Goal: Transaction & Acquisition: Purchase product/service

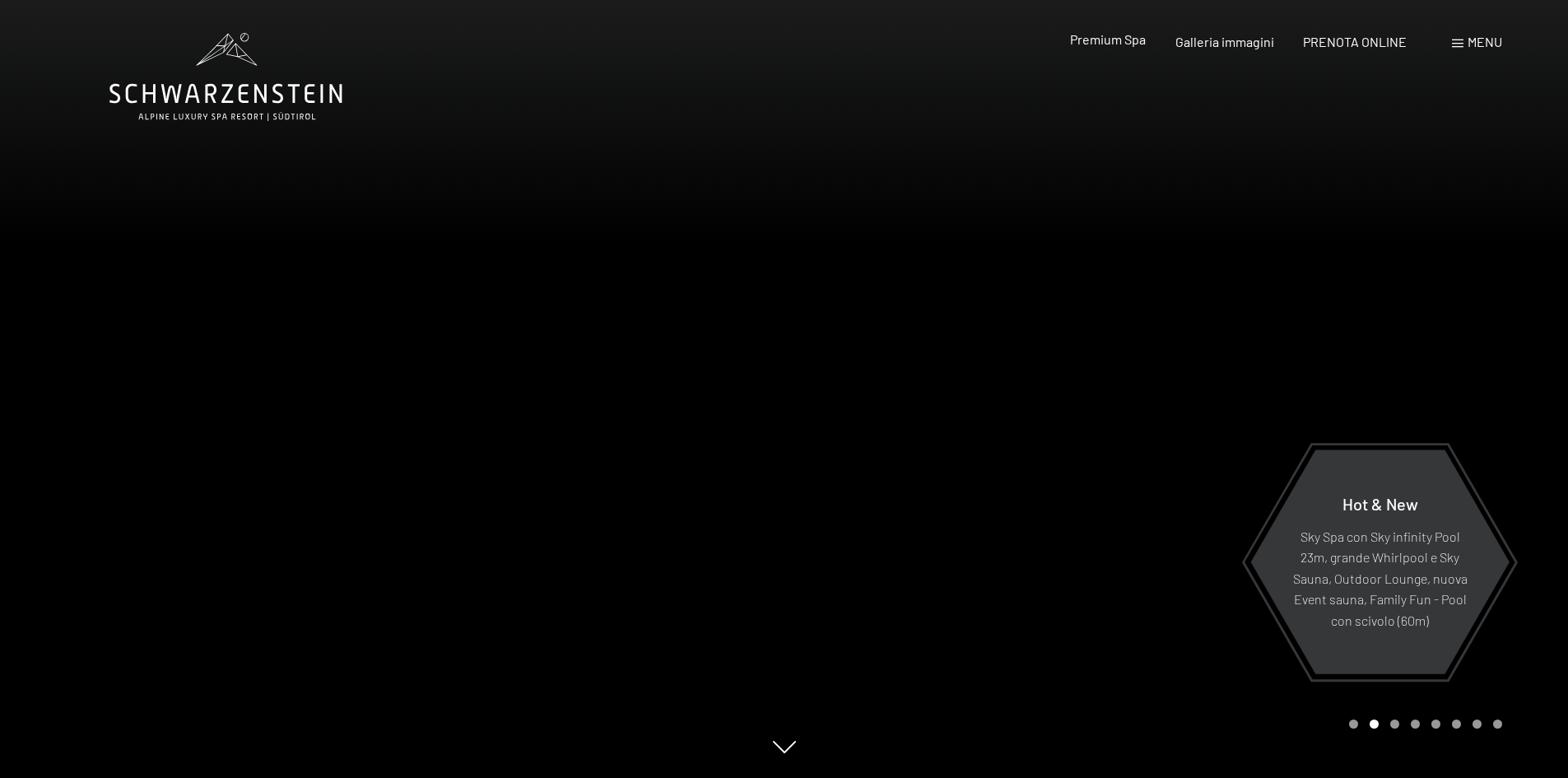
click at [1115, 44] on span "Premium Spa" at bounding box center [1108, 39] width 76 height 16
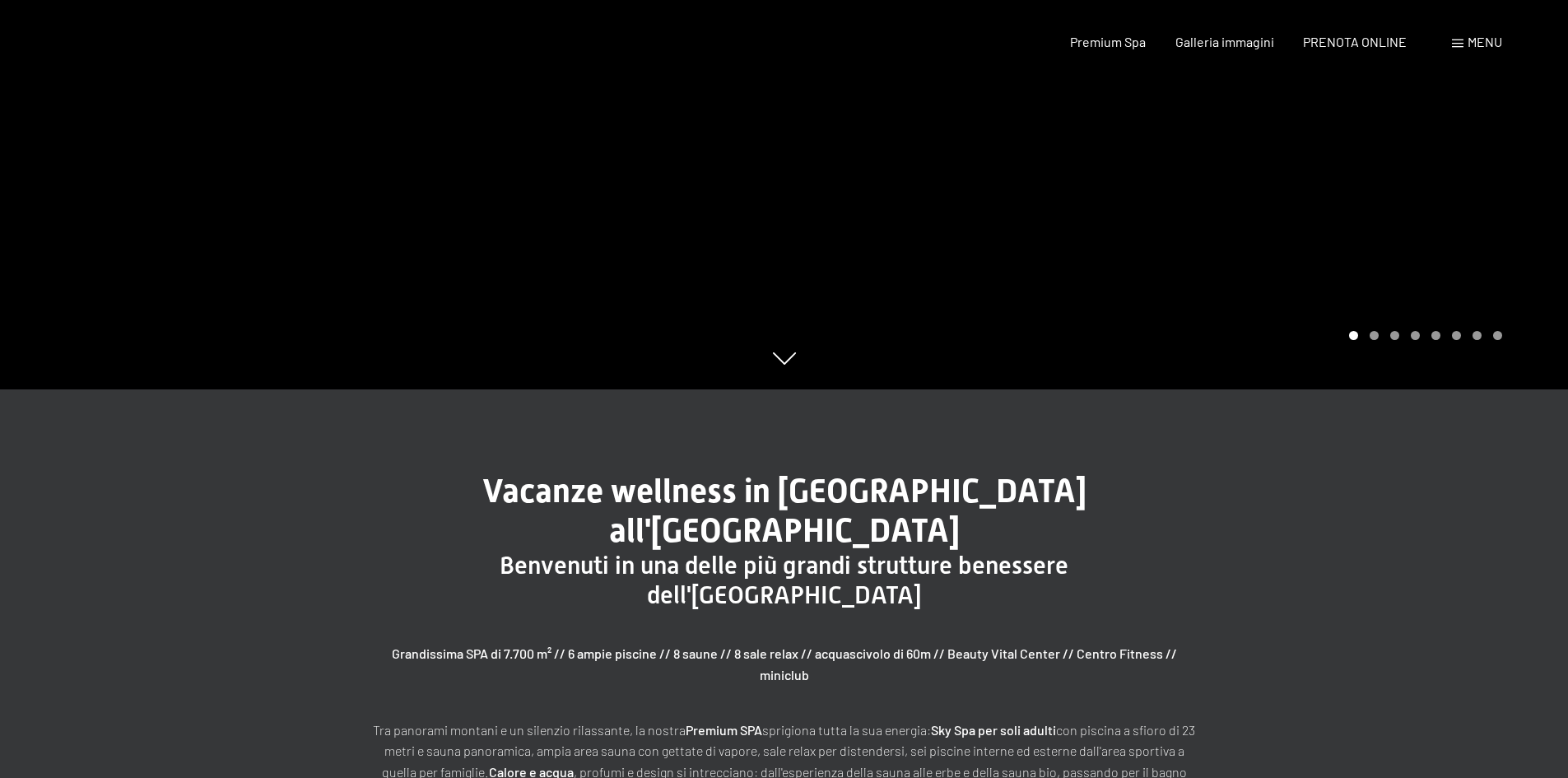
scroll to position [552, 0]
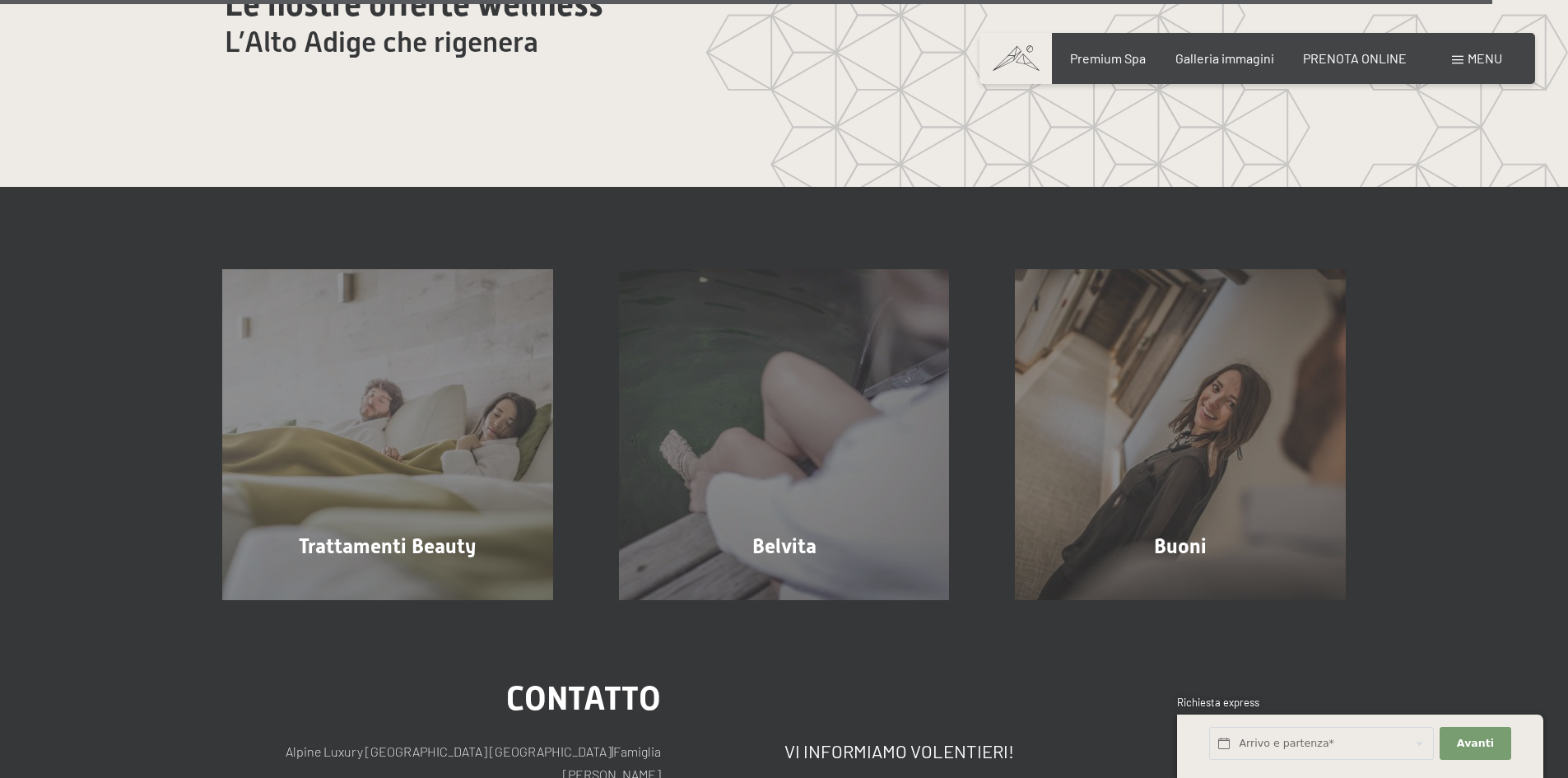
scroll to position [10433, 0]
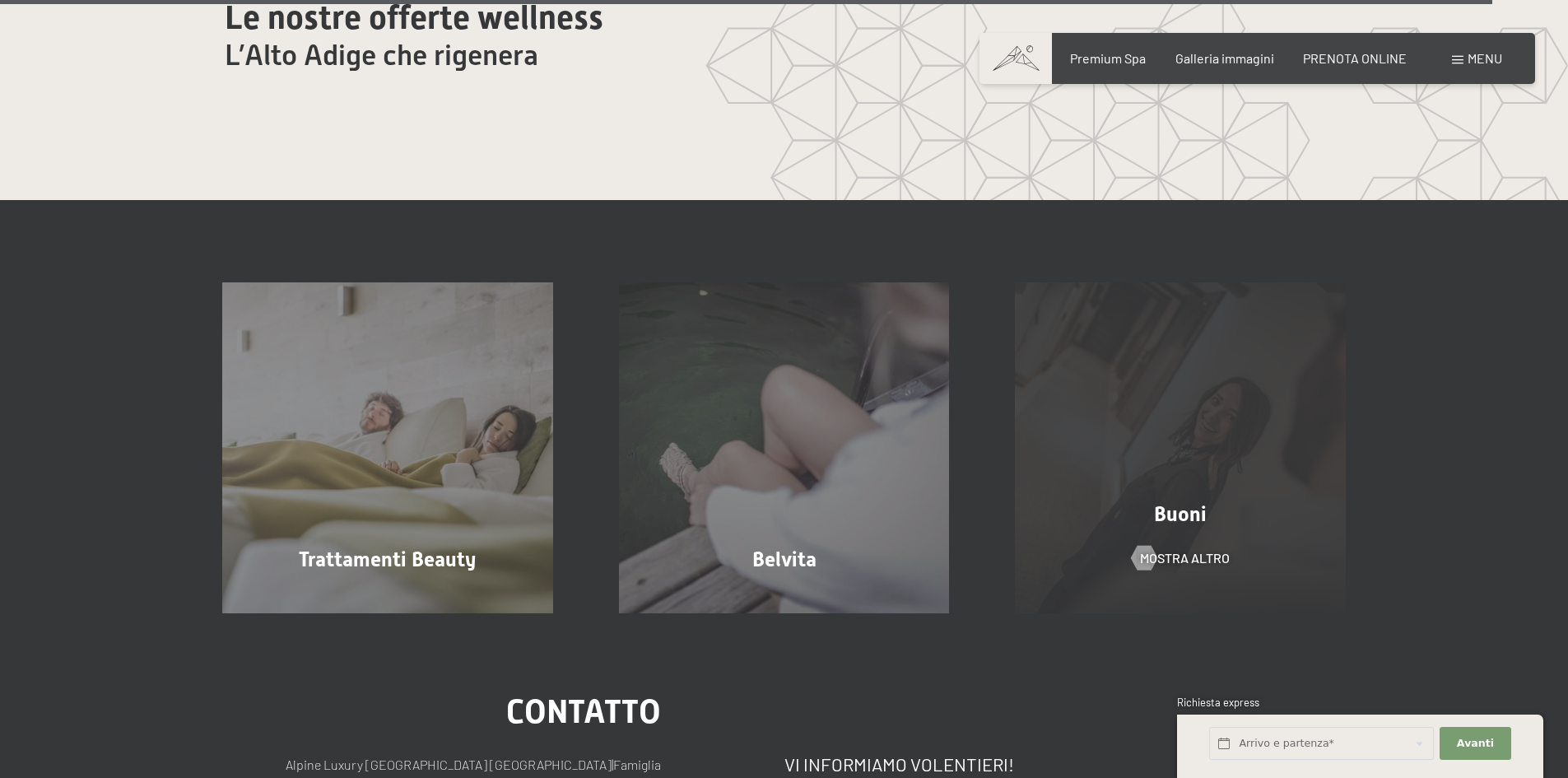
click at [1213, 500] on div "Buoni" at bounding box center [1181, 514] width 397 height 29
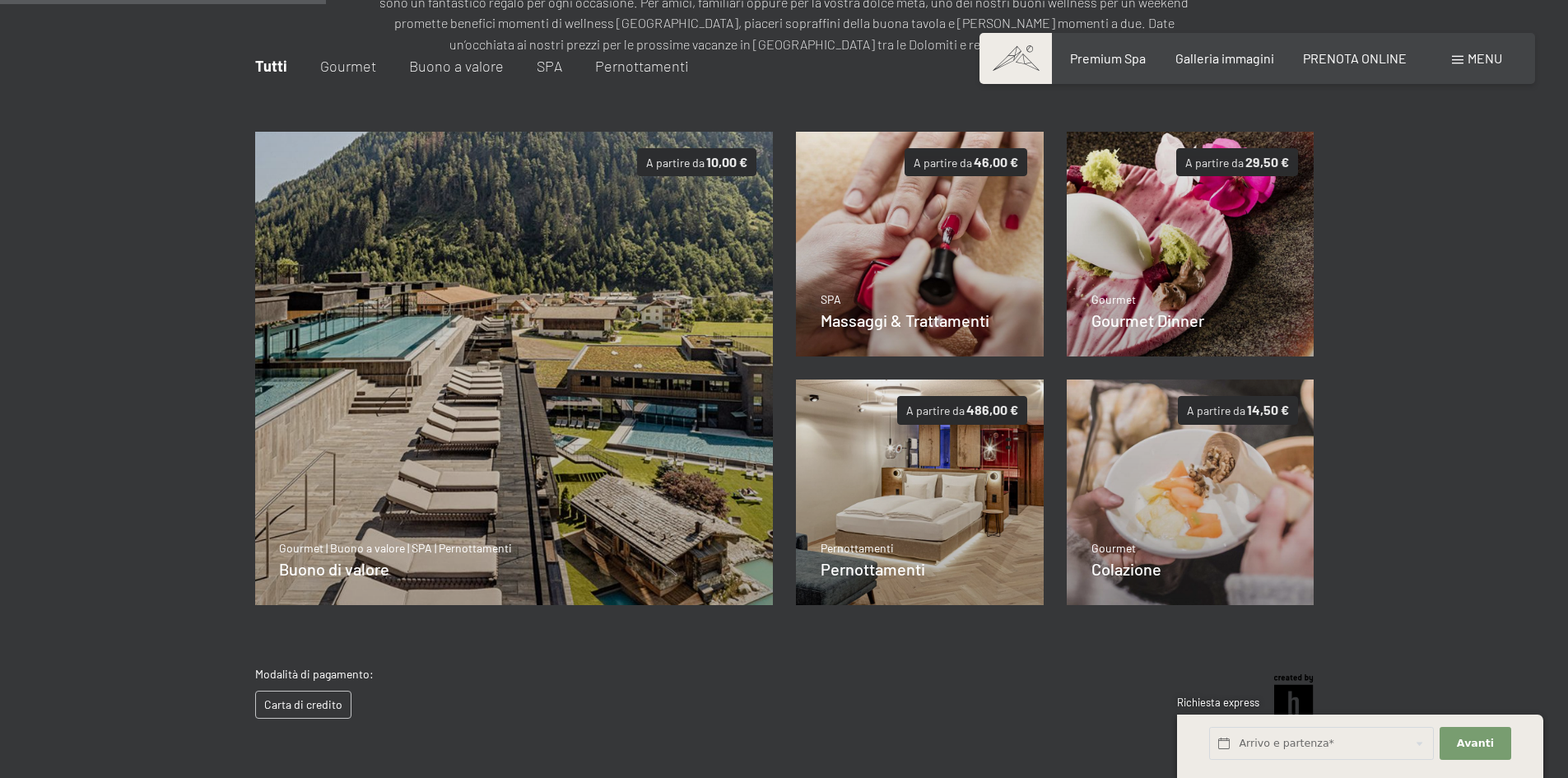
scroll to position [264, 0]
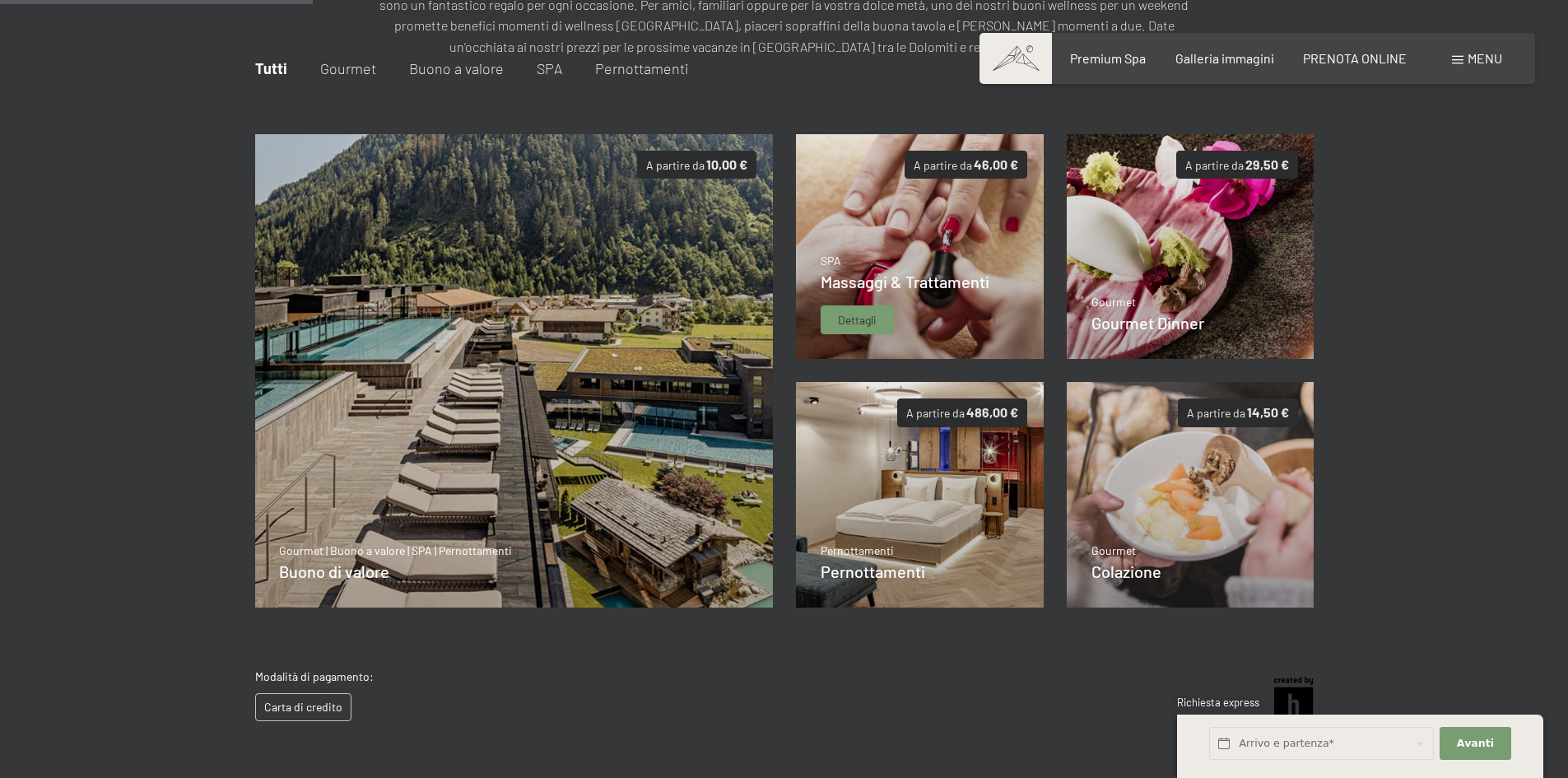
click at [897, 241] on img at bounding box center [919, 247] width 248 height 225
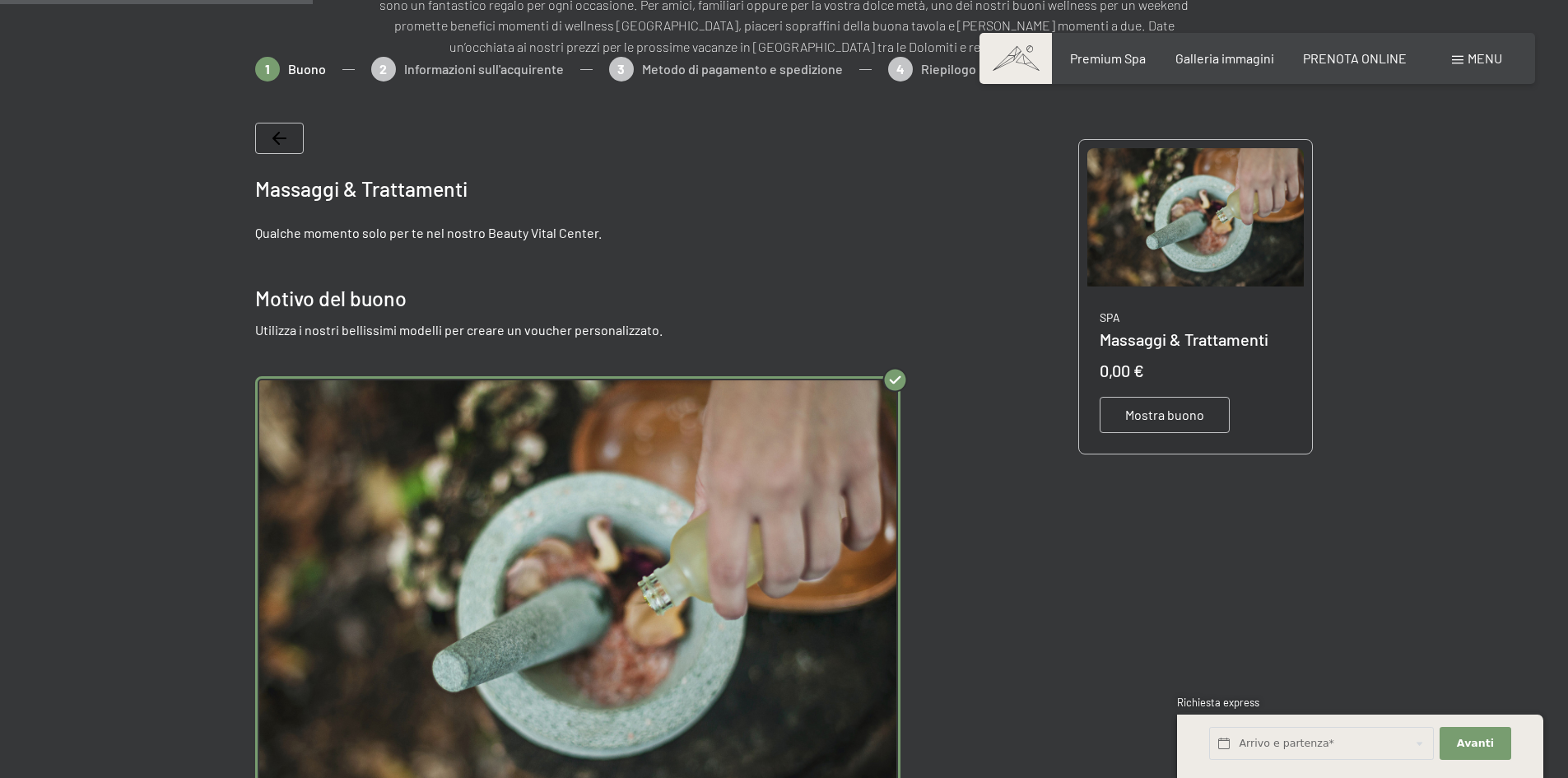
scroll to position [239, 0]
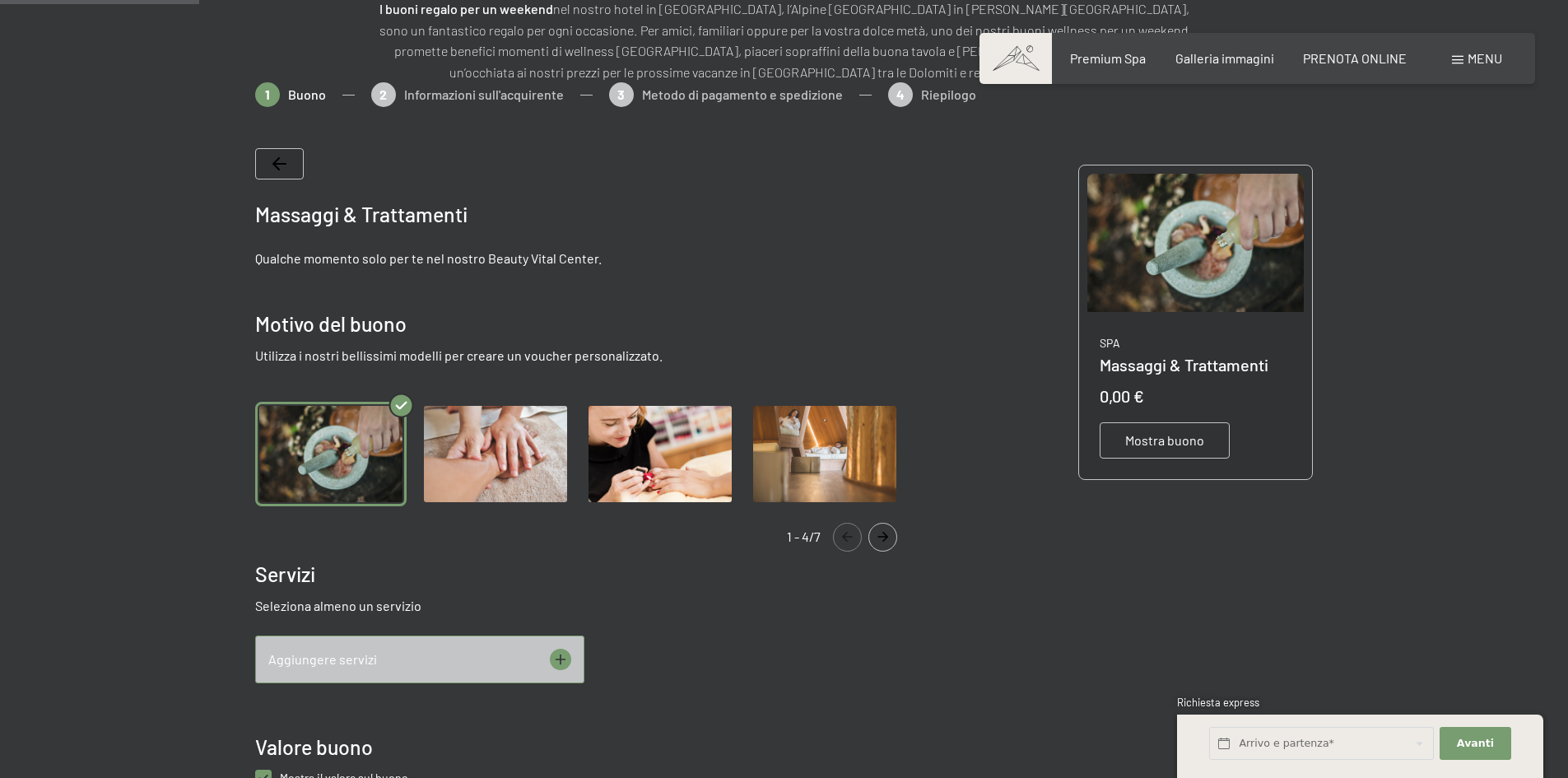
click at [461, 460] on img "Gallery" at bounding box center [496, 454] width 151 height 104
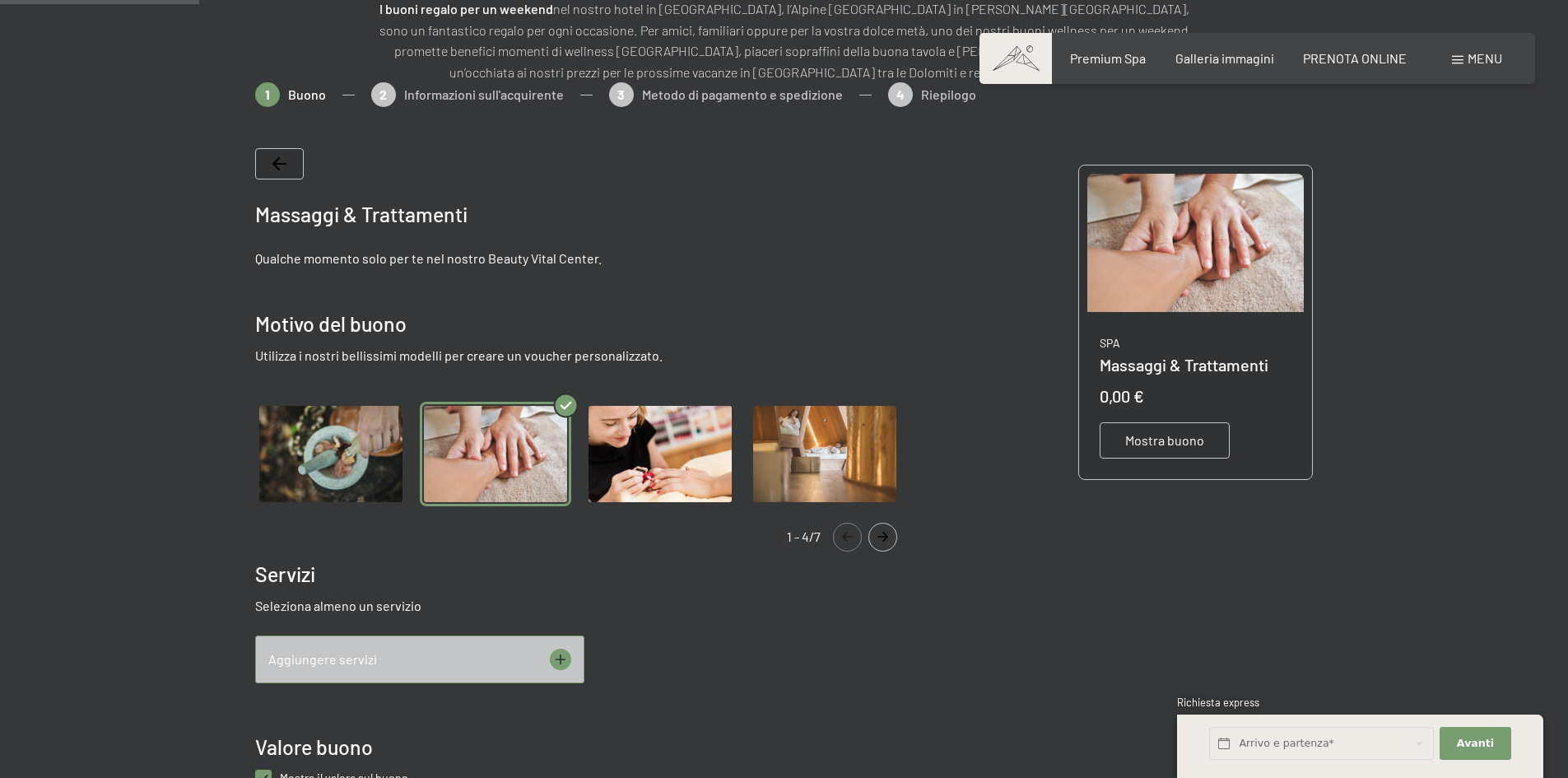
click at [629, 458] on img "Gallery" at bounding box center [660, 454] width 151 height 104
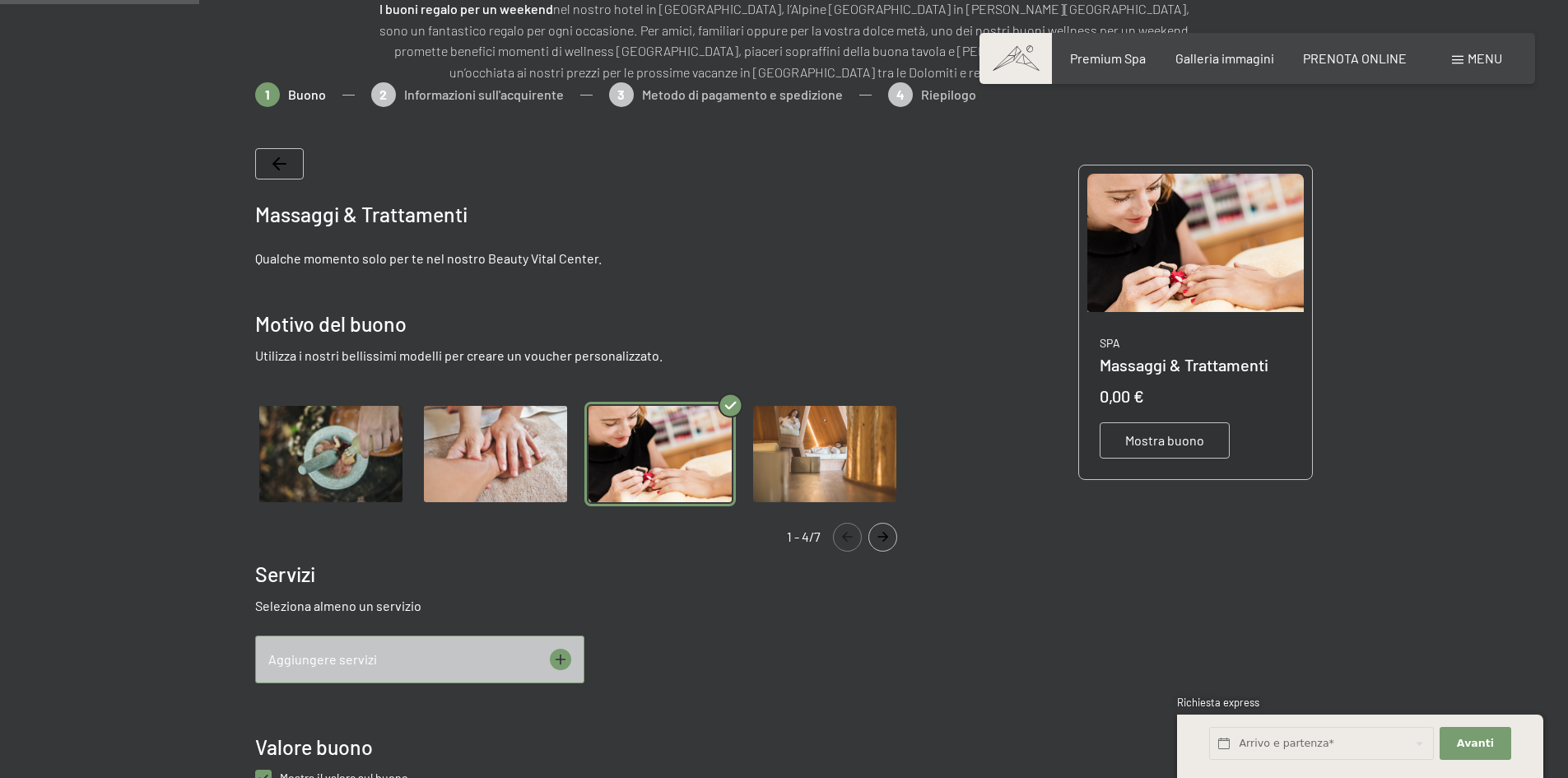
click at [791, 464] on img "Gallery" at bounding box center [824, 454] width 151 height 104
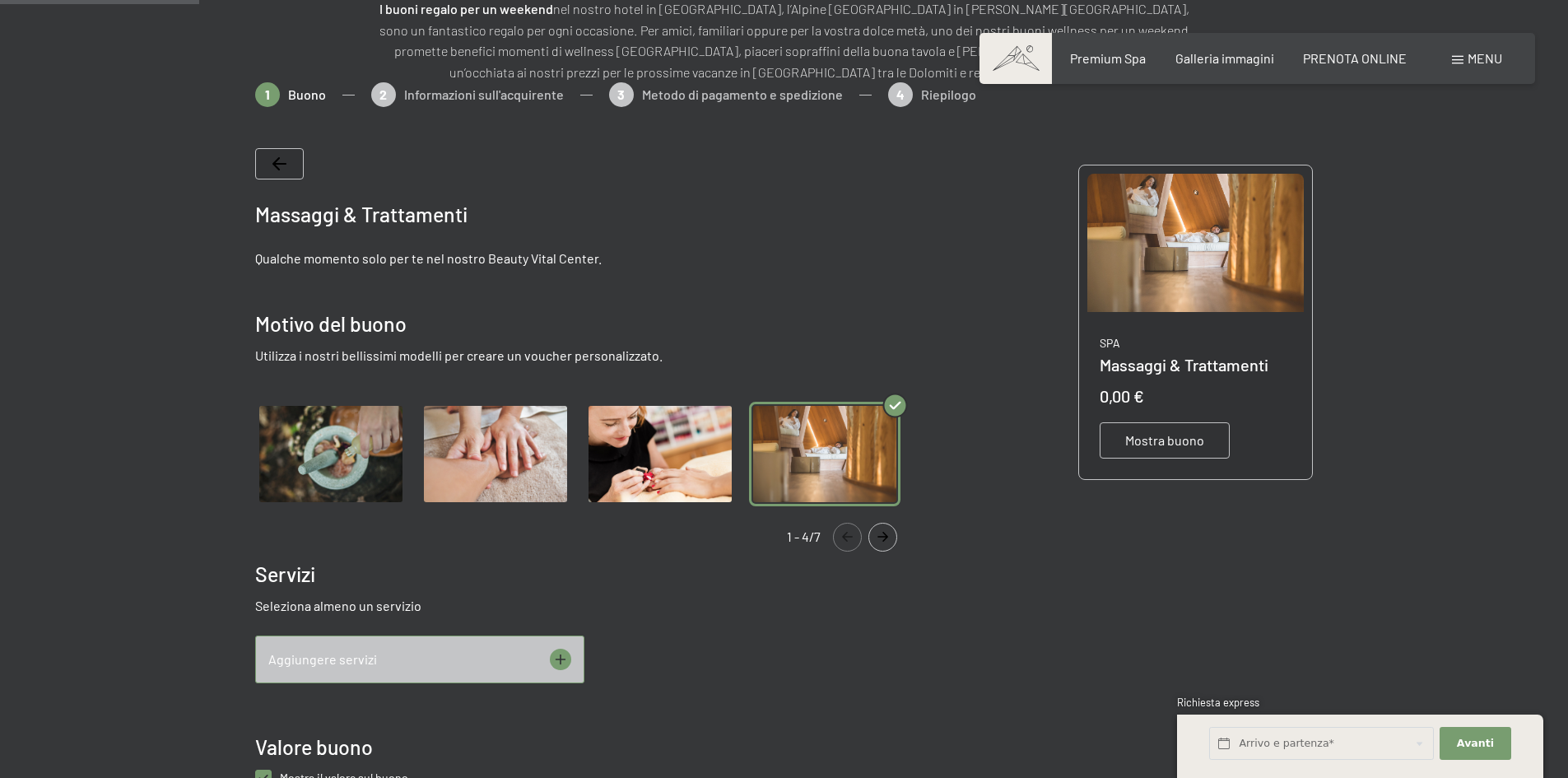
click at [388, 453] on img "Gallery" at bounding box center [331, 454] width 151 height 104
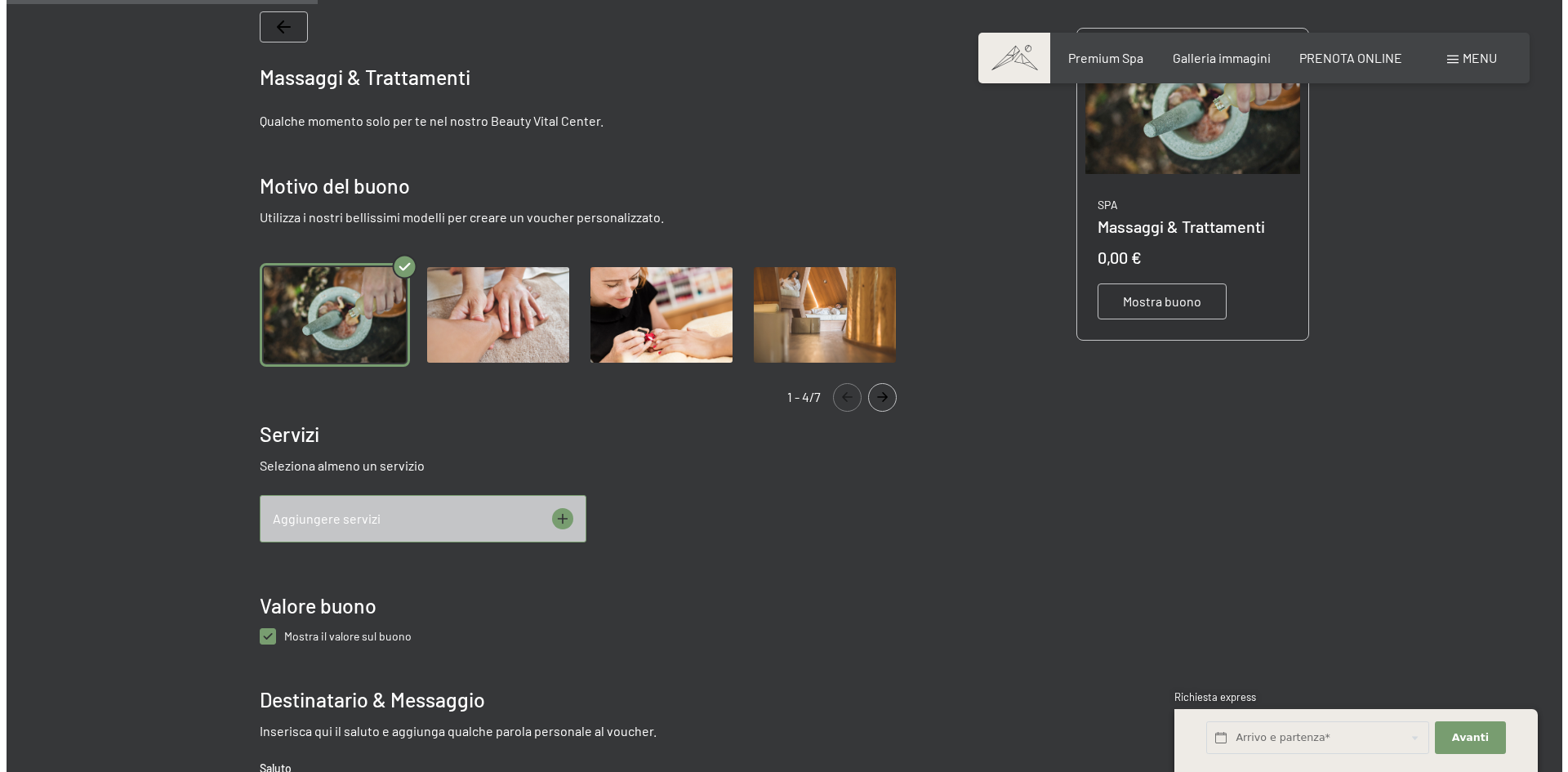
scroll to position [373, 0]
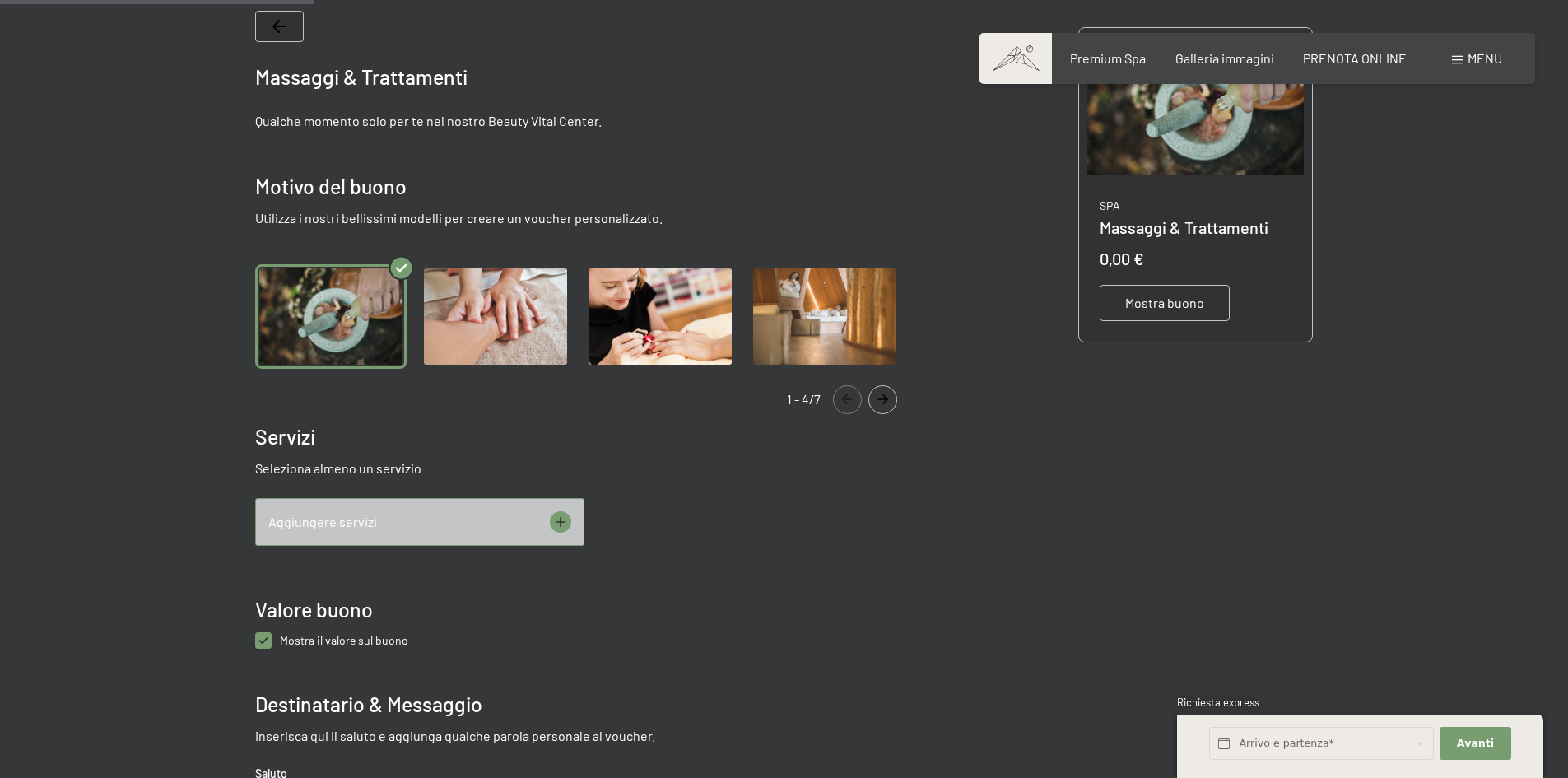
click at [555, 521] on icon at bounding box center [560, 521] width 21 height 21
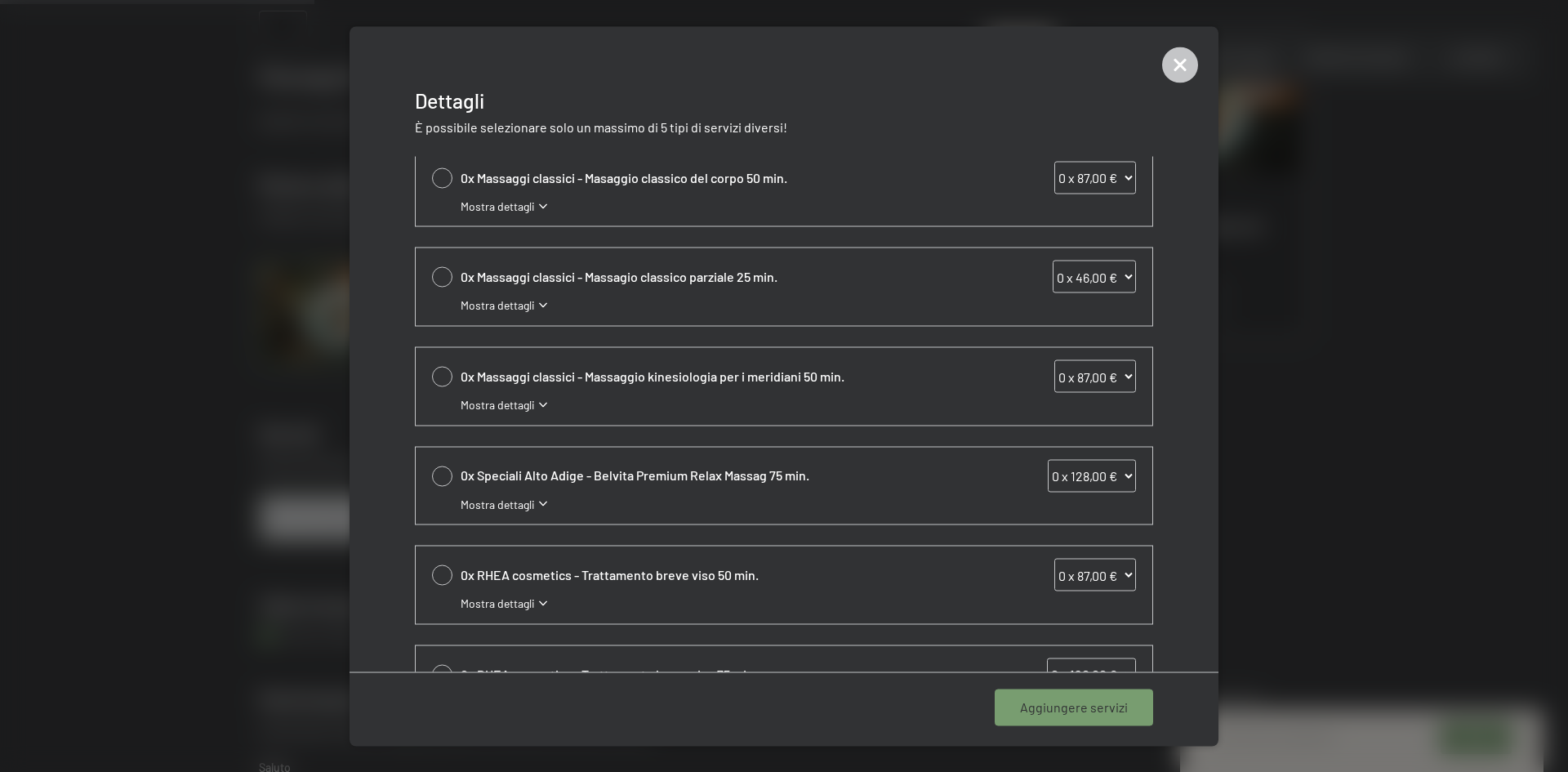
scroll to position [0, 0]
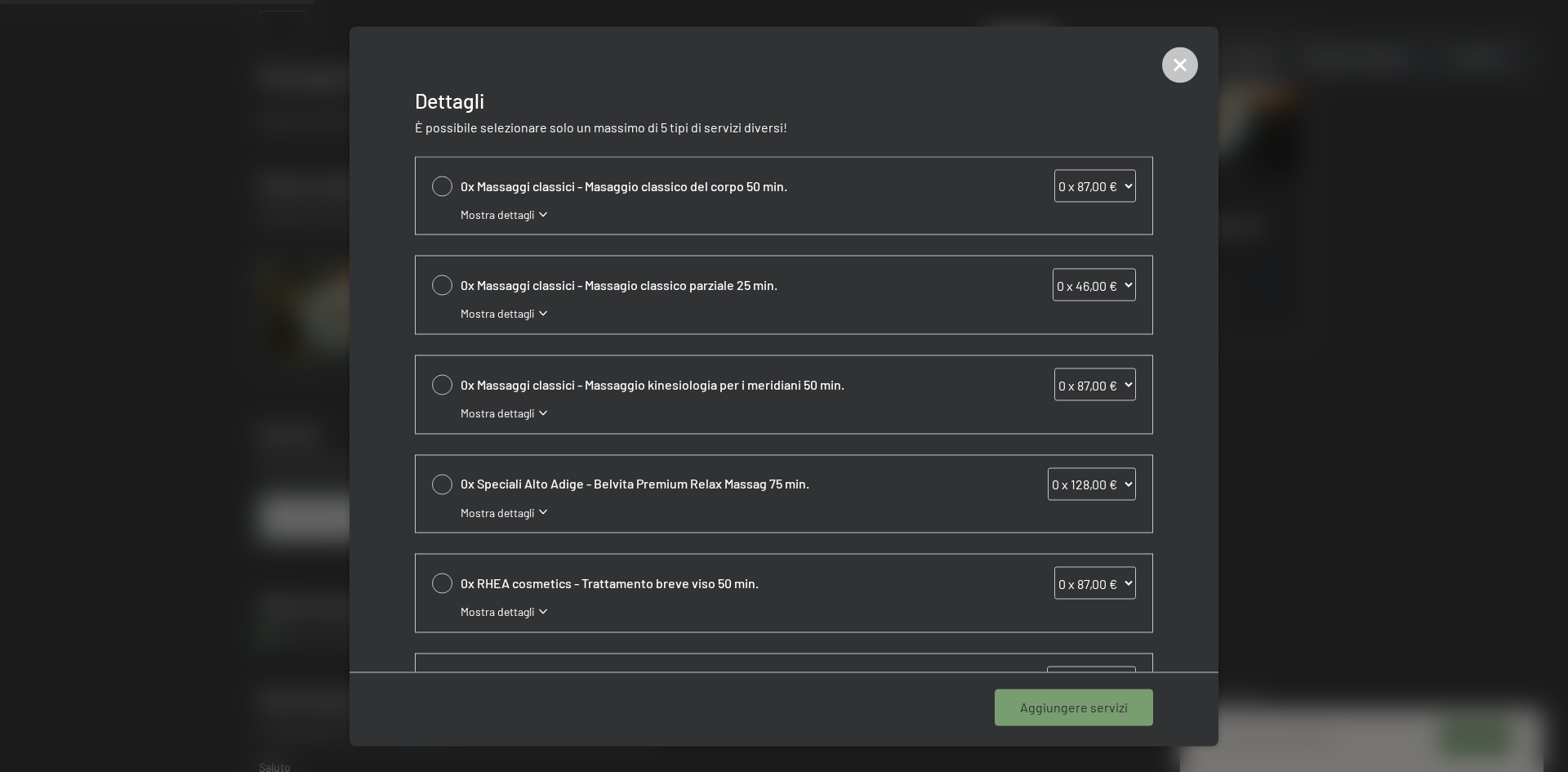
click at [540, 213] on icon at bounding box center [543, 214] width 8 height 5
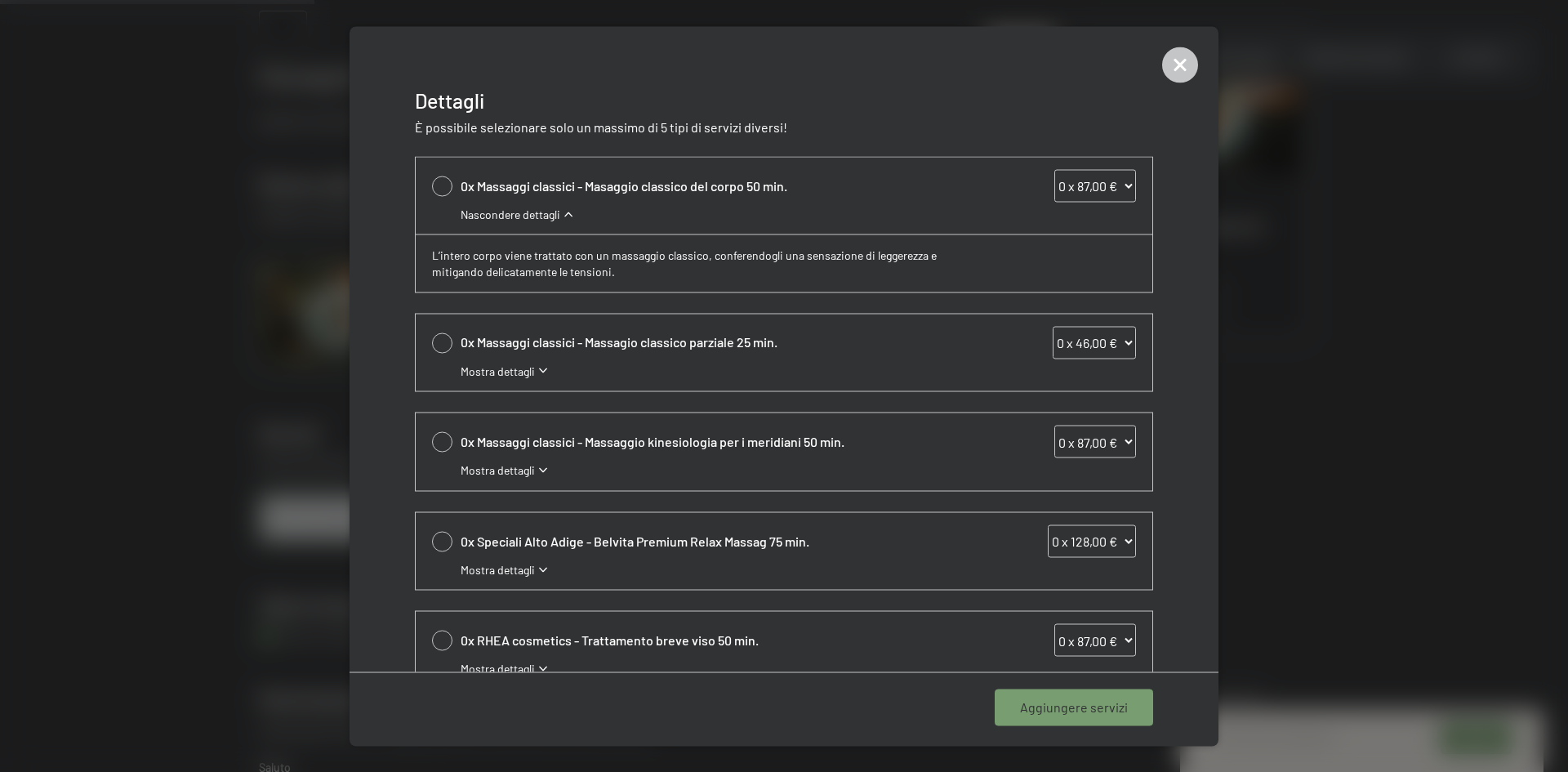
click at [442, 188] on div at bounding box center [442, 186] width 20 height 20
click at [1121, 187] on select "0 x 87,00 € 1 x 87,00 € 2 x 87,00 € 3 x 87,00 € 4 x 87,00 € 5 x 87,00 € 6 x 87,…" at bounding box center [1095, 185] width 82 height 33
click at [438, 183] on icon at bounding box center [442, 186] width 19 height 7
select select "0"
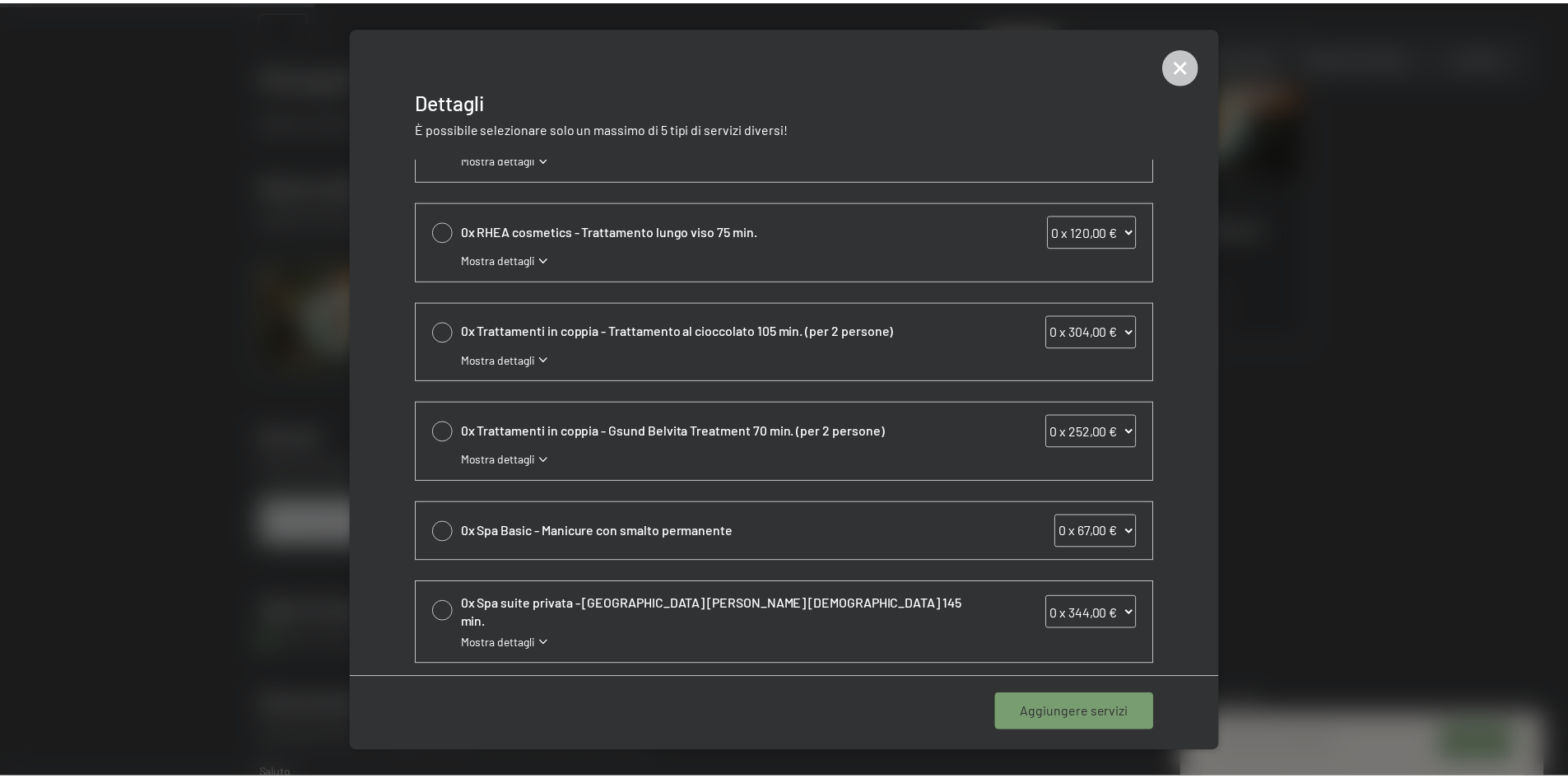
scroll to position [518, 0]
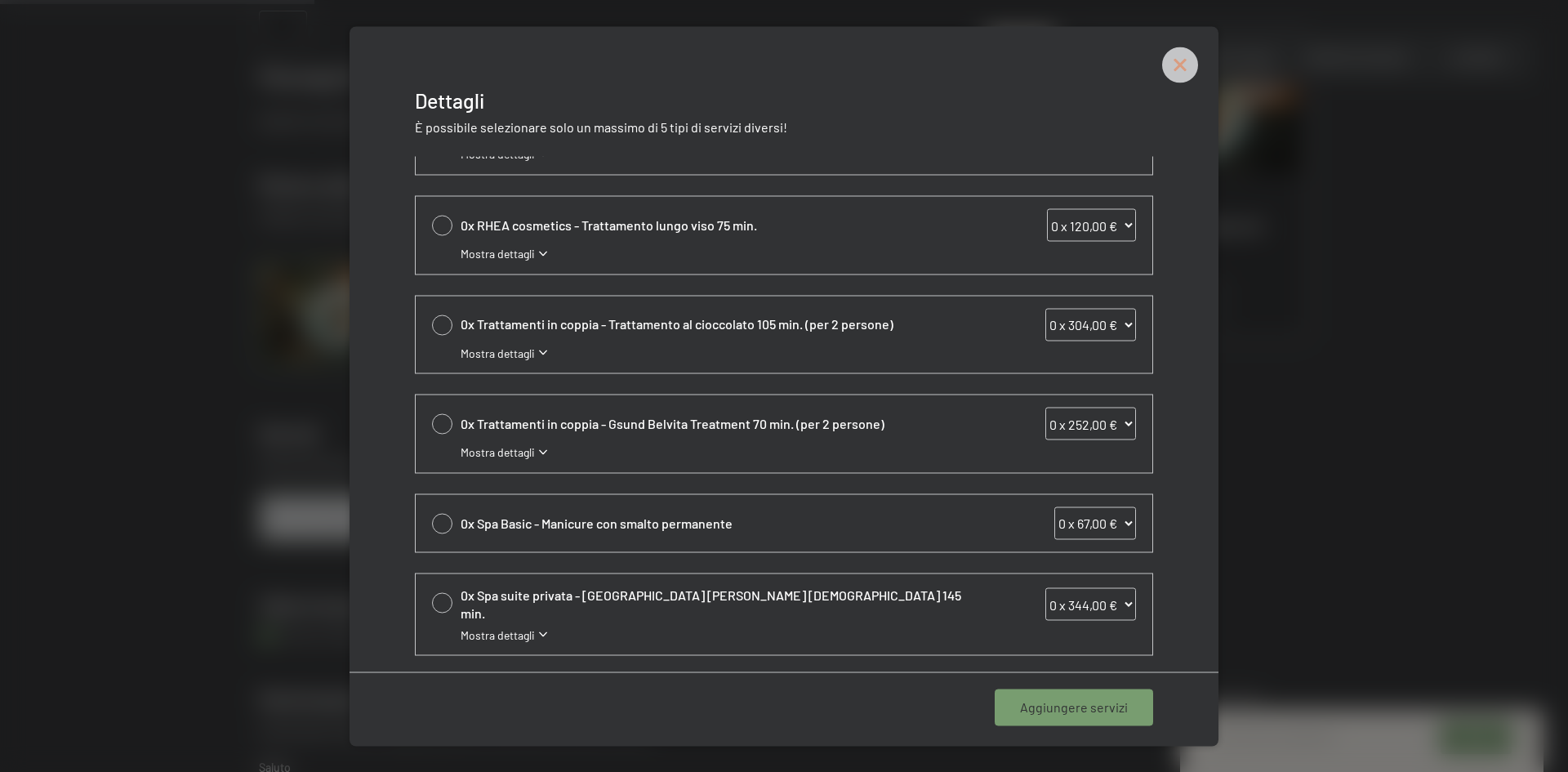
click at [1175, 65] on icon at bounding box center [1180, 64] width 36 height 36
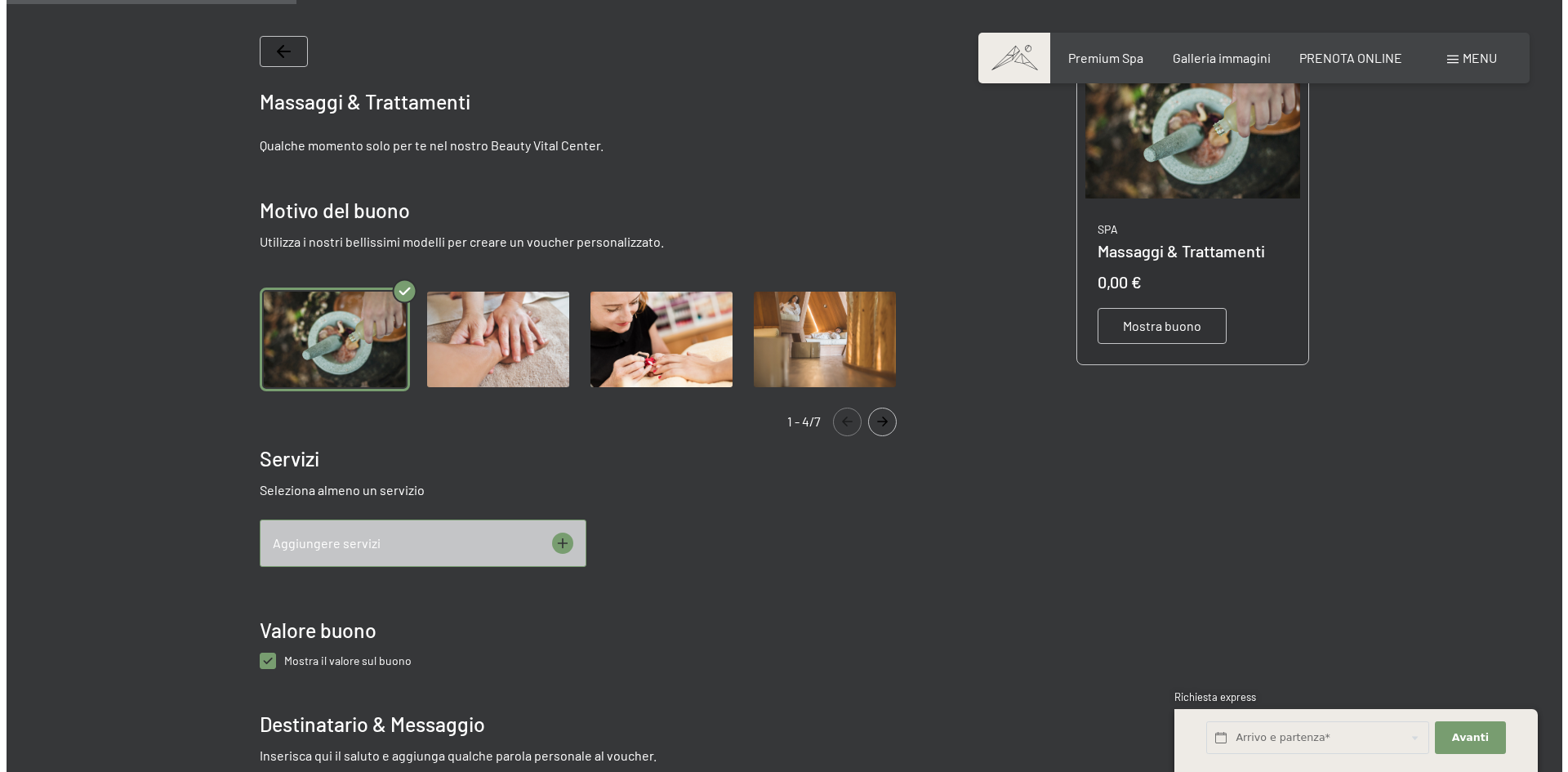
scroll to position [346, 0]
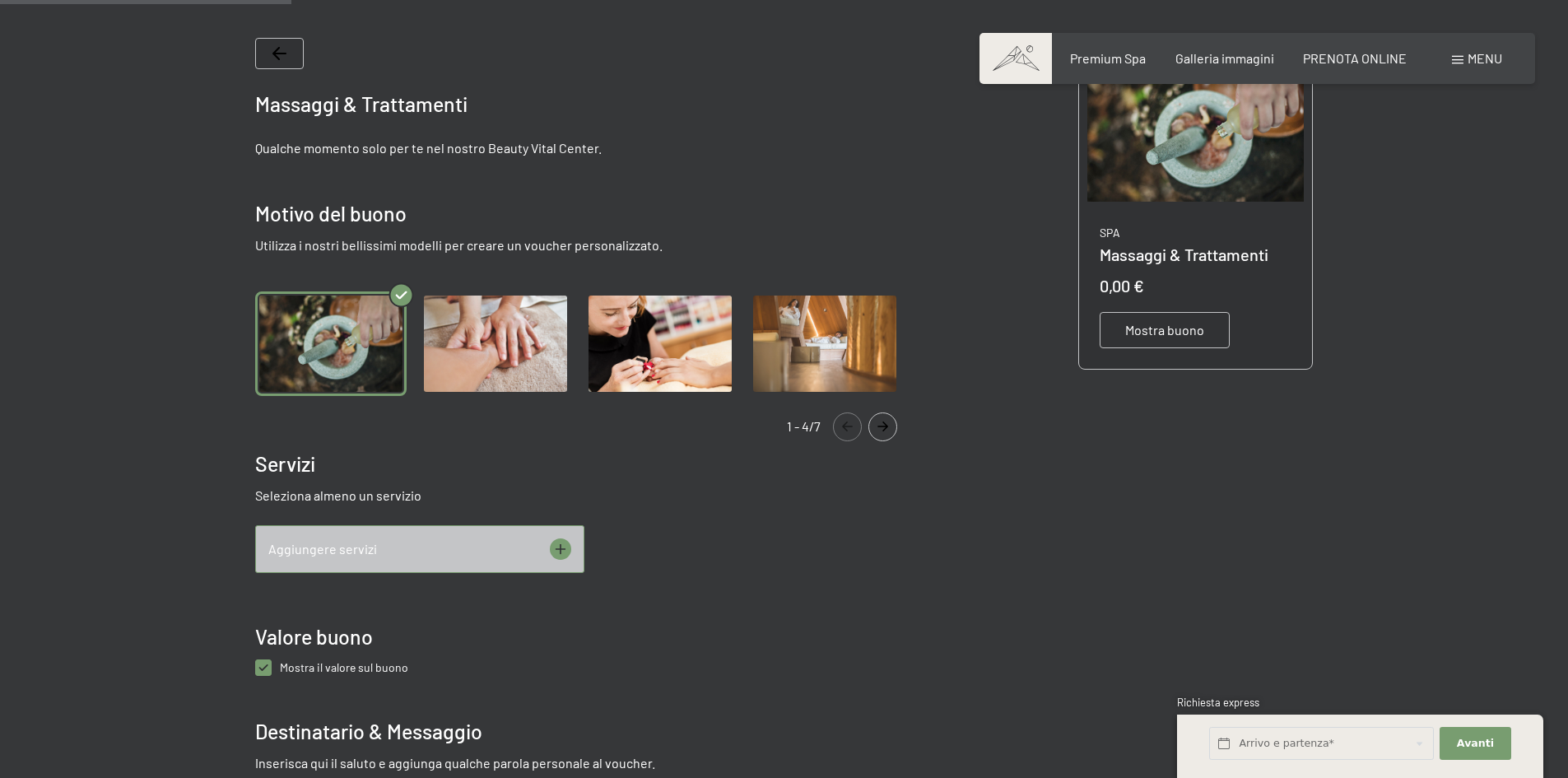
click at [508, 341] on img "Gallery" at bounding box center [496, 344] width 151 height 104
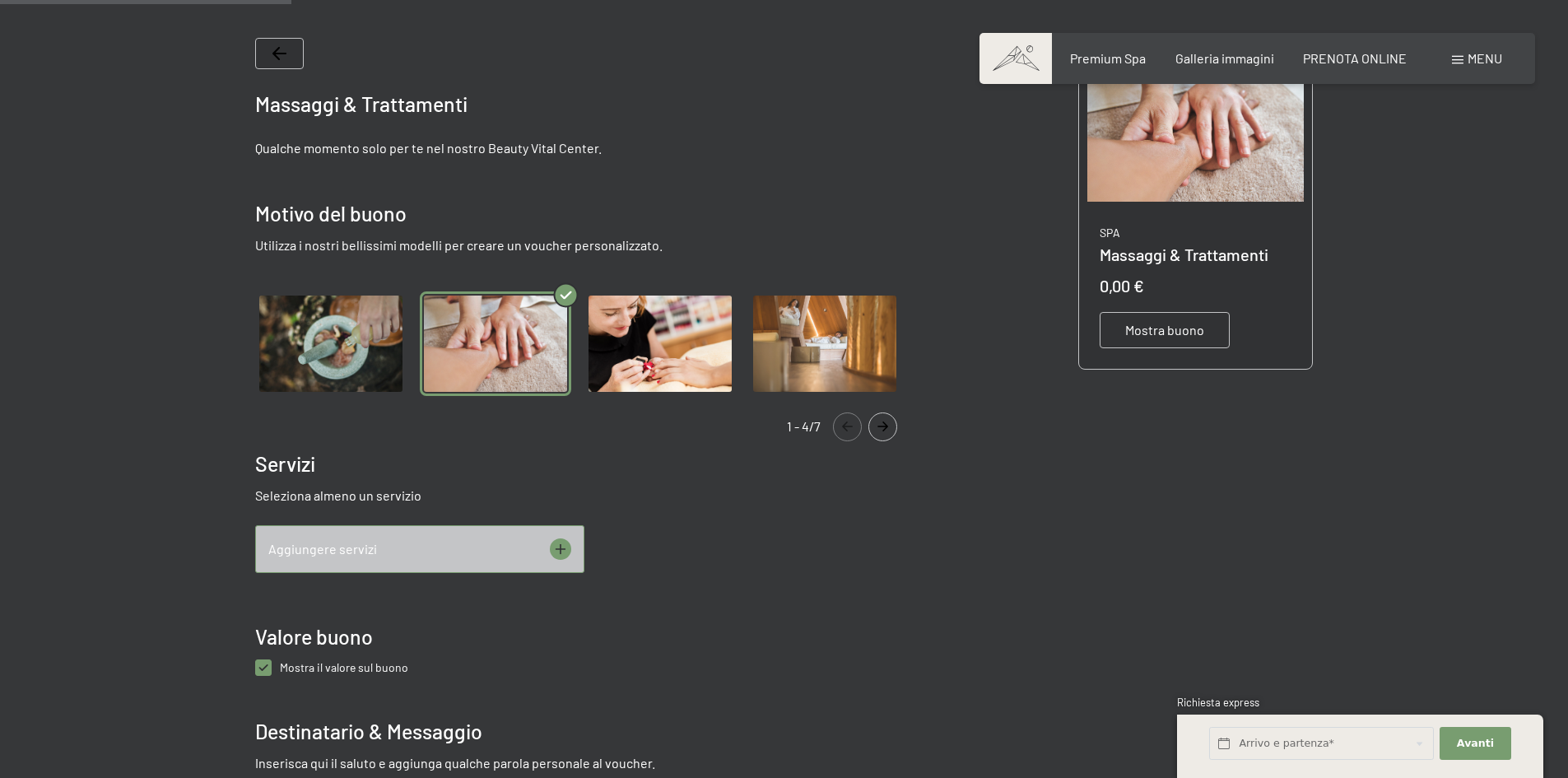
click at [847, 337] on img "Gallery" at bounding box center [824, 344] width 151 height 104
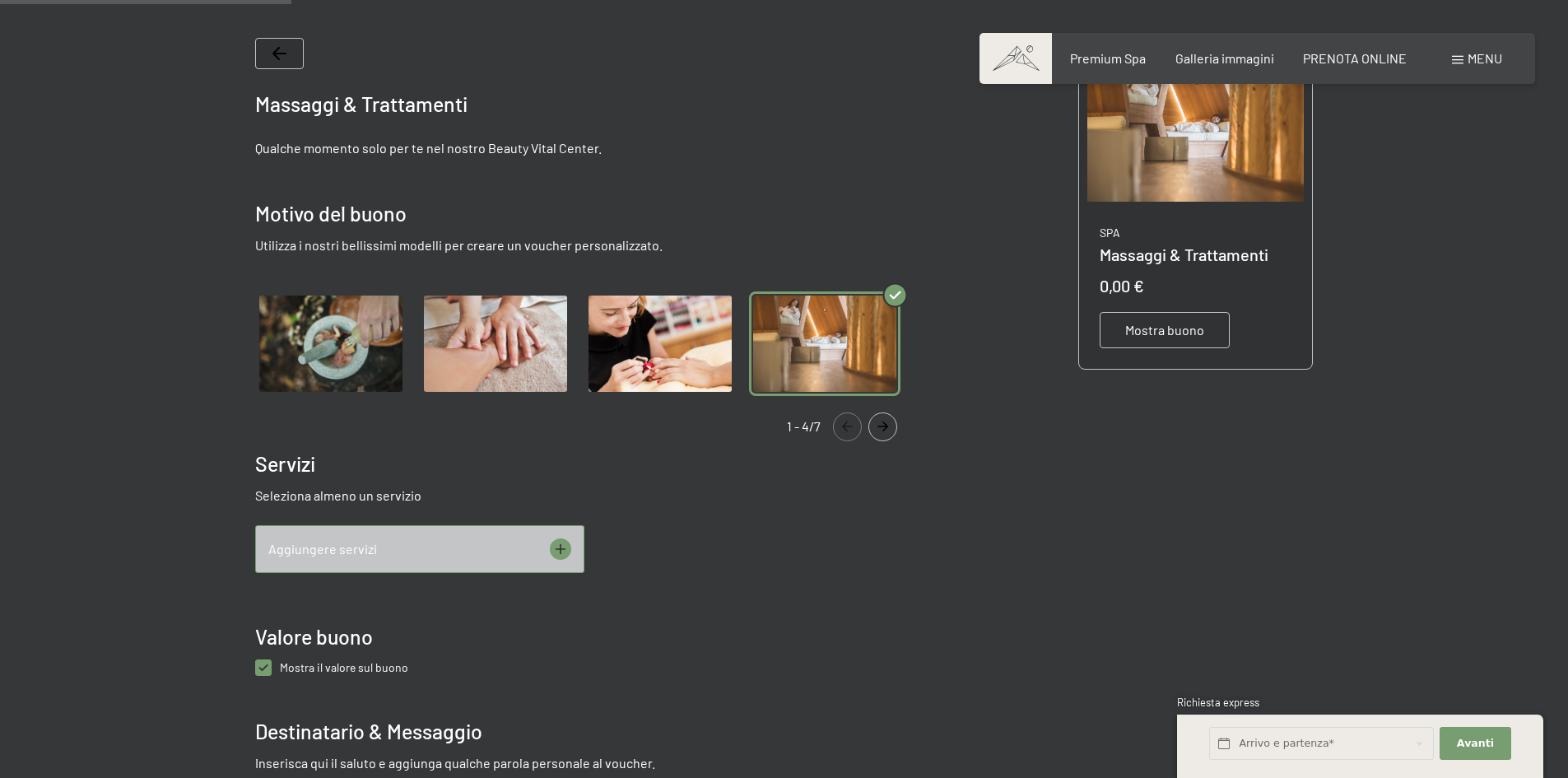
click at [562, 547] on icon at bounding box center [560, 549] width 21 height 21
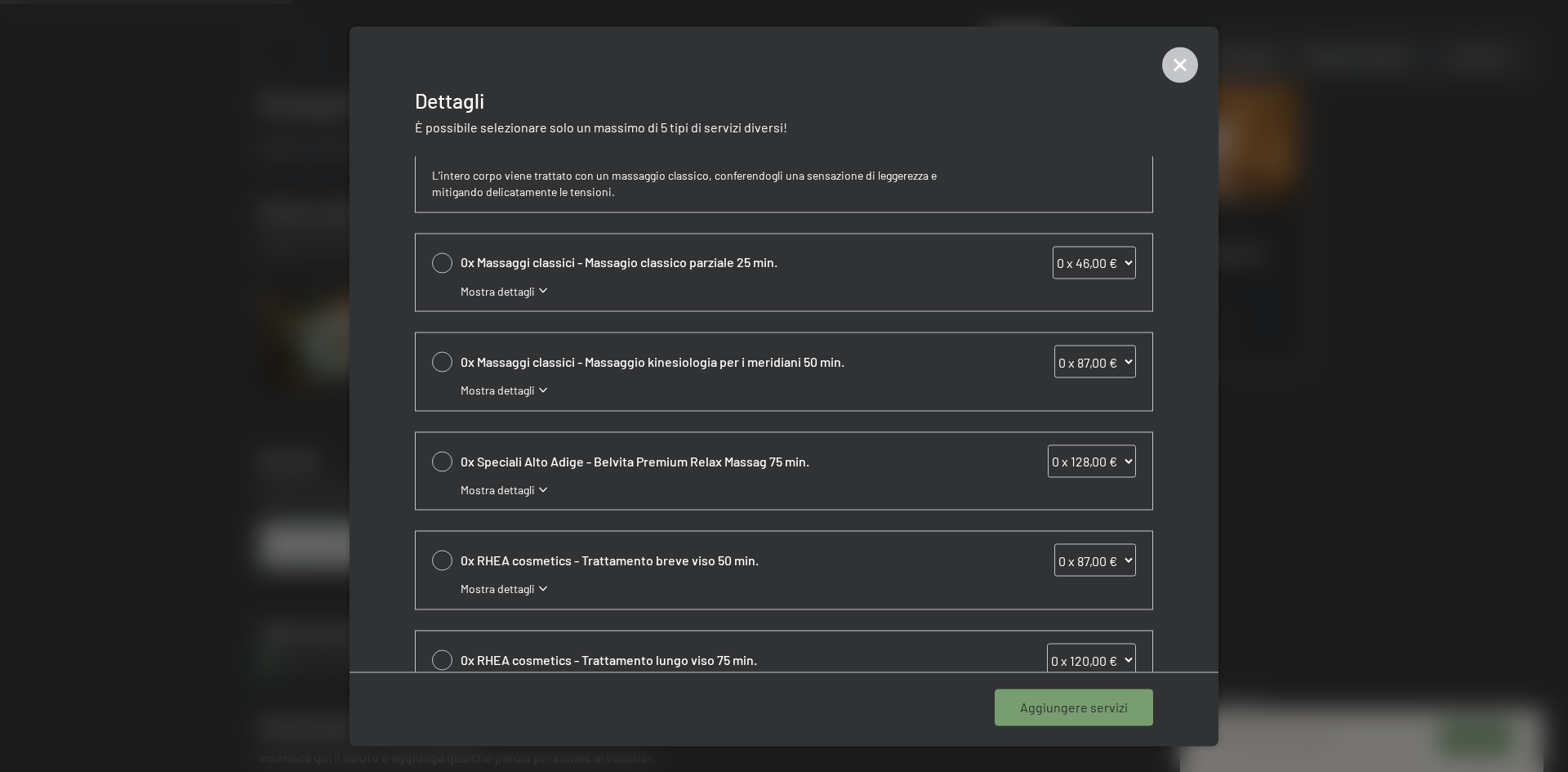
scroll to position [81, 0]
click at [542, 487] on icon at bounding box center [543, 489] width 8 height 5
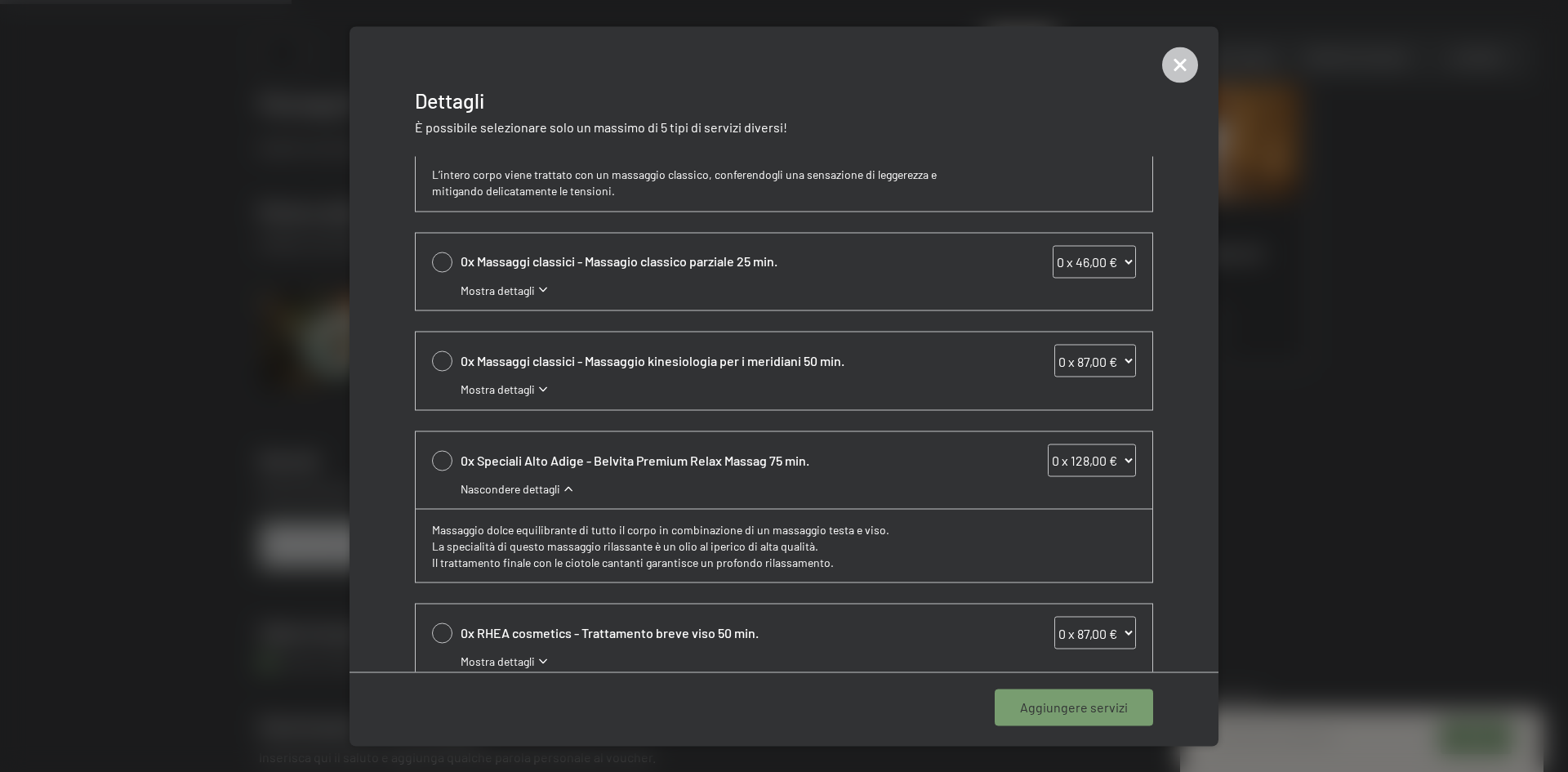
click at [569, 488] on icon at bounding box center [569, 489] width 8 height 5
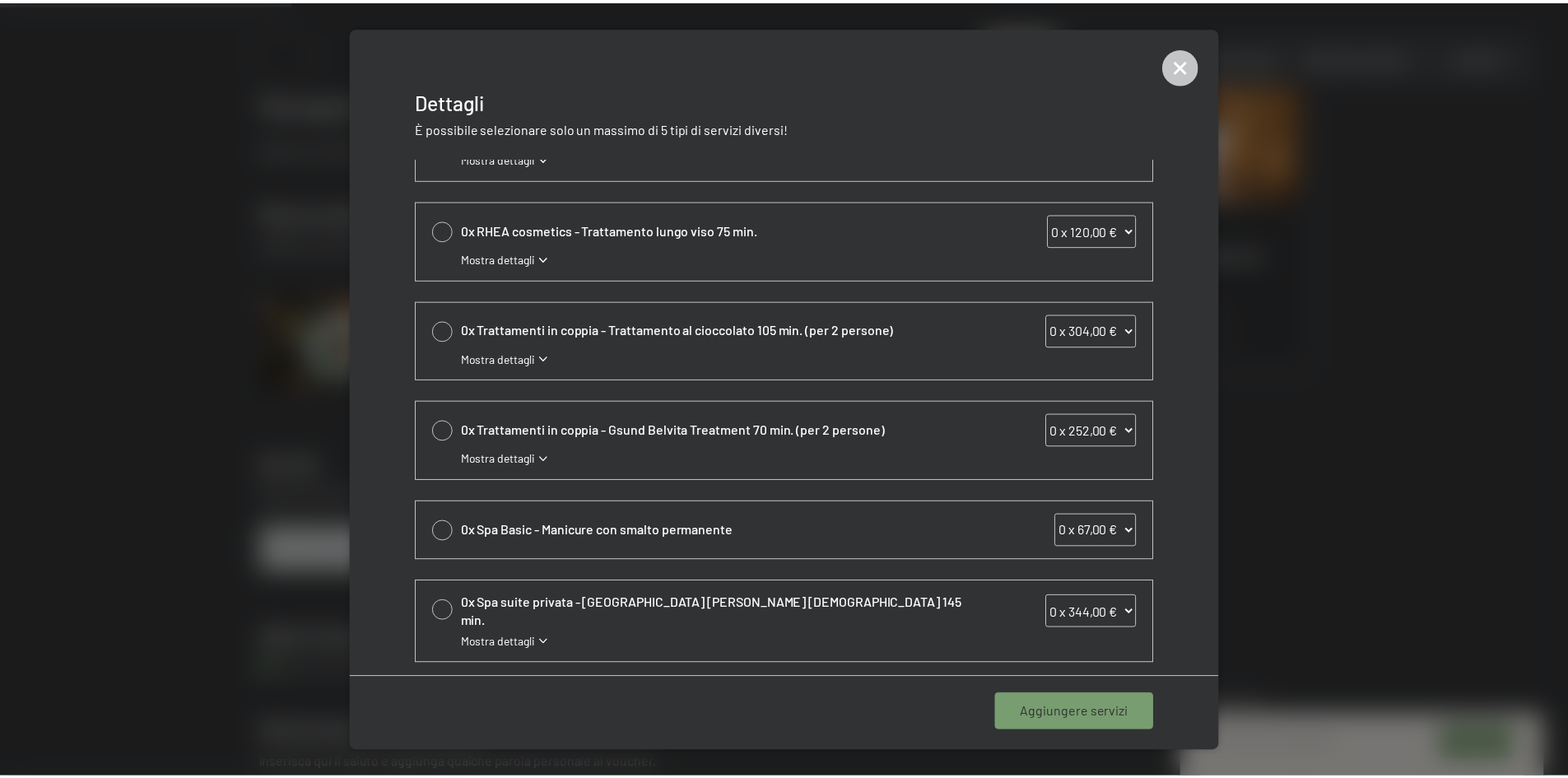
scroll to position [518, 0]
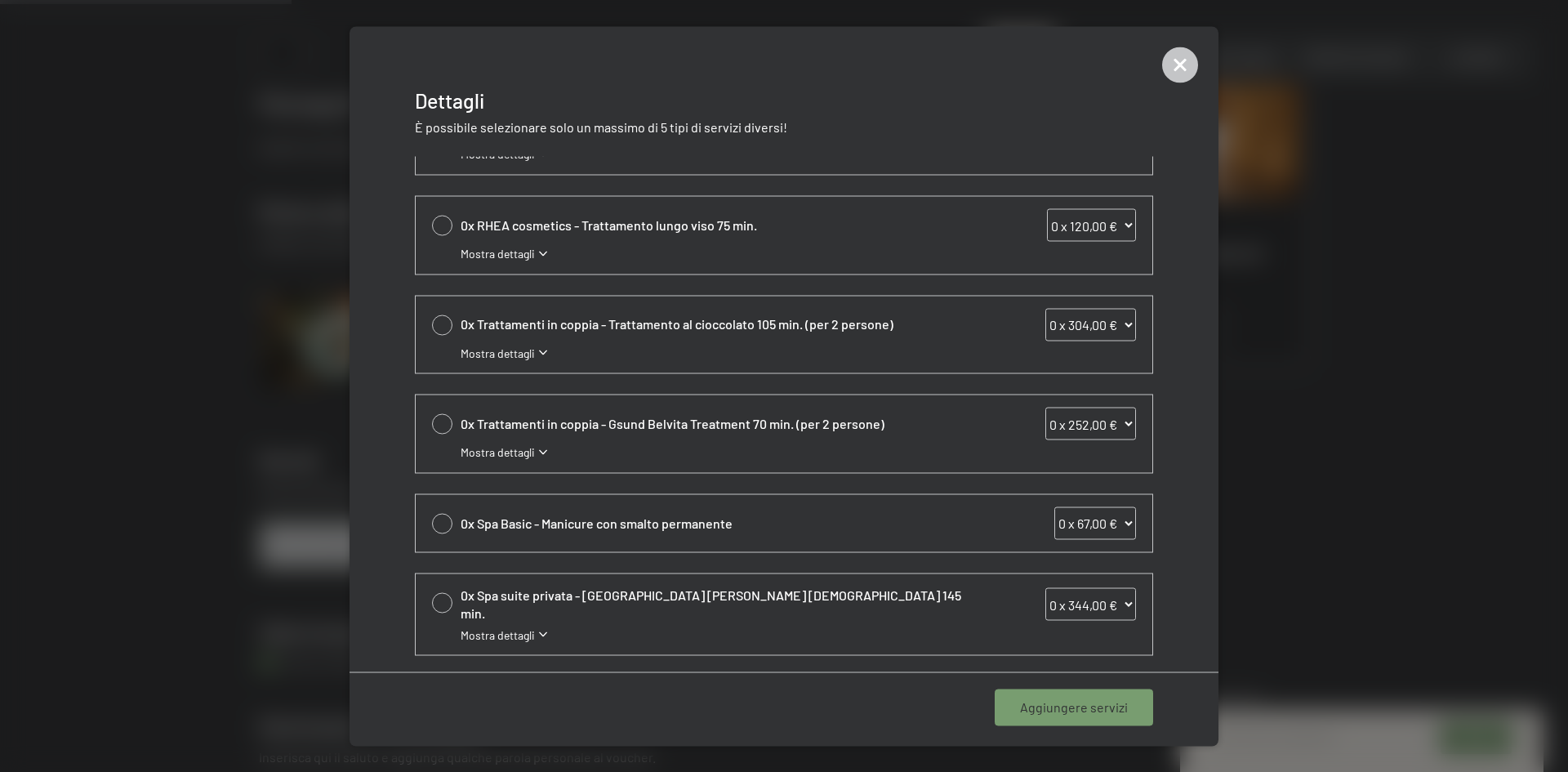
click at [1100, 706] on span "Aggiungere servizi" at bounding box center [1073, 707] width 108 height 18
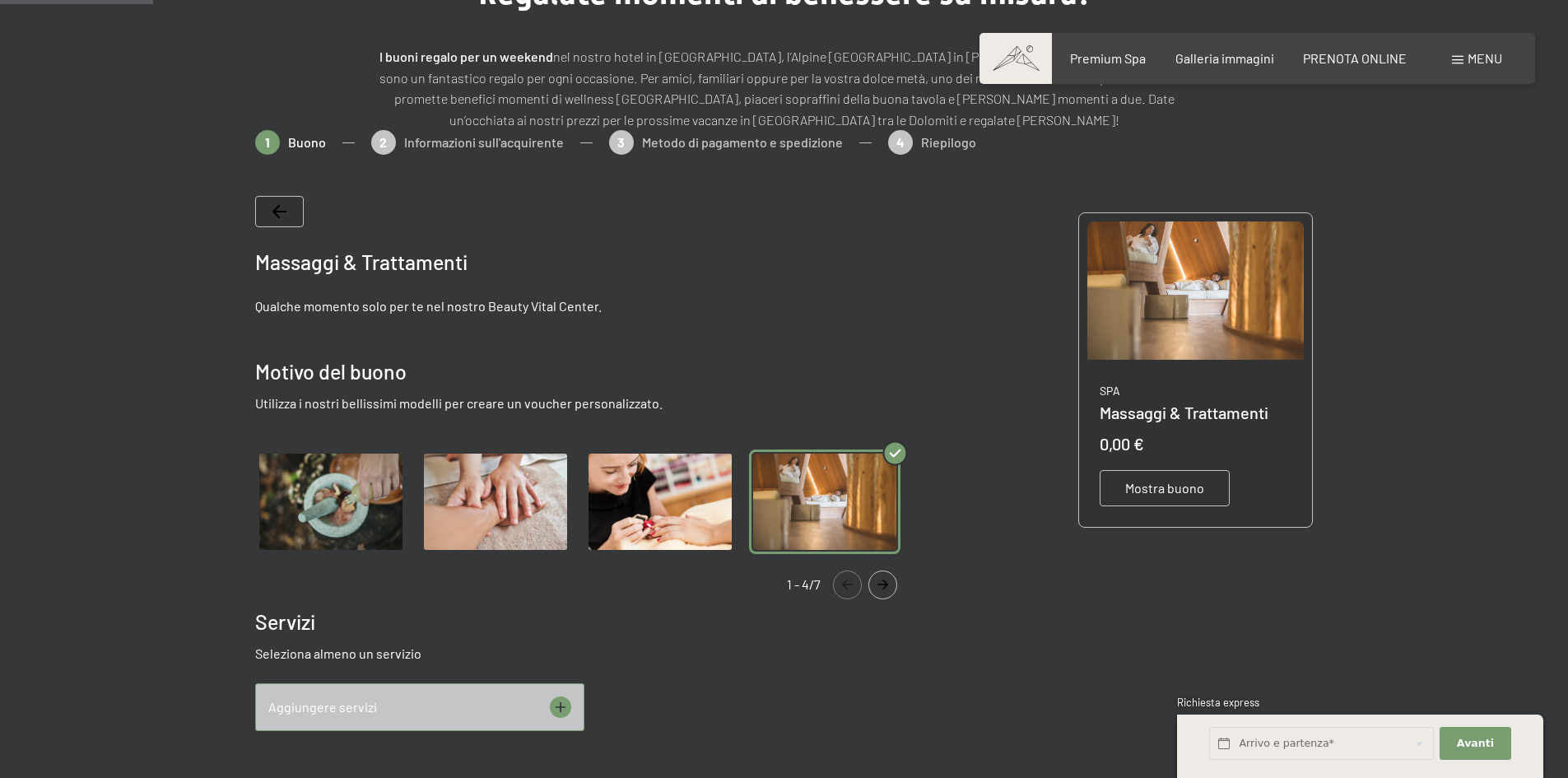
scroll to position [192, 0]
click at [673, 513] on img "Gallery" at bounding box center [660, 501] width 151 height 104
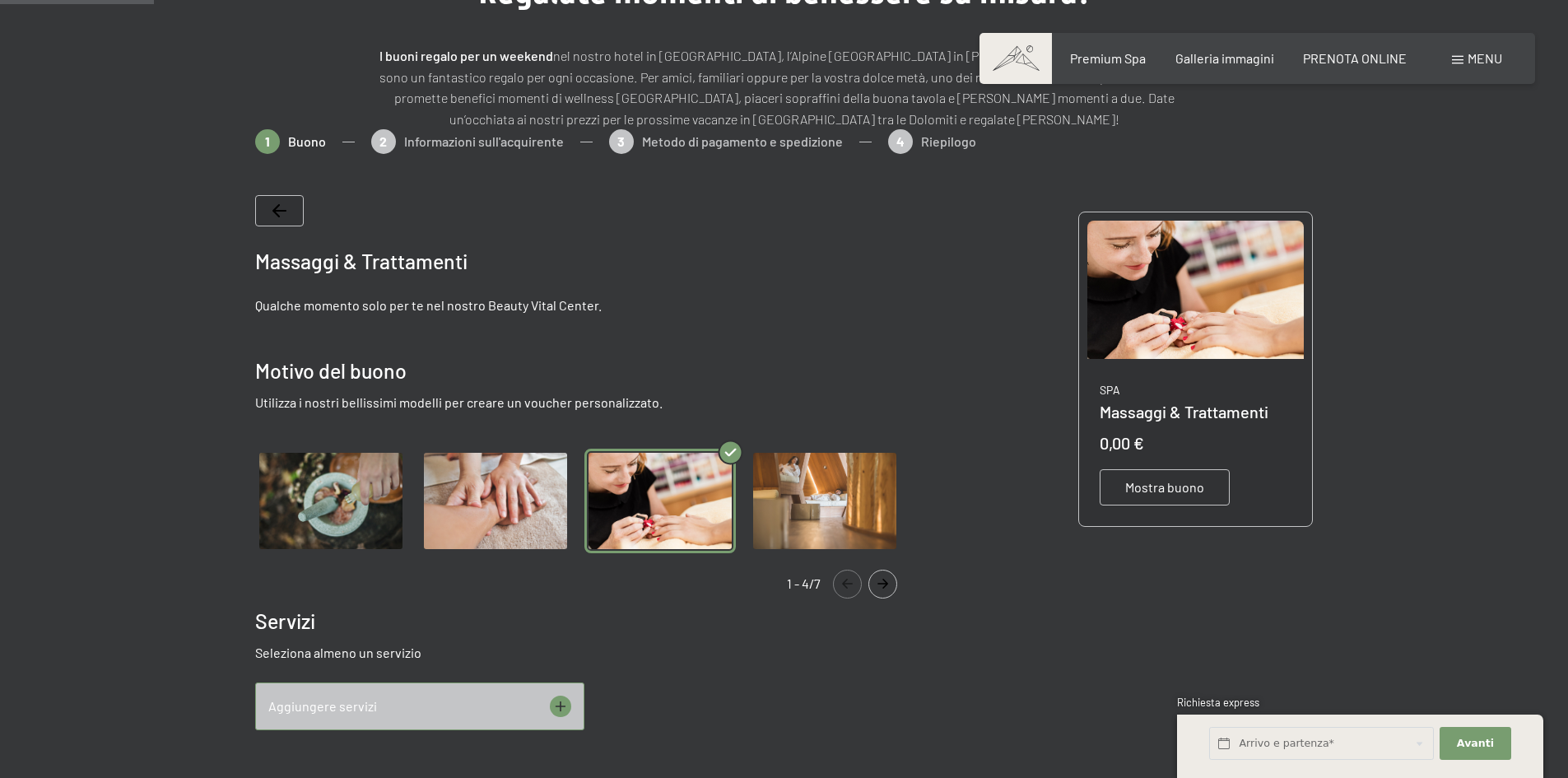
click at [508, 509] on img "Gallery" at bounding box center [496, 501] width 151 height 104
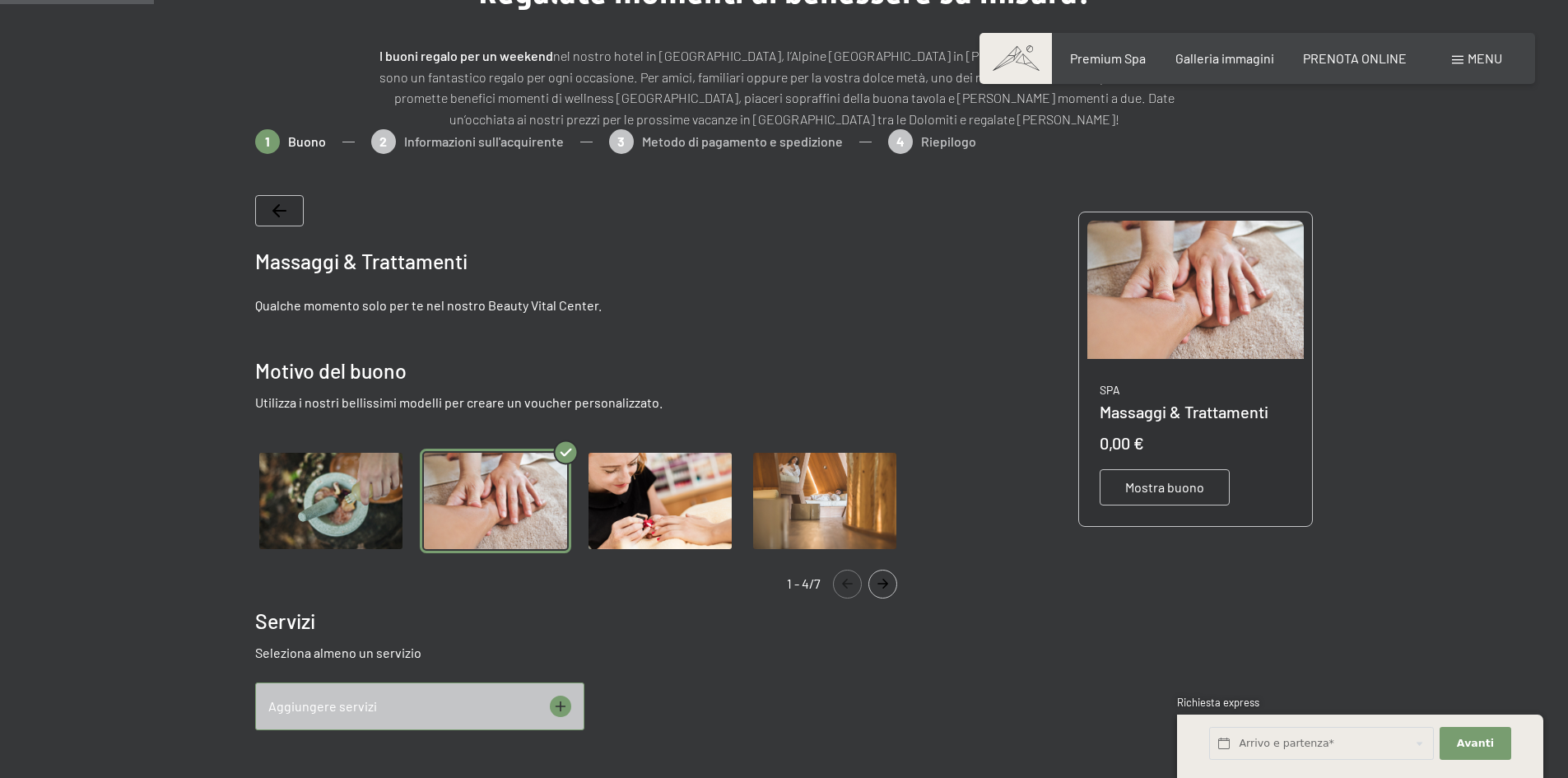
click at [374, 493] on img "Gallery" at bounding box center [331, 501] width 151 height 104
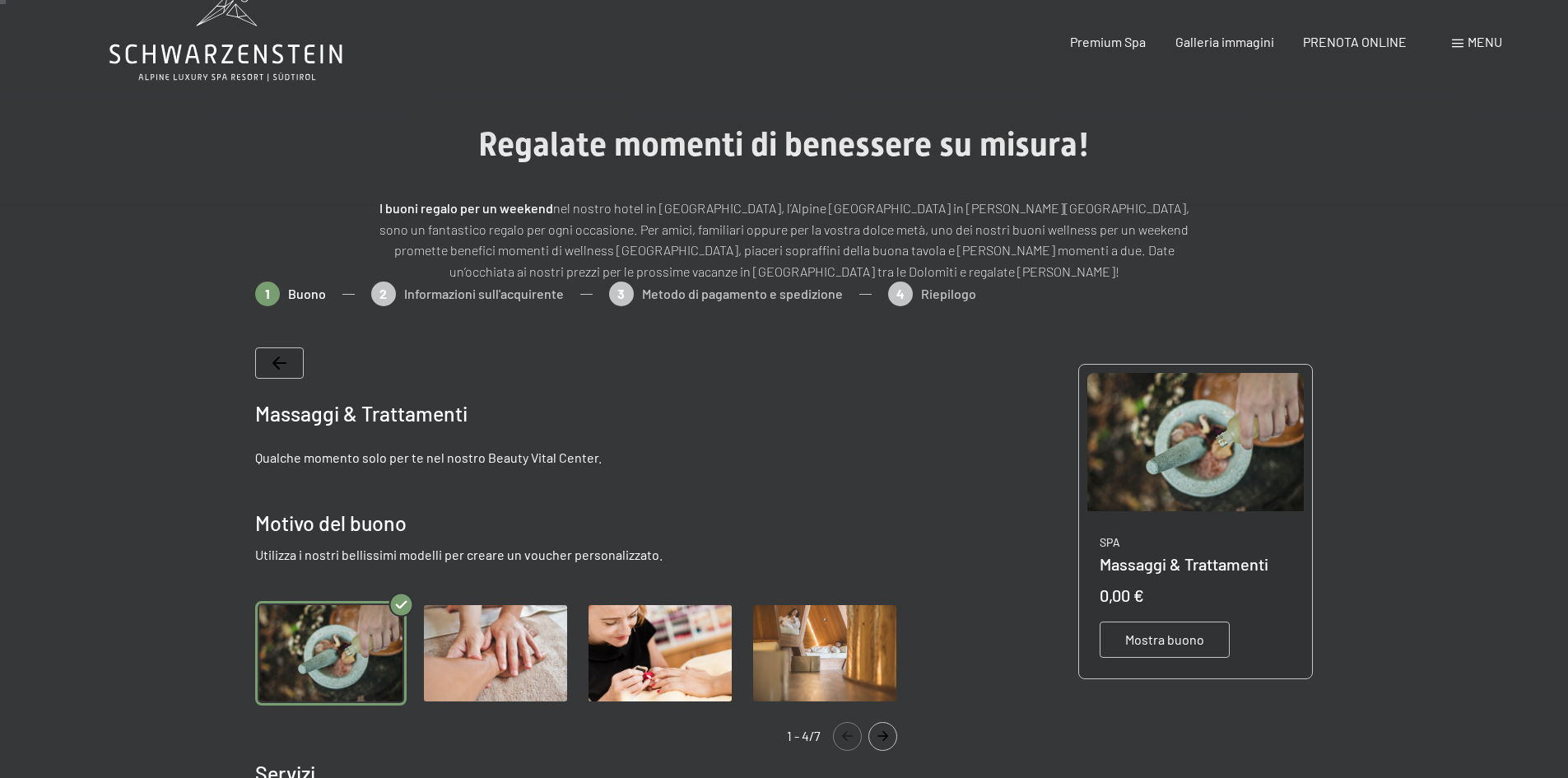
scroll to position [0, 0]
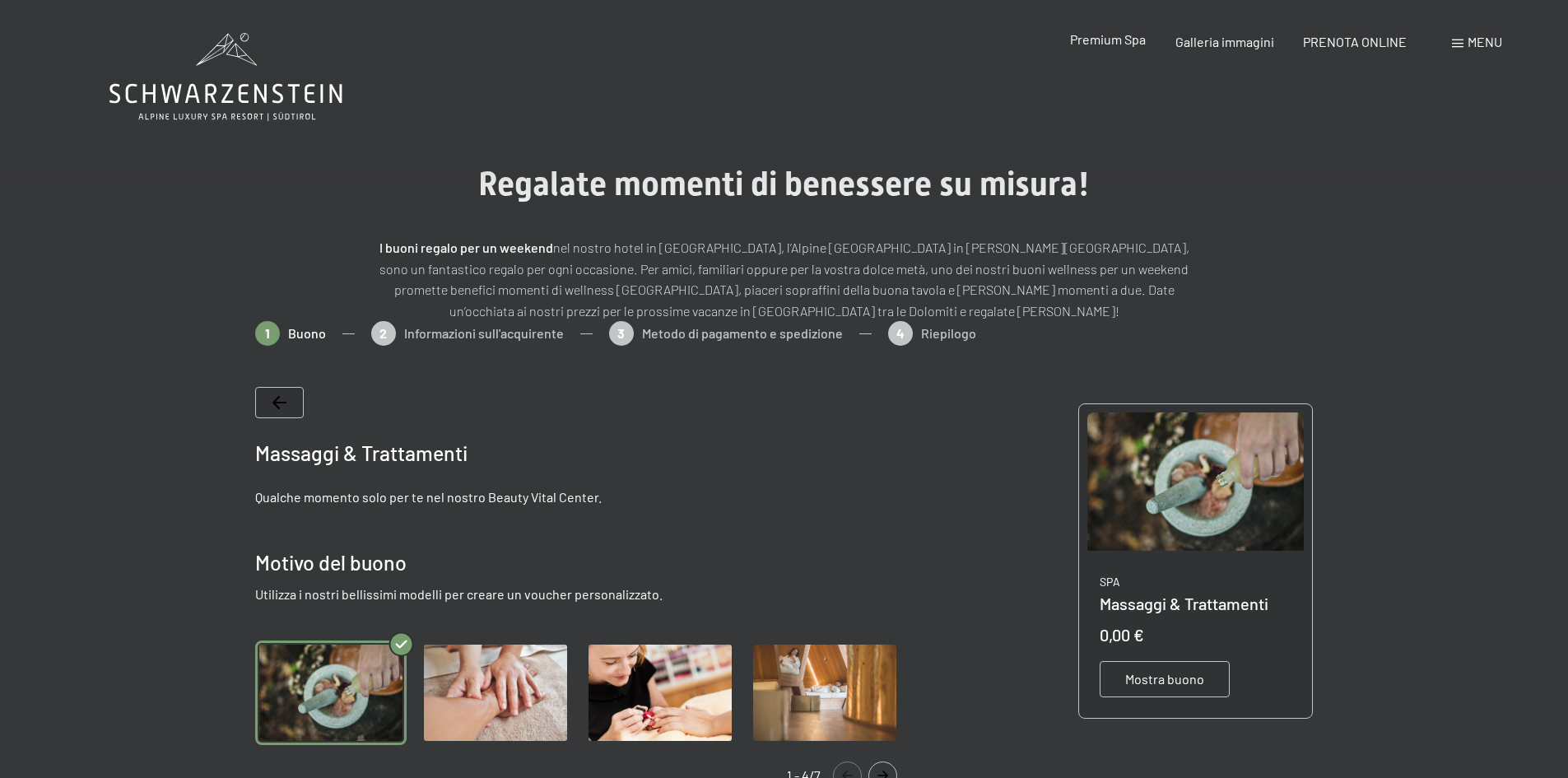
click at [1097, 36] on span "Premium Spa" at bounding box center [1108, 39] width 76 height 16
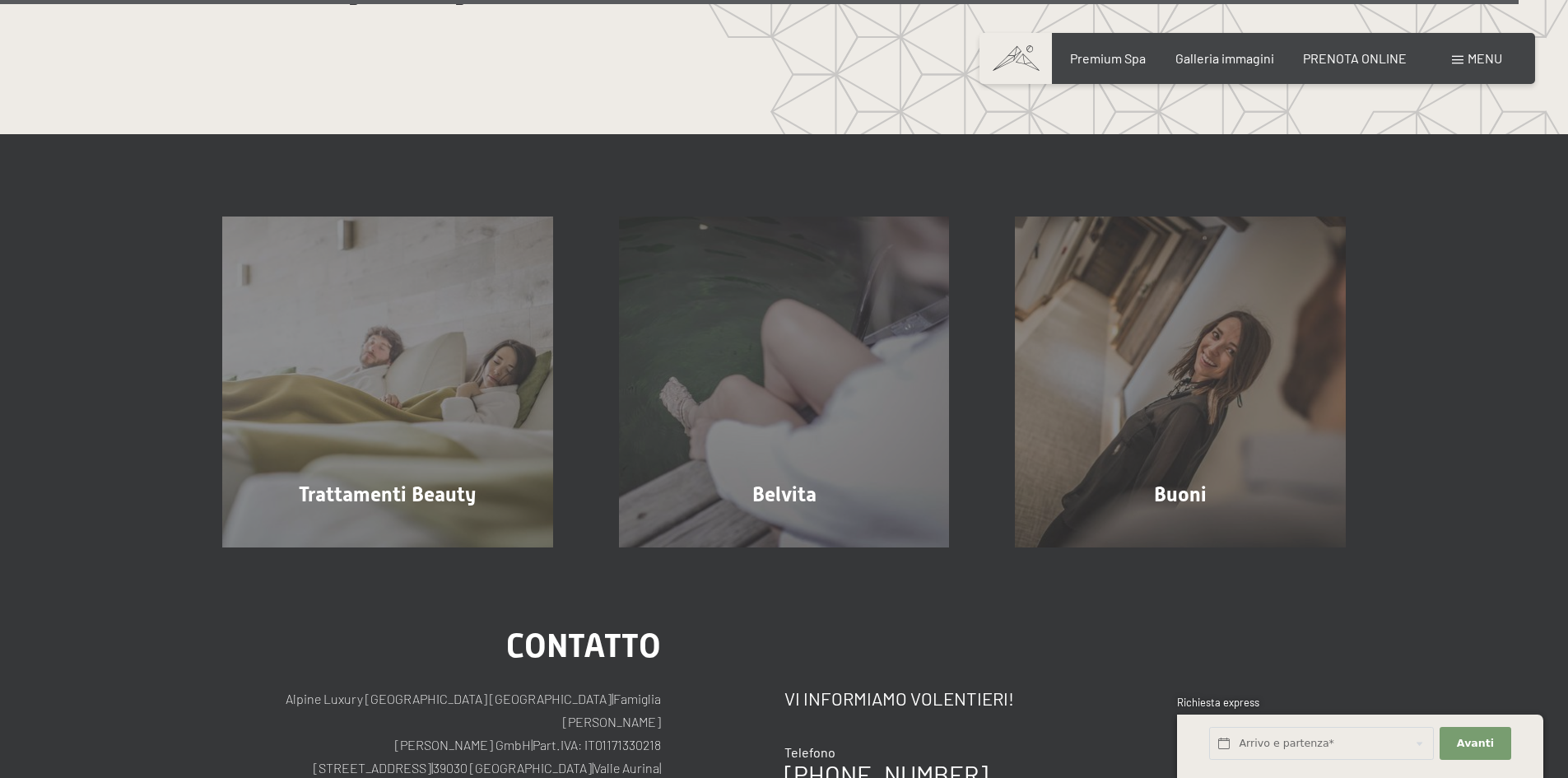
scroll to position [10614, 0]
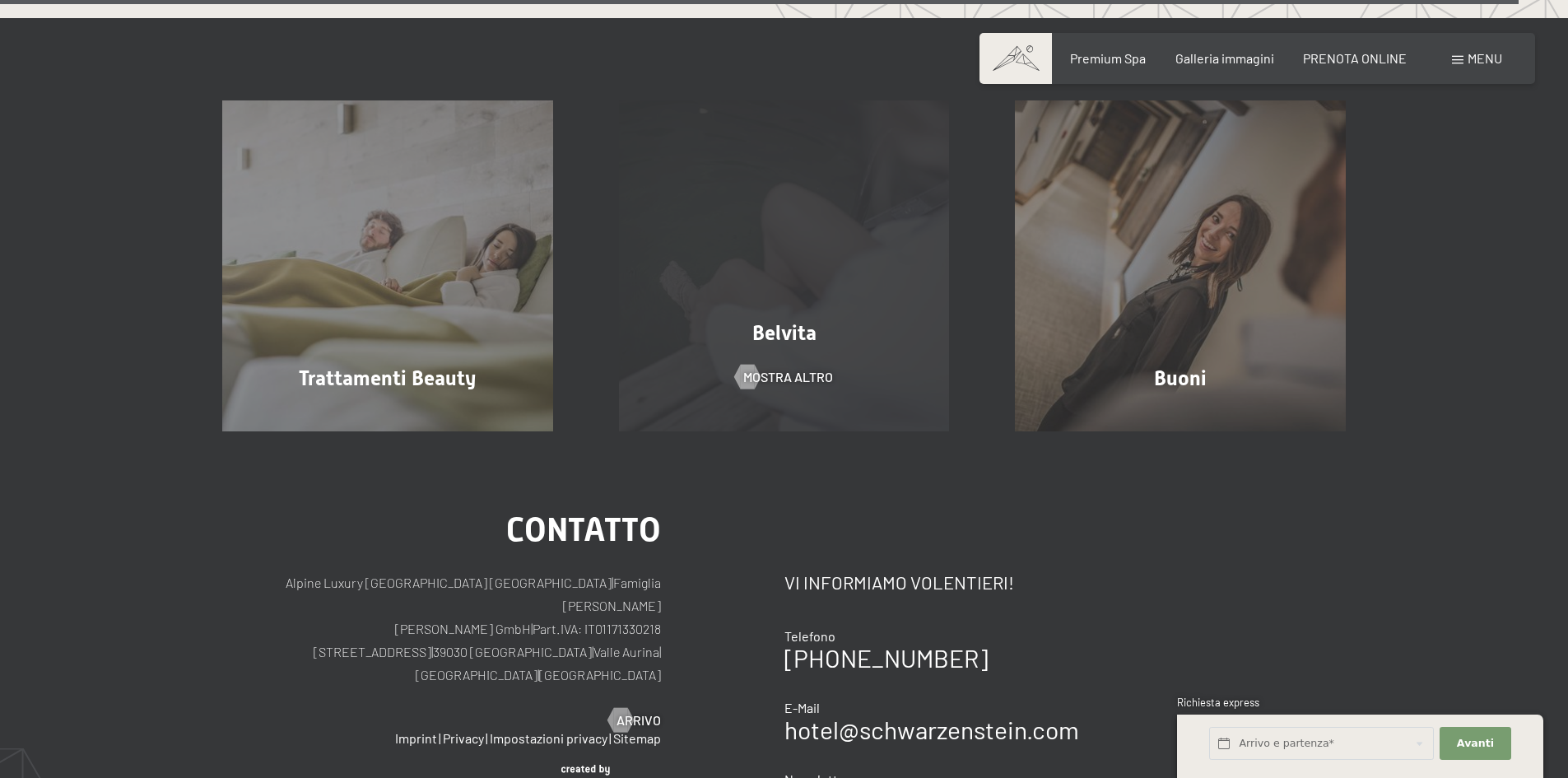
click at [856, 242] on div "Belvita mostra altro" at bounding box center [784, 265] width 397 height 331
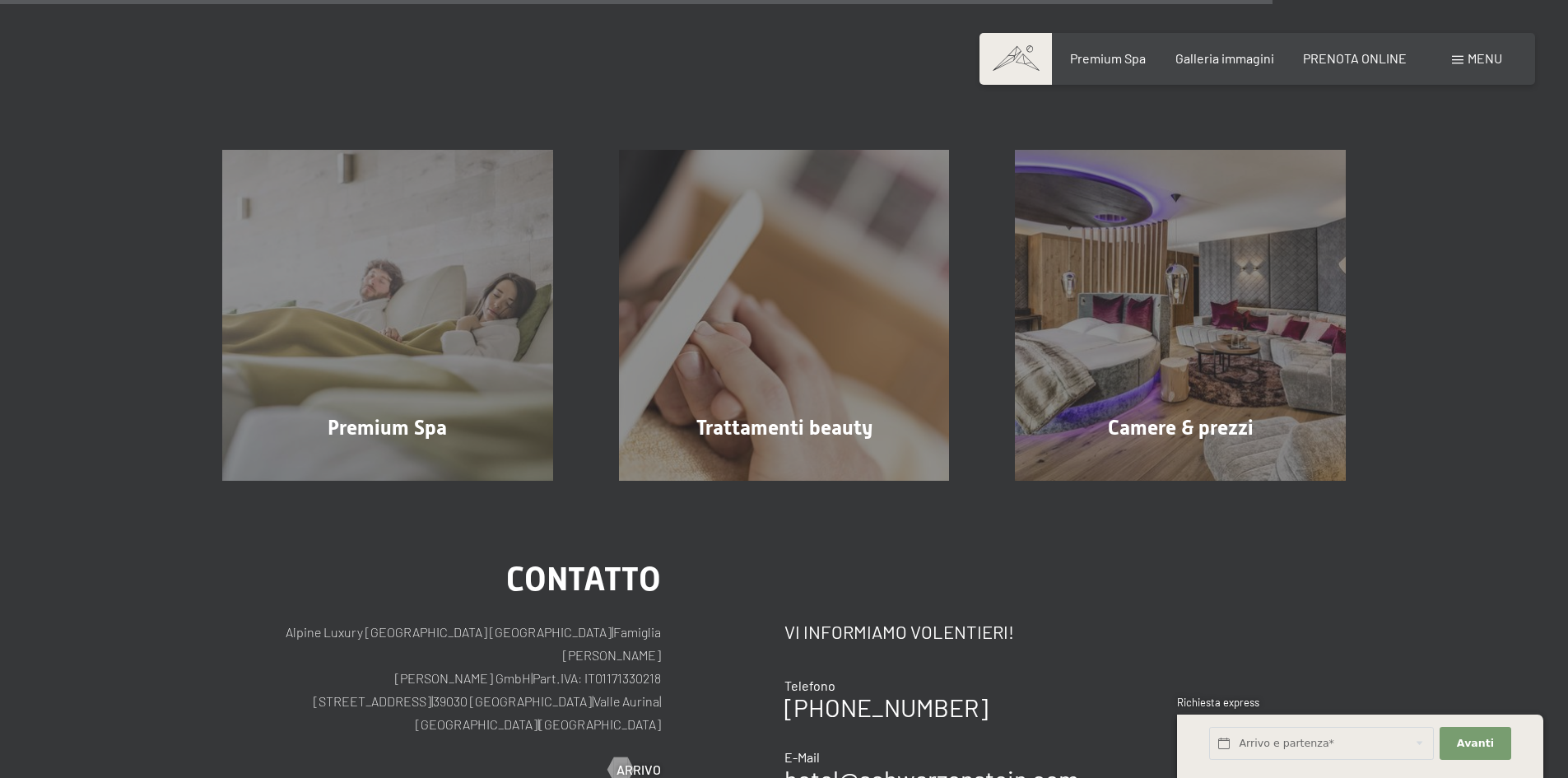
scroll to position [1900, 0]
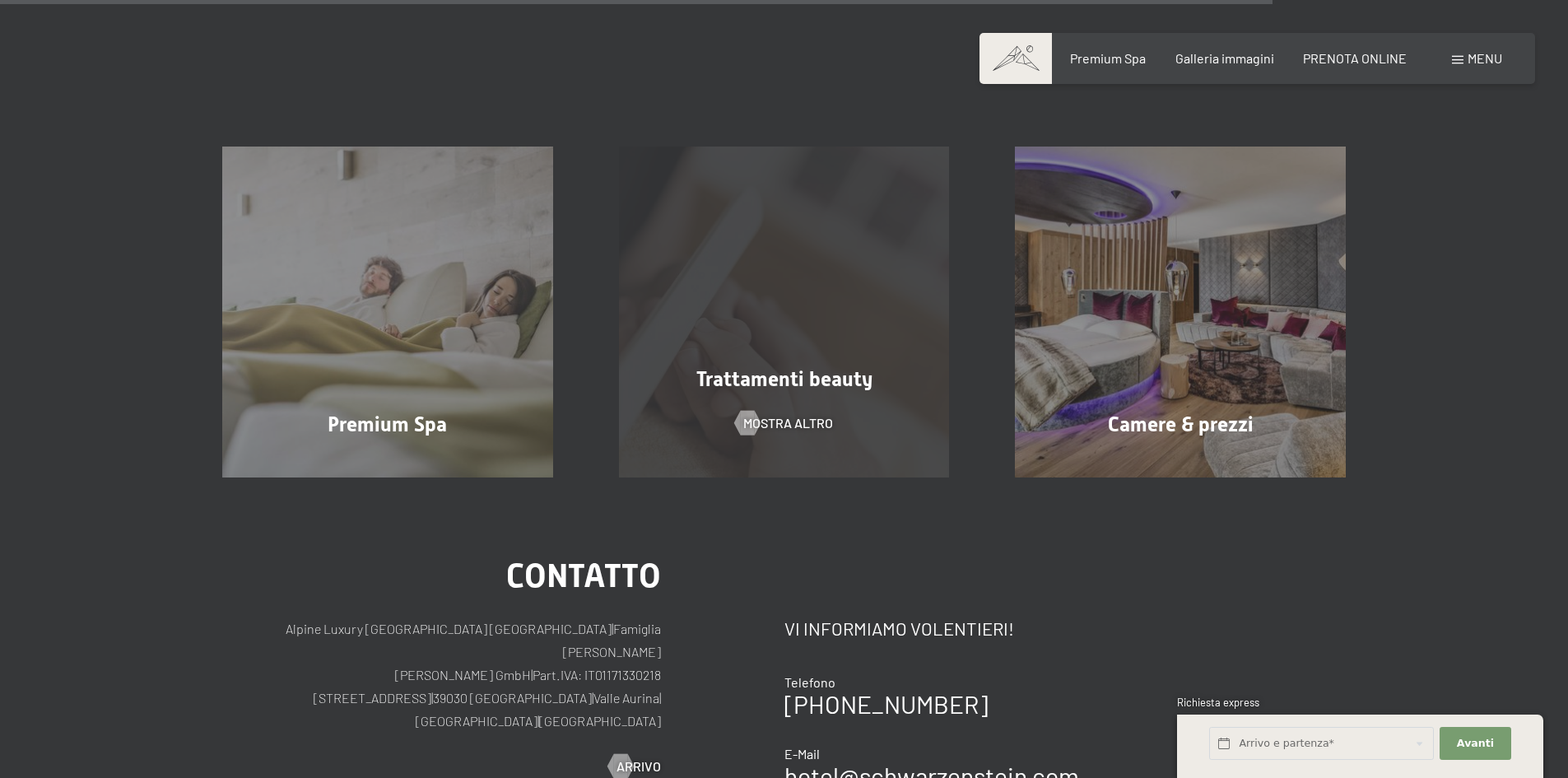
click at [831, 302] on div "Trattamenti beauty mostra altro" at bounding box center [784, 312] width 397 height 331
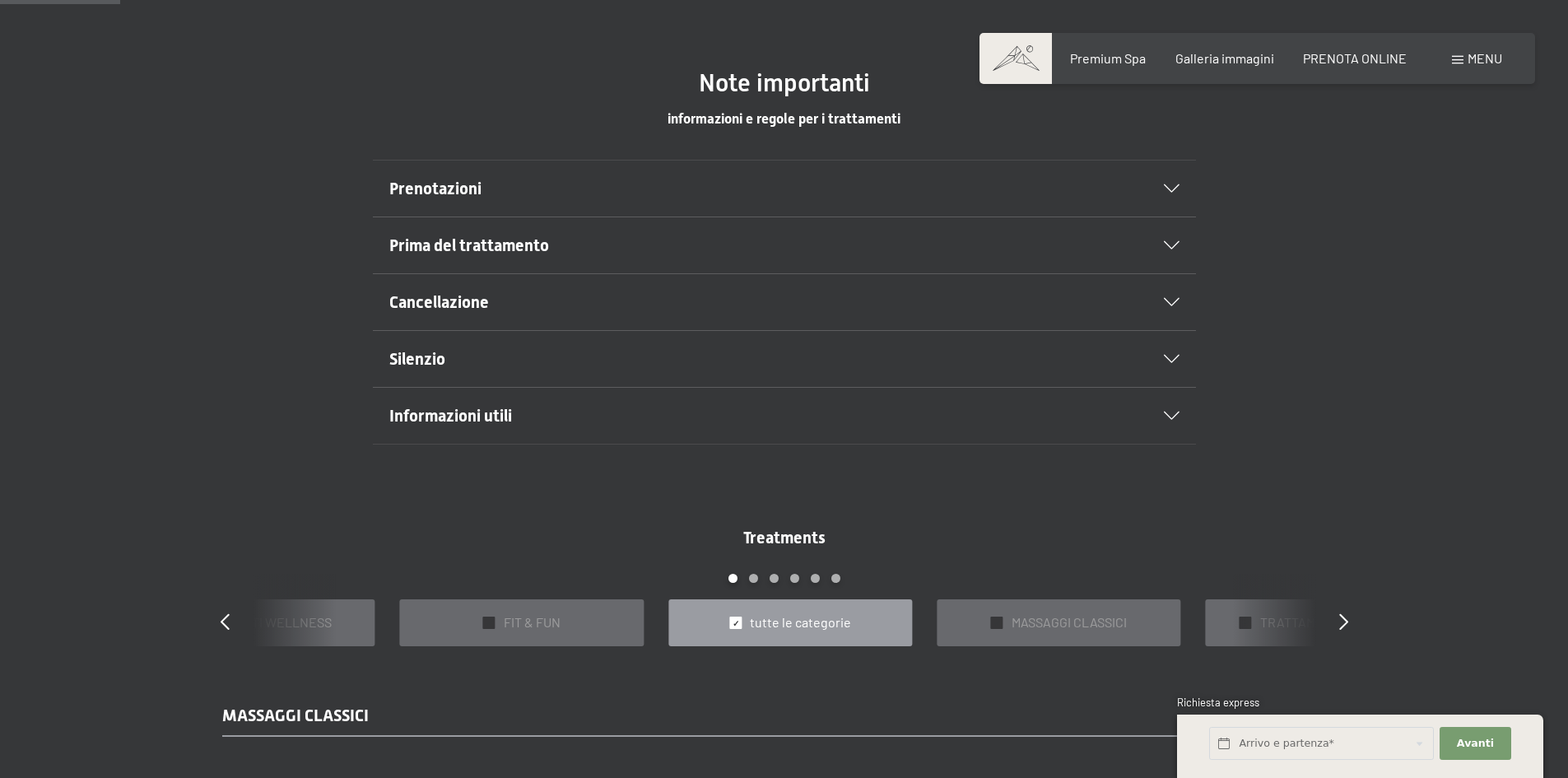
scroll to position [986, 0]
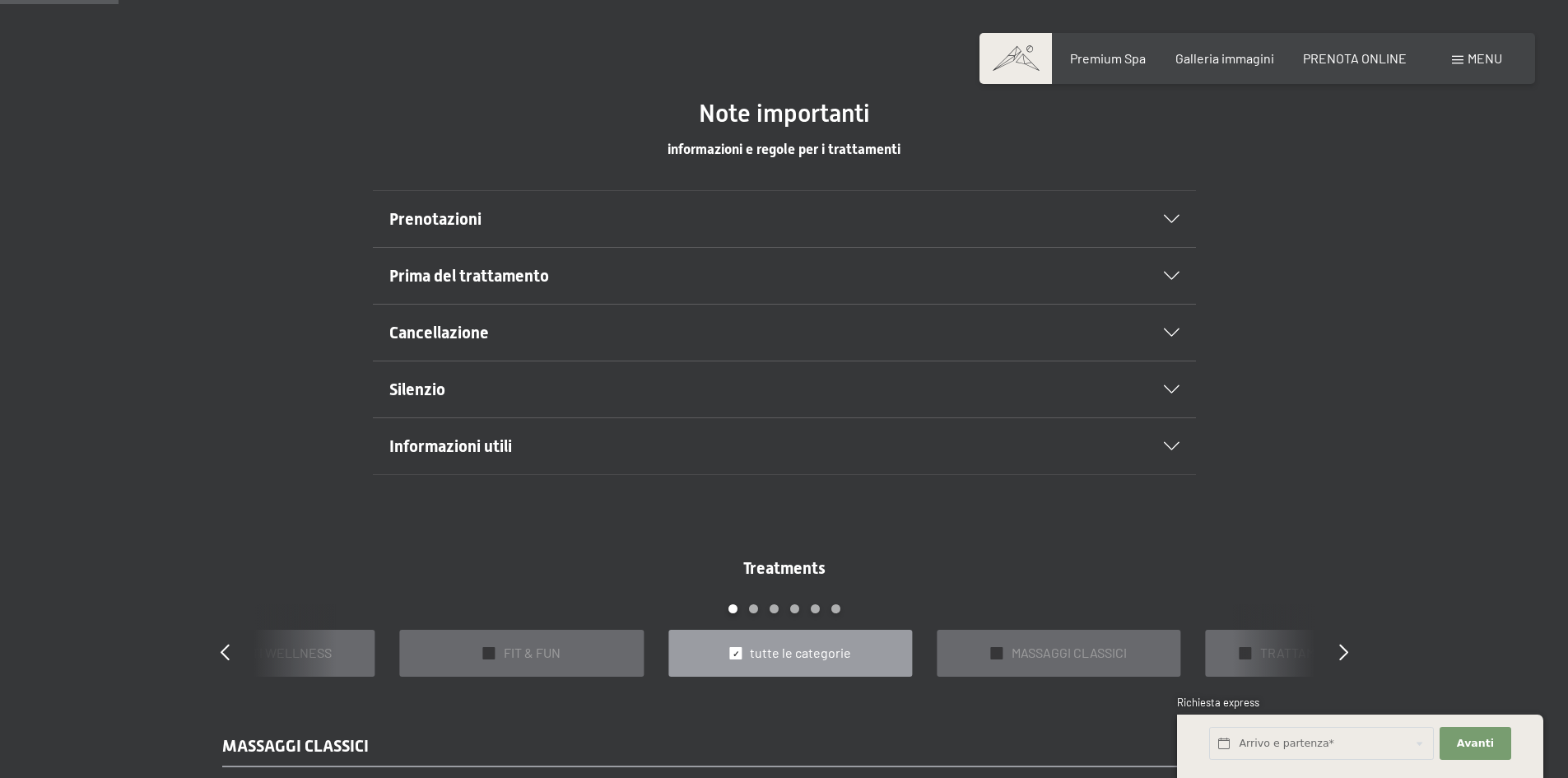
click at [1179, 217] on section "Prenotazioni Vi consigliamo di fissare gli appuntamenti per i trattamenti welln…" at bounding box center [784, 218] width 823 height 58
click at [1173, 217] on icon at bounding box center [1171, 219] width 16 height 8
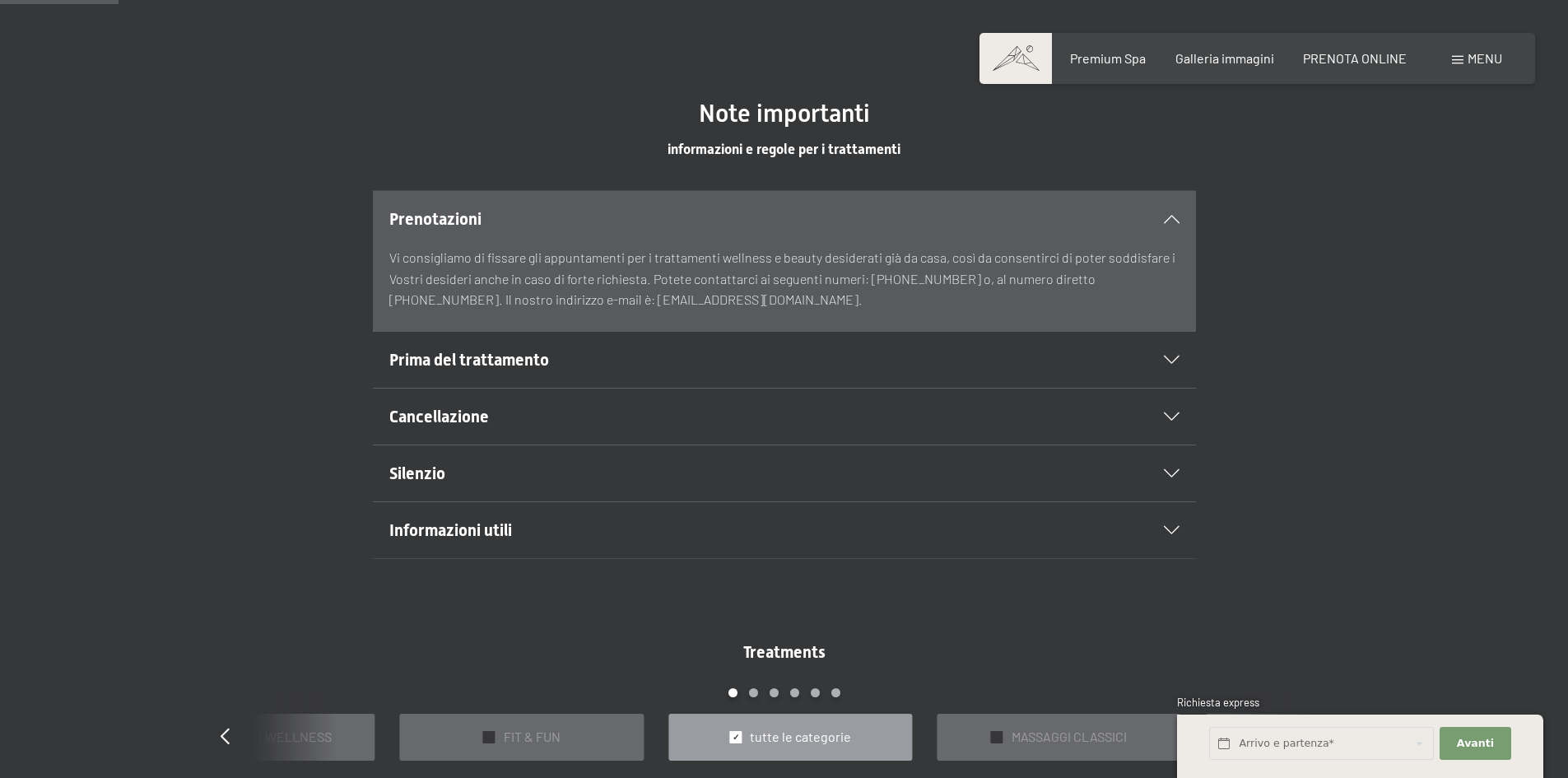
click at [1172, 218] on icon at bounding box center [1171, 219] width 16 height 8
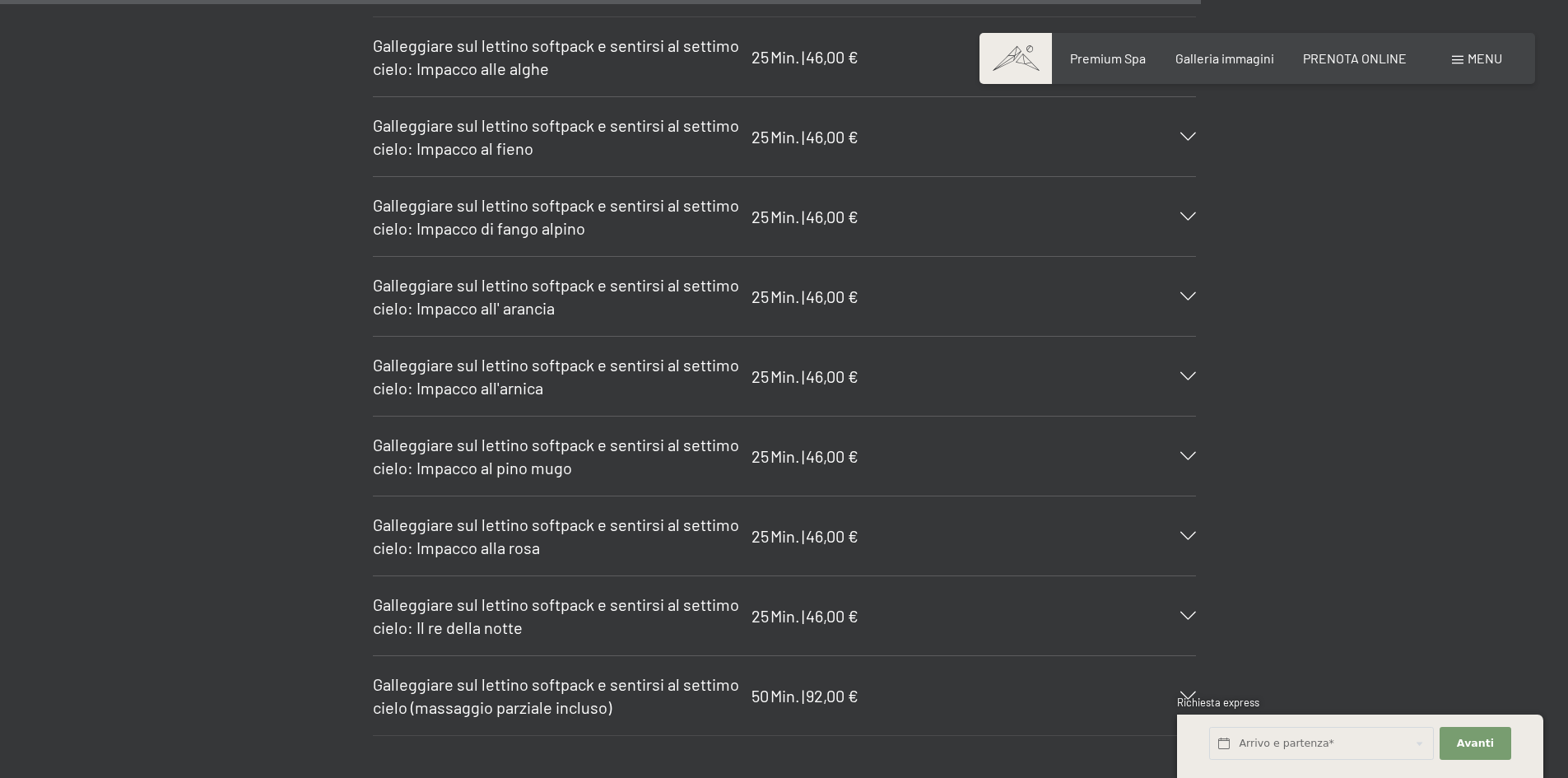
scroll to position [10052, 0]
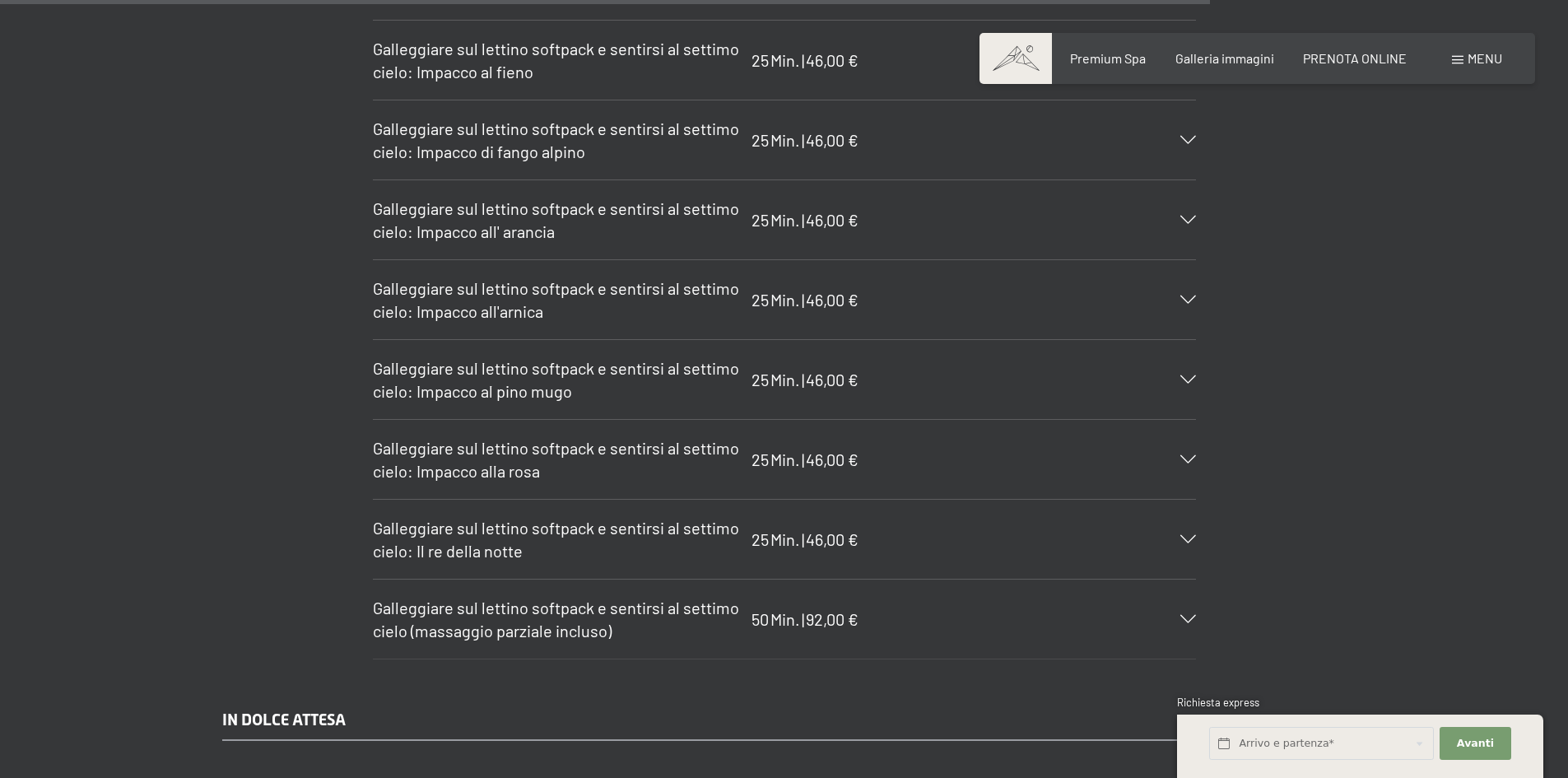
click at [1181, 615] on icon at bounding box center [1188, 619] width 16 height 8
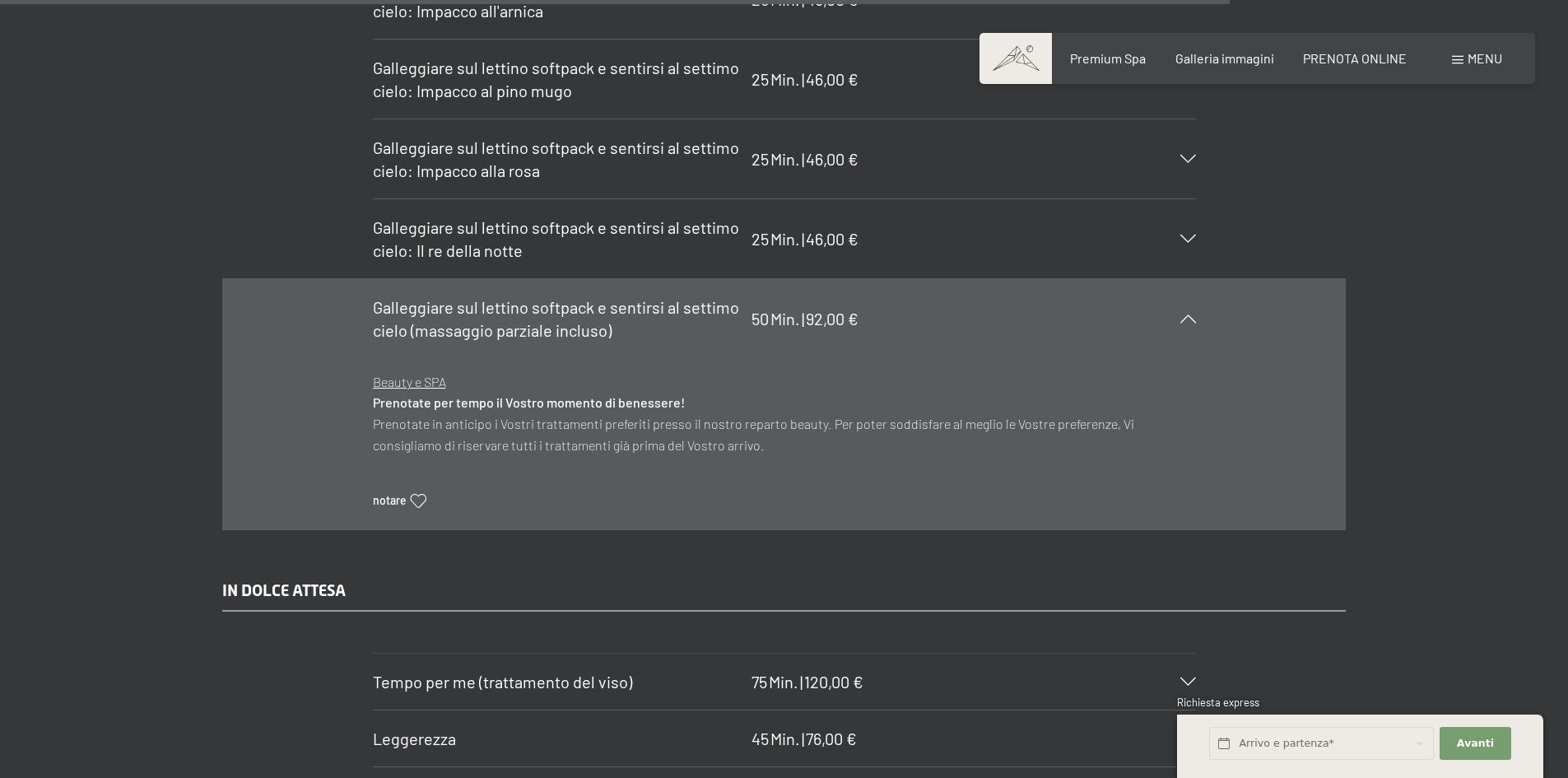
scroll to position [10353, 0]
click at [418, 493] on icon at bounding box center [418, 500] width 16 height 14
click at [1195, 313] on icon at bounding box center [1188, 318] width 16 height 8
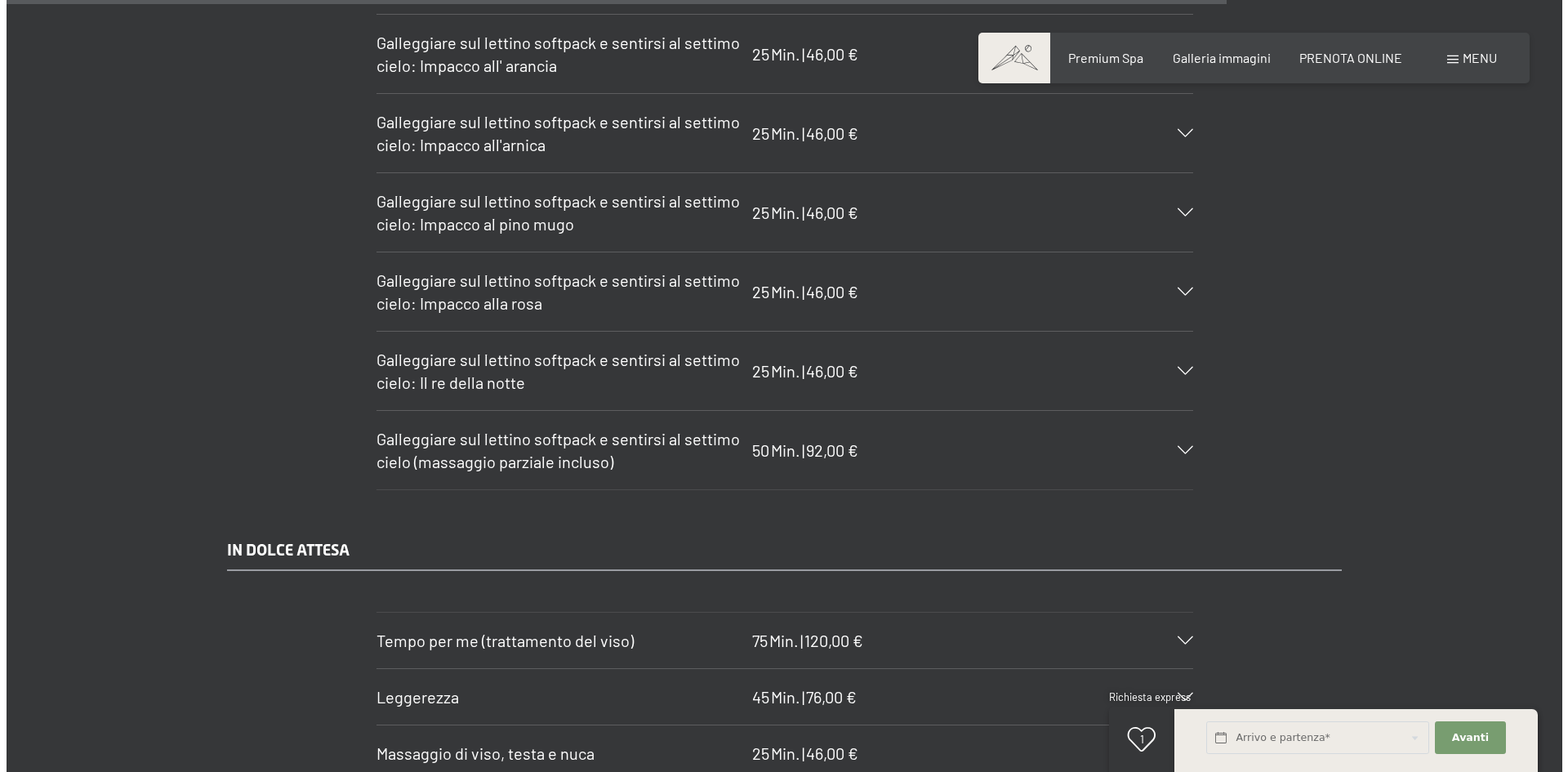
scroll to position [10138, 0]
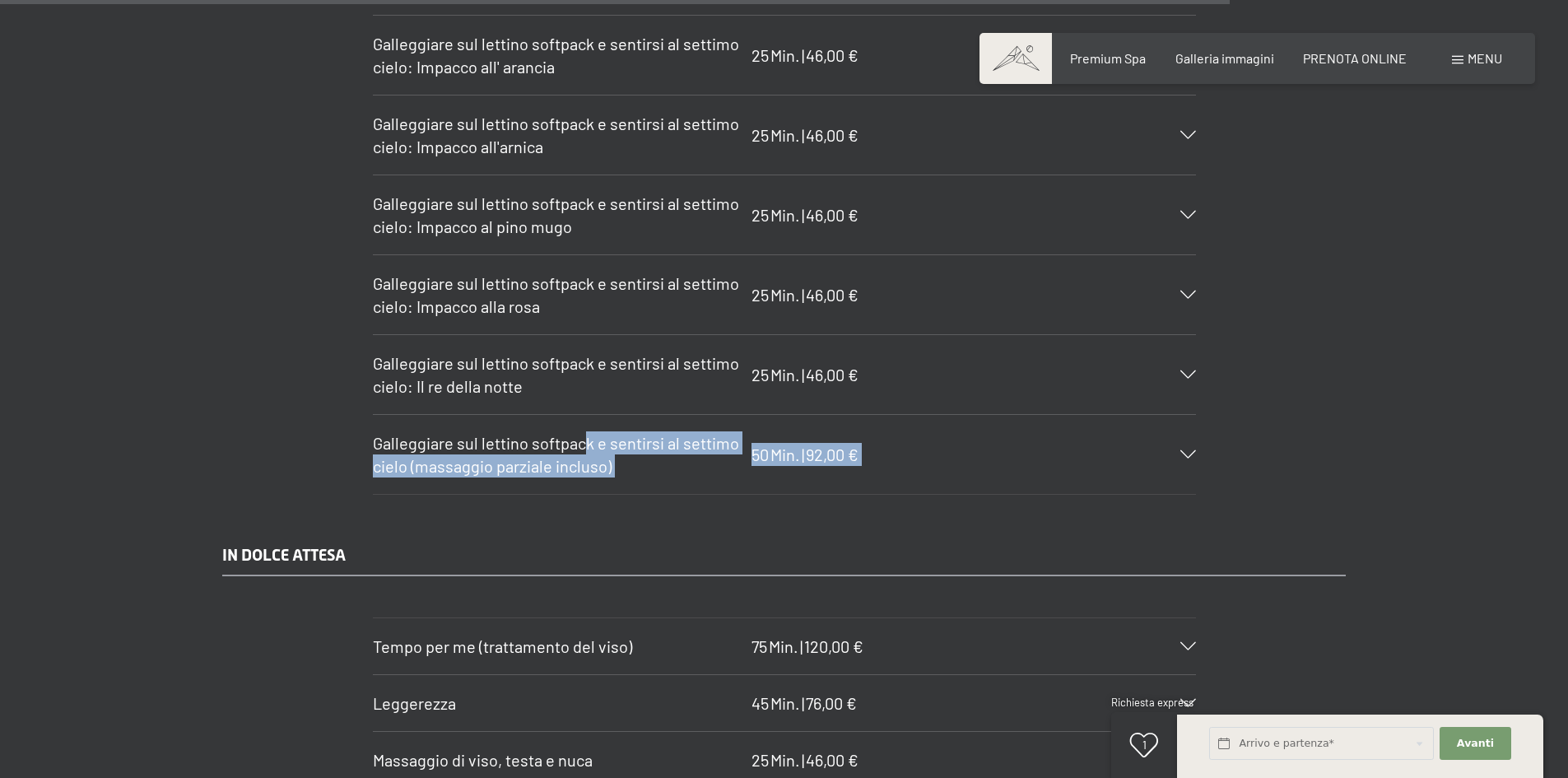
drag, startPoint x: 371, startPoint y: 416, endPoint x: 582, endPoint y: 425, distance: 211.2
click at [582, 425] on section "Galleggiare sul lettino softpack e sentirsi al settimo cielo (massaggio parzial…" at bounding box center [784, 455] width 823 height 81
copy div "k e sentirsi al settimo cielo (massaggio parziale incluso) 50 Min. | 92,00 € Be…"
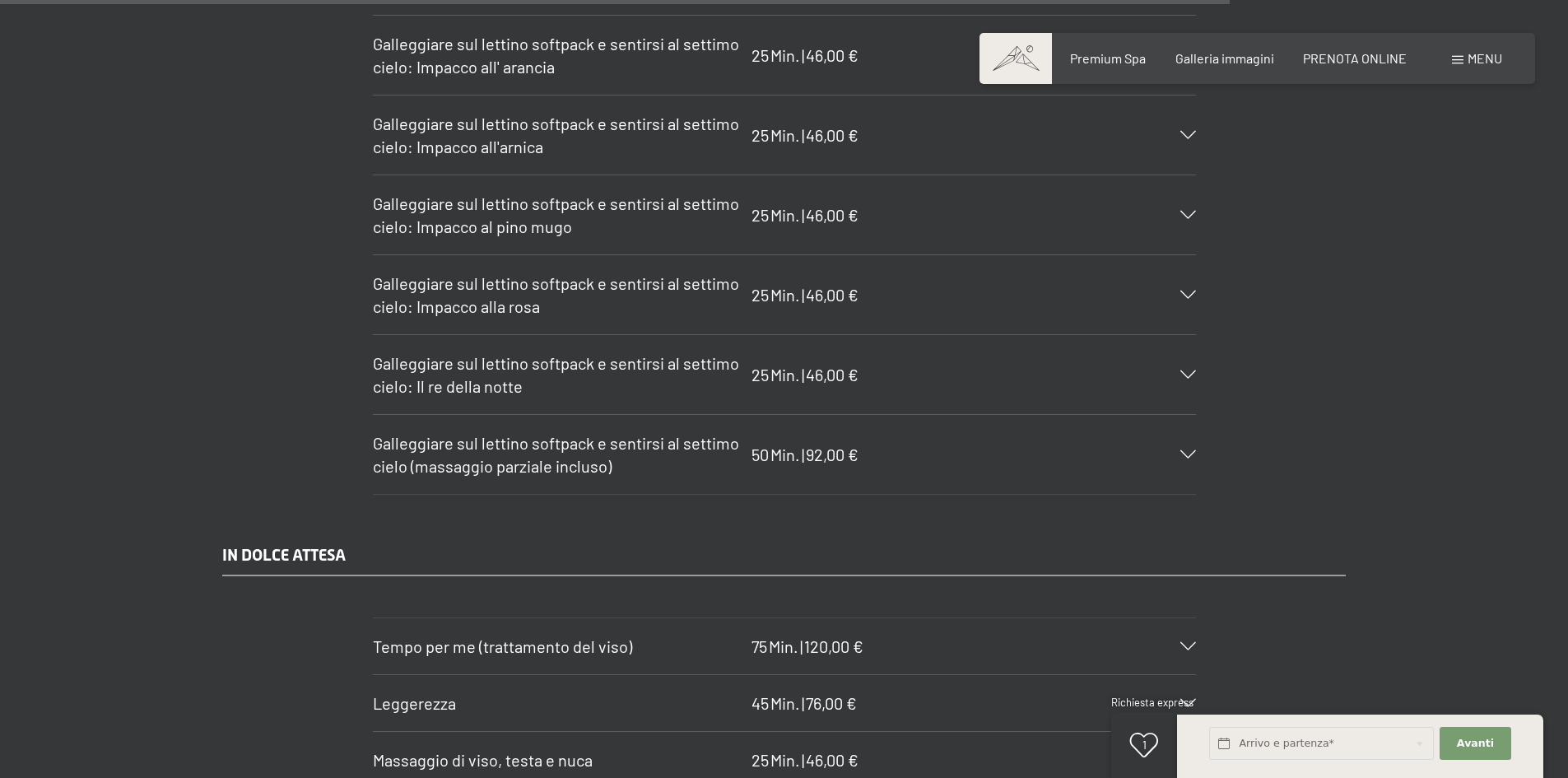
click at [1459, 63] on span at bounding box center [1458, 60] width 12 height 8
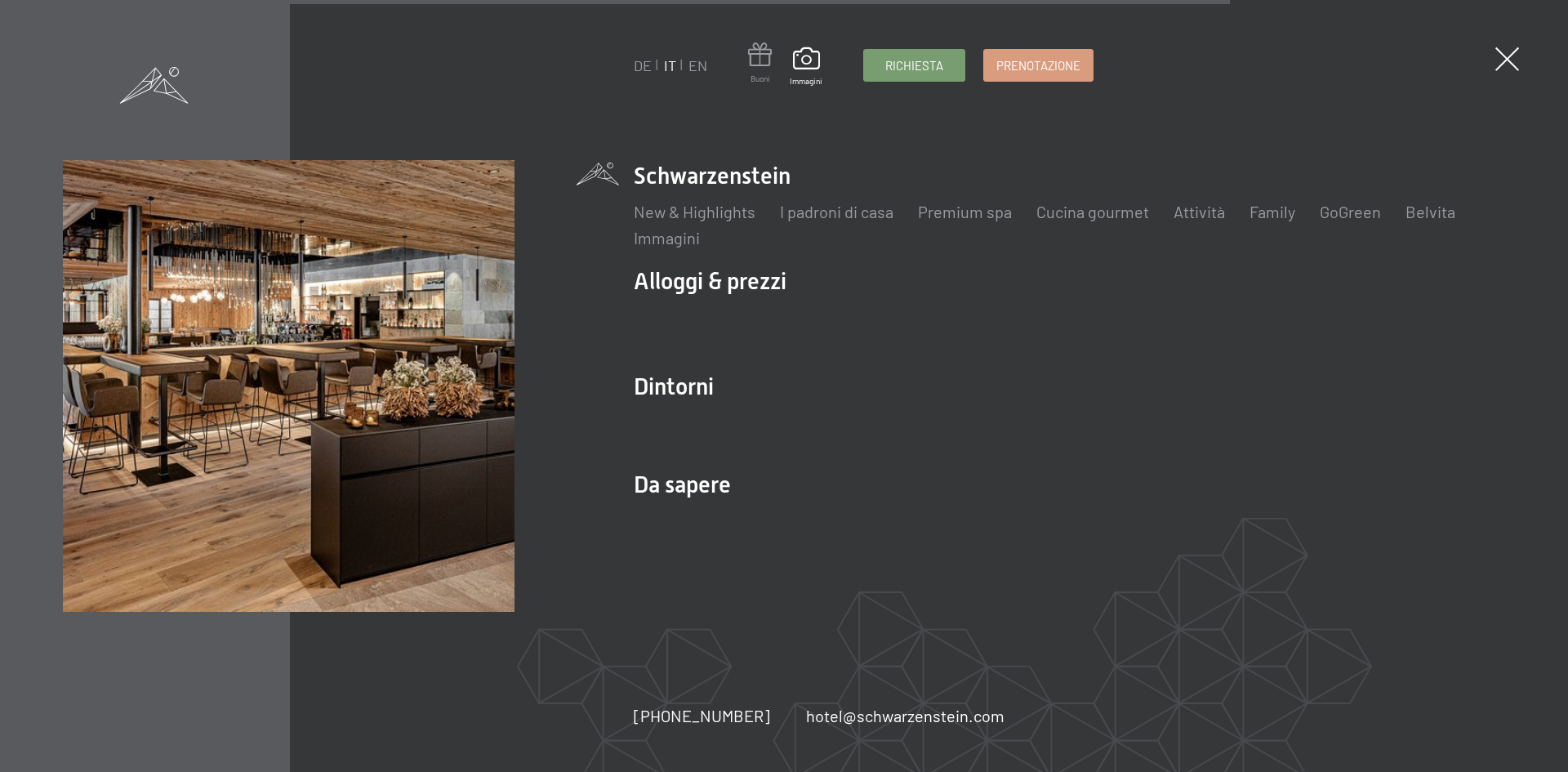
click at [759, 60] on span at bounding box center [759, 58] width 23 height 30
click at [752, 62] on span at bounding box center [759, 58] width 23 height 30
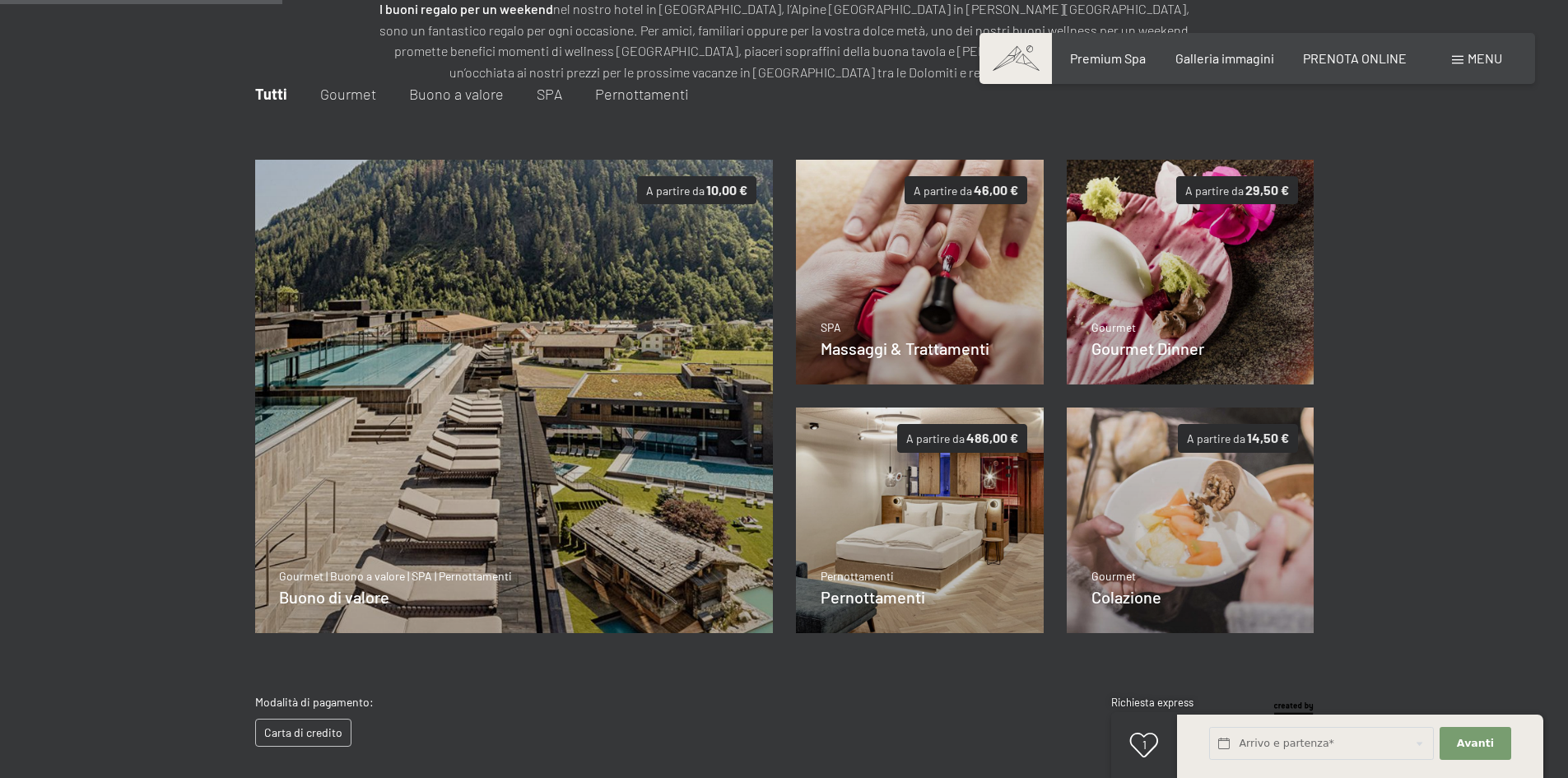
click at [545, 92] on span "SPA" at bounding box center [550, 94] width 25 height 18
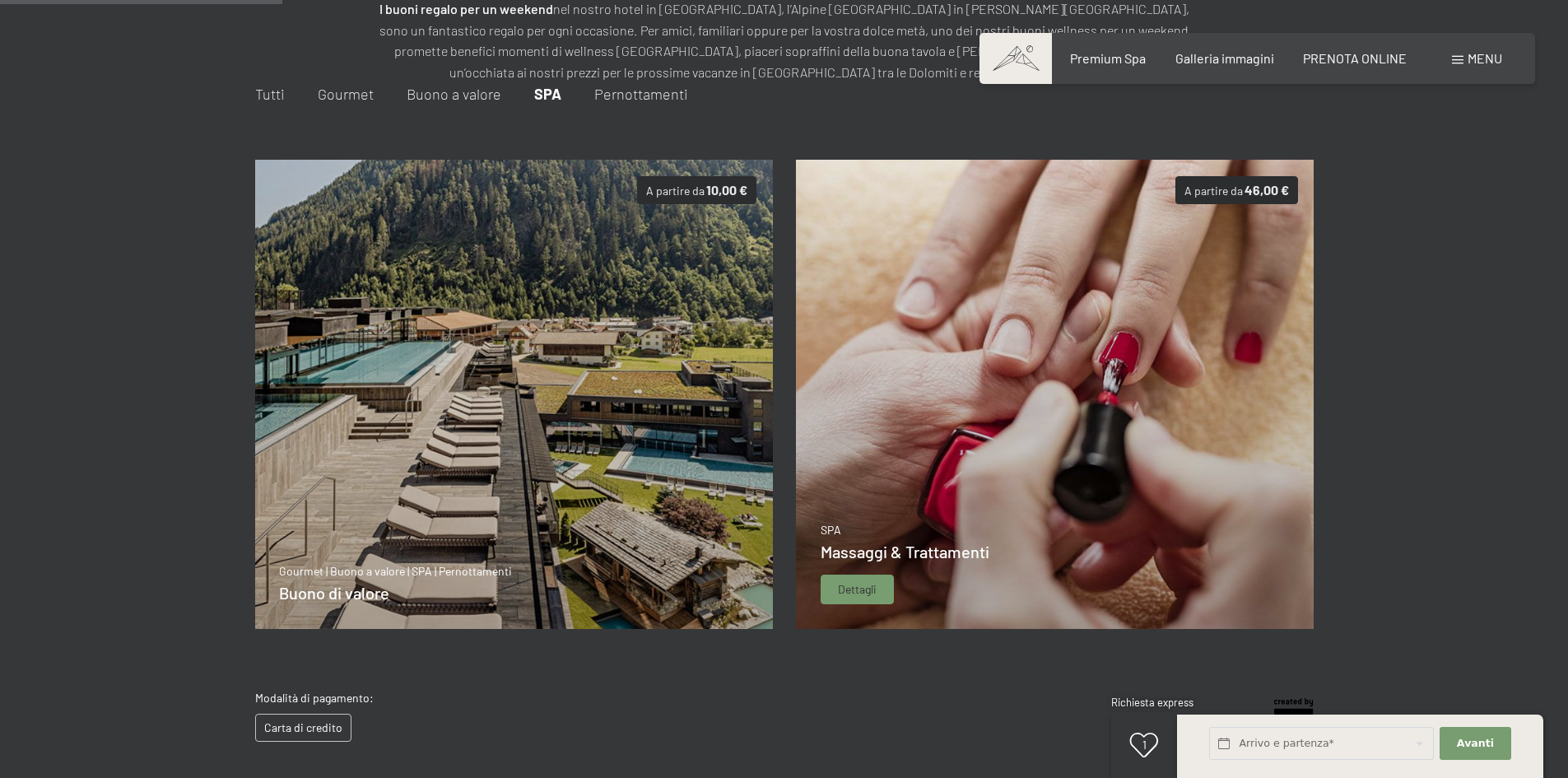
click at [1102, 365] on img at bounding box center [1055, 394] width 518 height 469
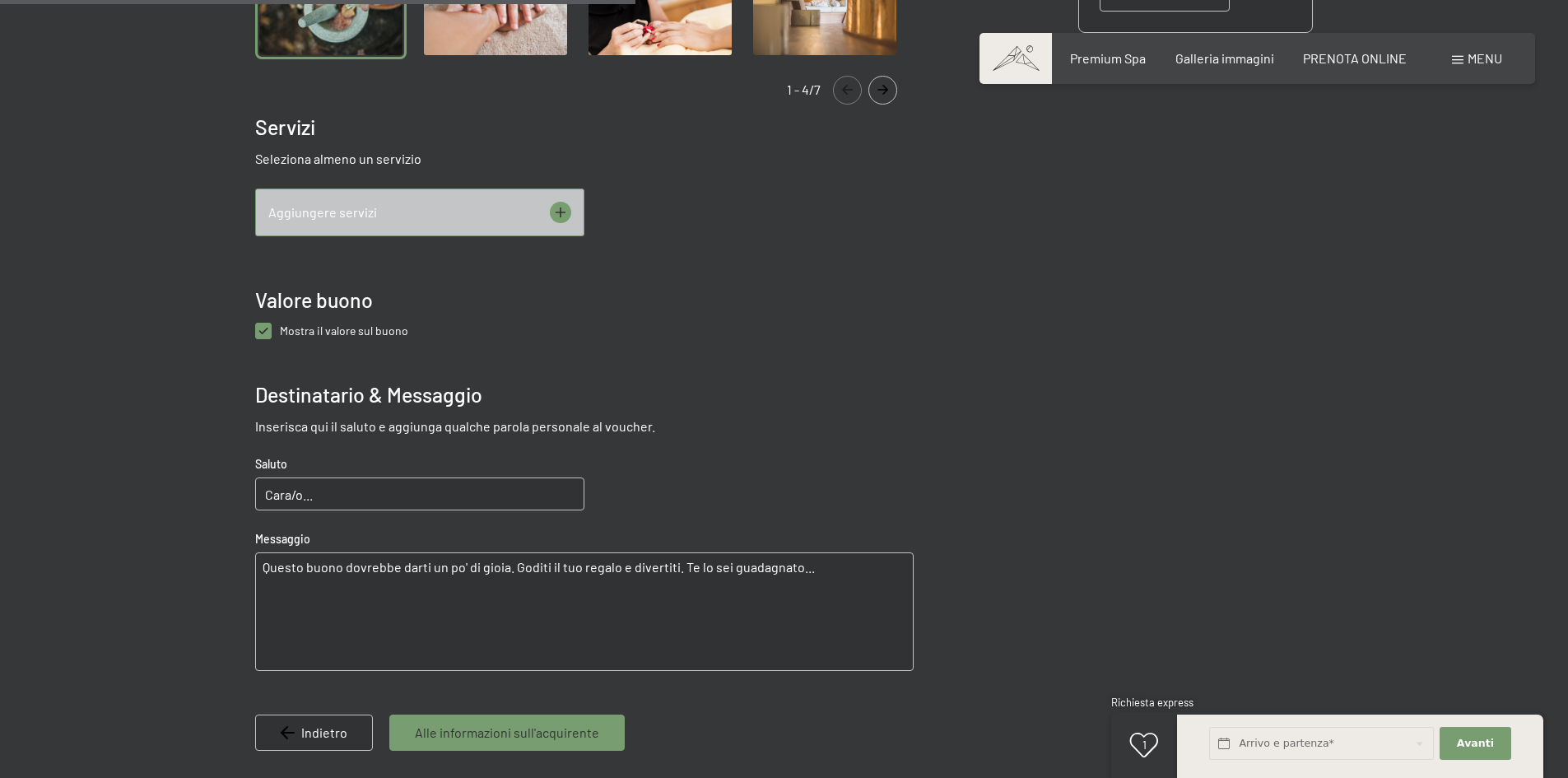
scroll to position [776, 0]
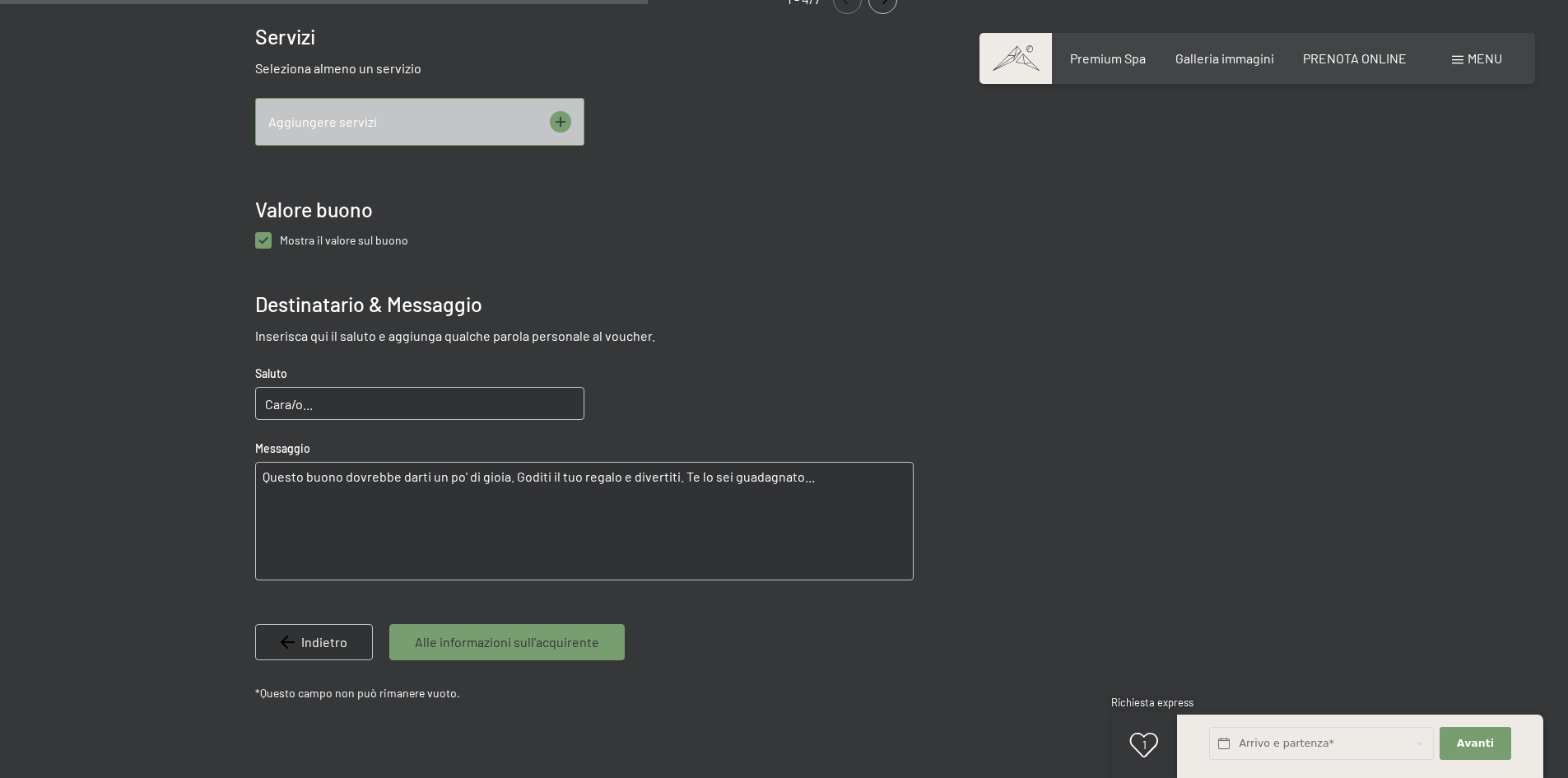
click at [566, 119] on icon at bounding box center [560, 121] width 21 height 21
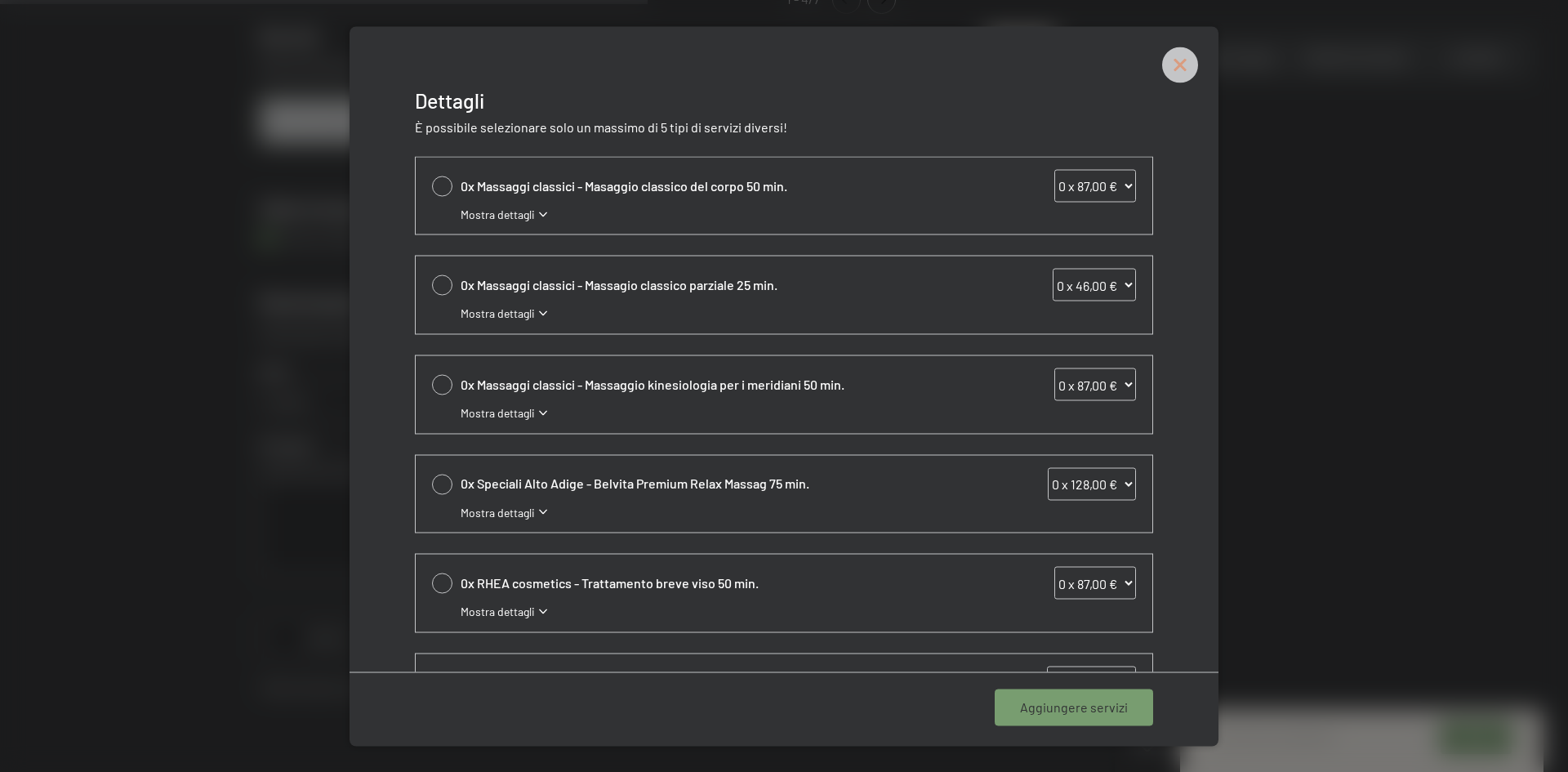
click at [1180, 66] on icon at bounding box center [1180, 65] width 17 height 17
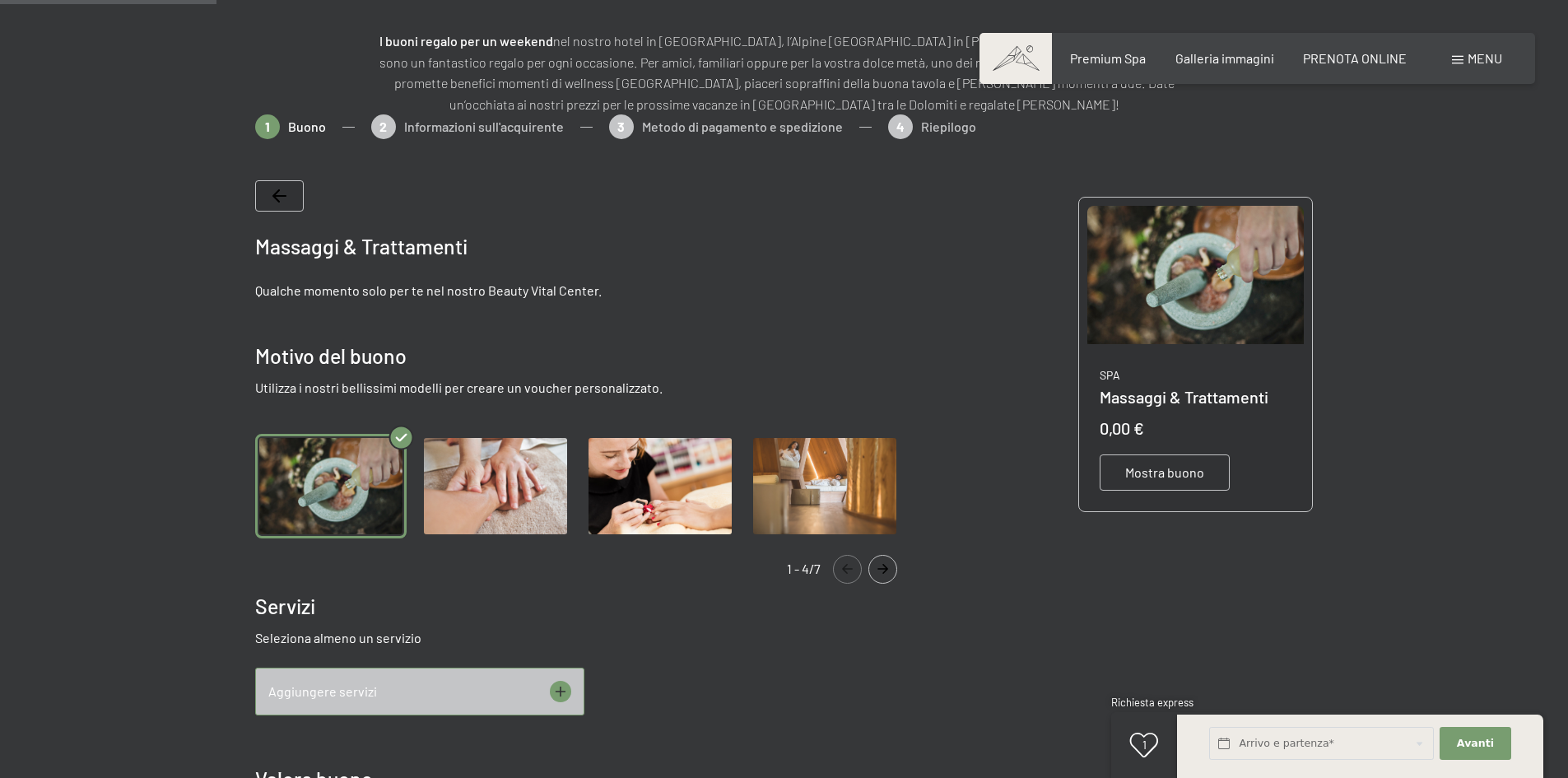
scroll to position [201, 0]
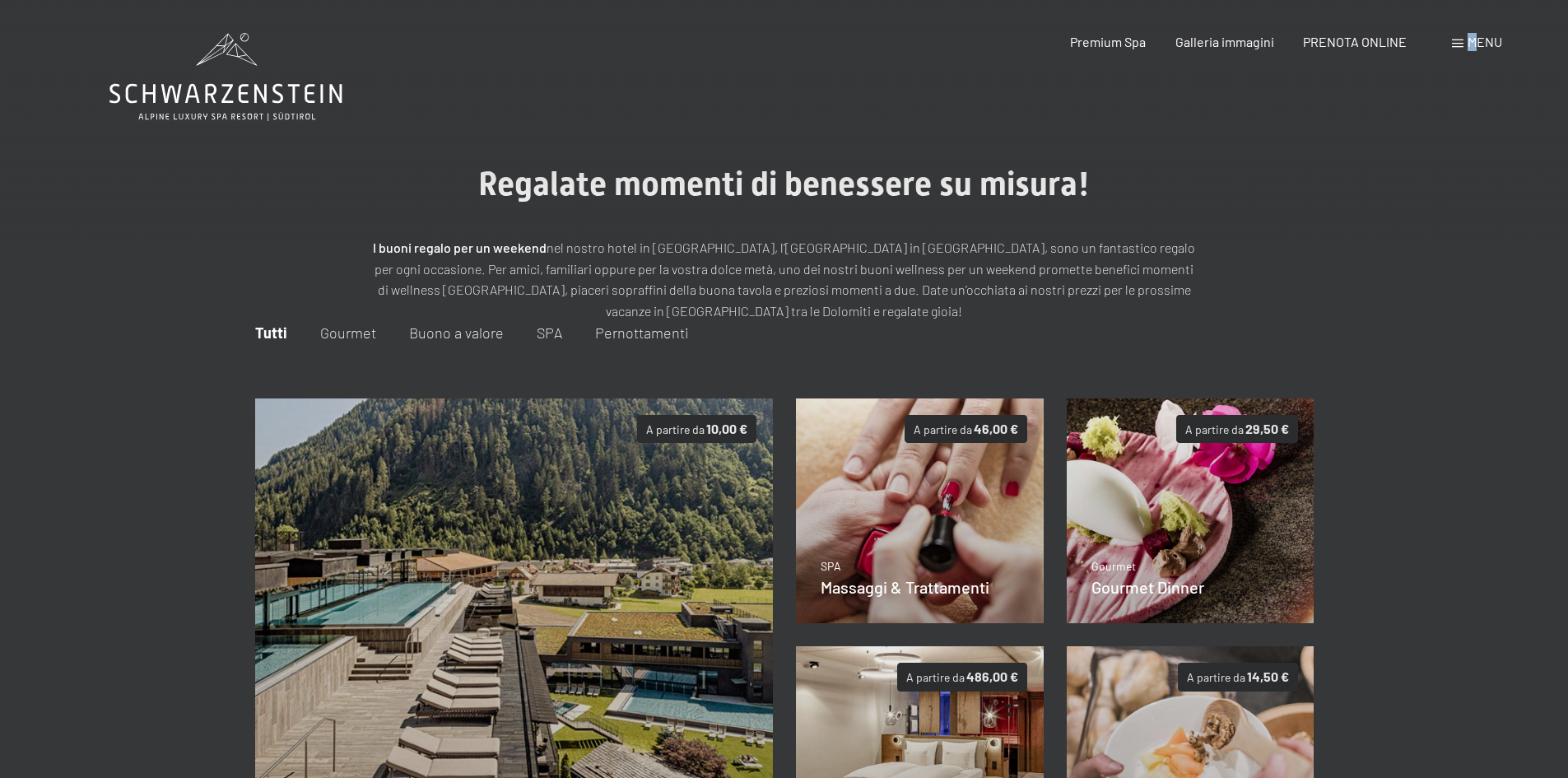
click at [1471, 44] on span "Menu" at bounding box center [1484, 41] width 34 height 16
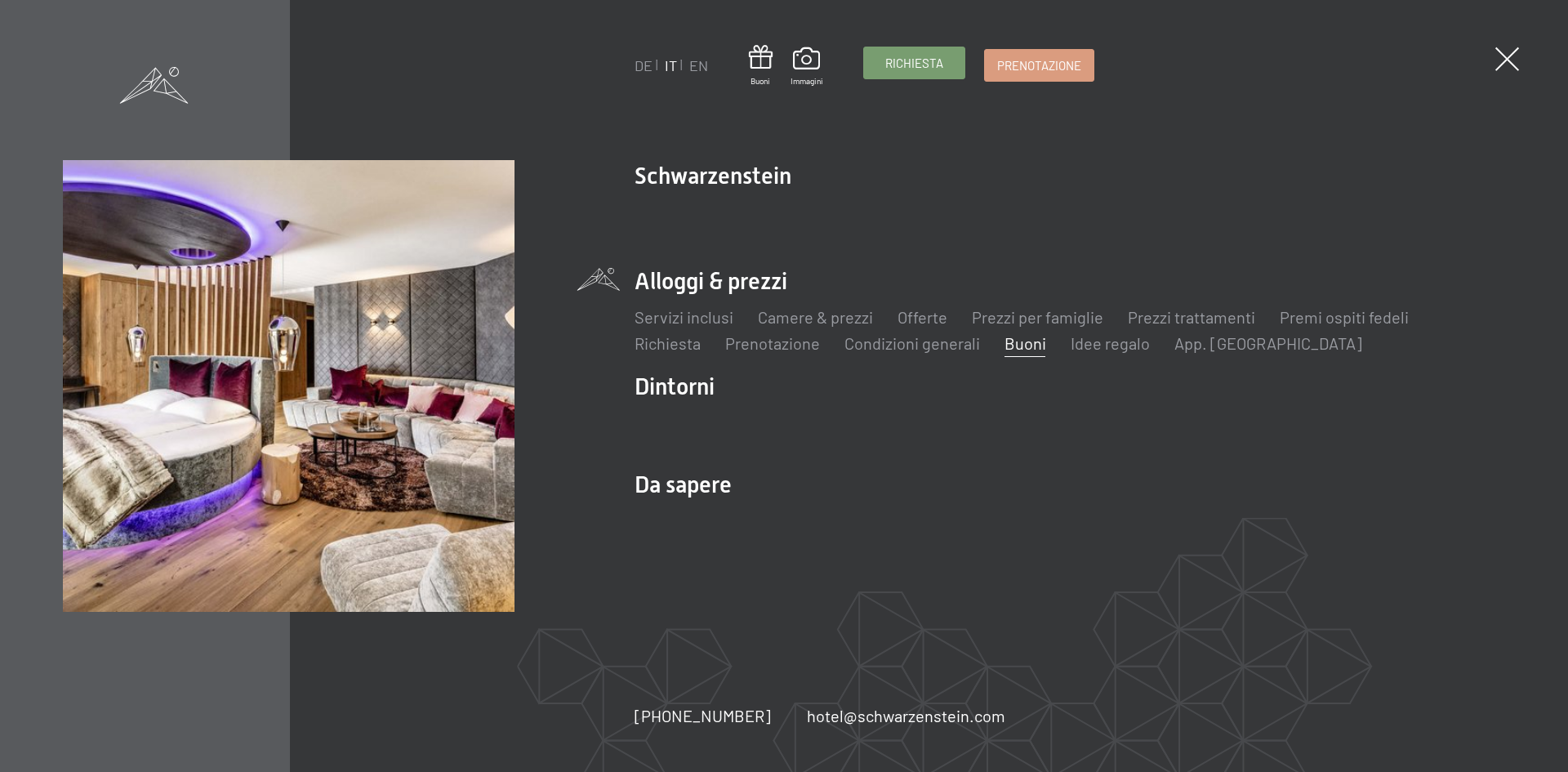
click at [898, 72] on link "Richiesta" at bounding box center [914, 63] width 100 height 31
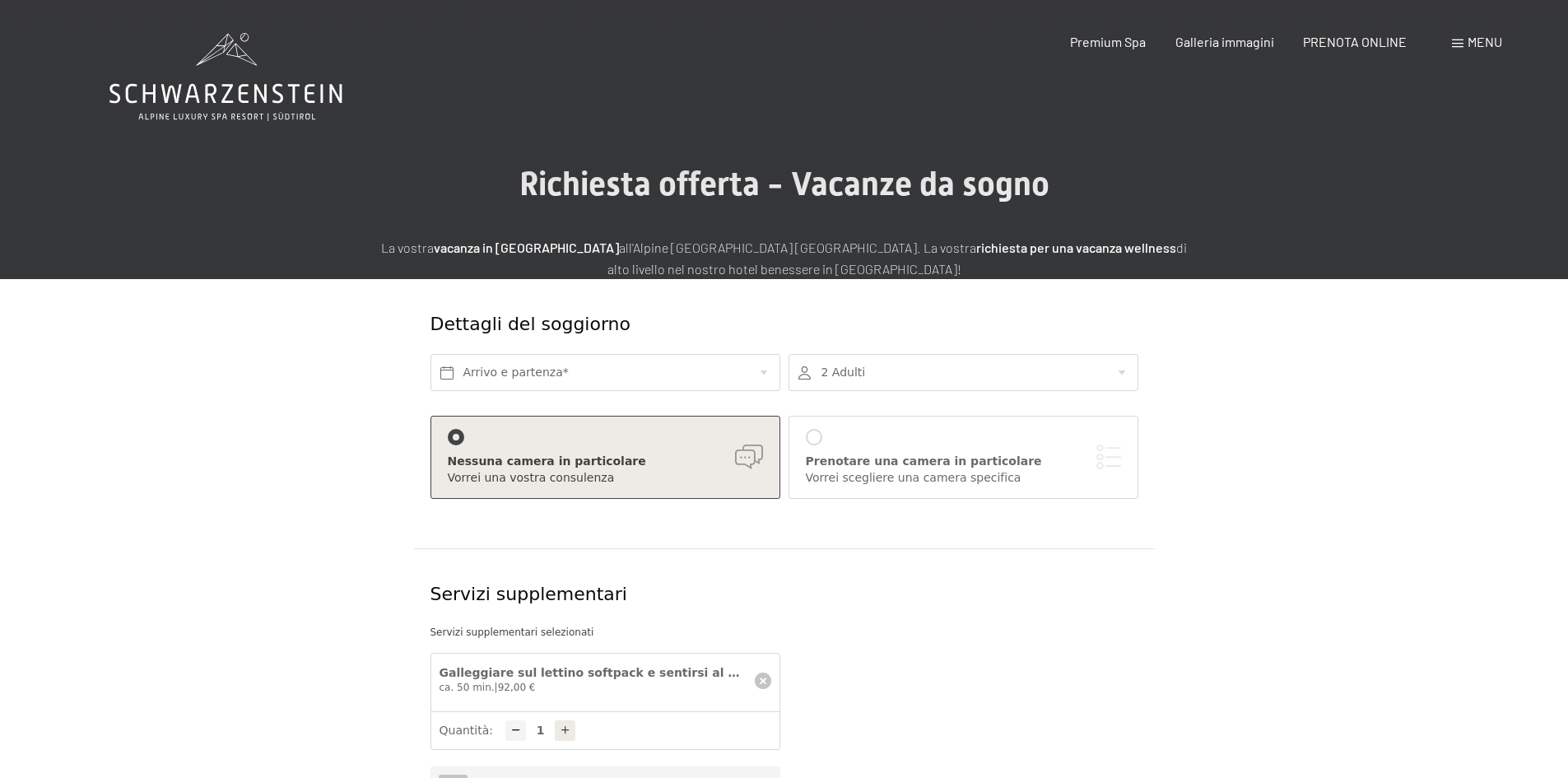
click at [1464, 43] on div "Menu" at bounding box center [1477, 42] width 50 height 18
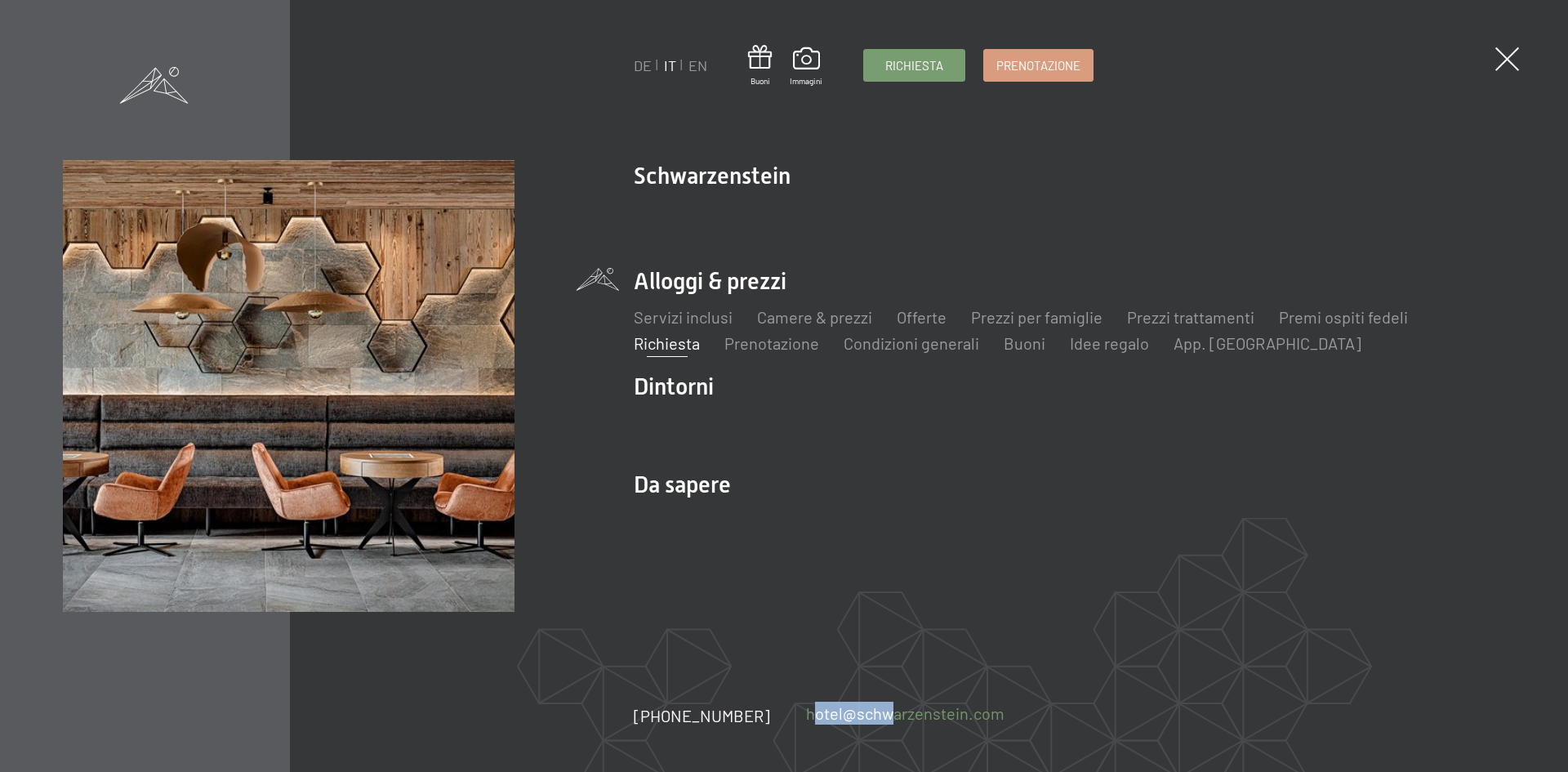
drag, startPoint x: 779, startPoint y: 712, endPoint x: 864, endPoint y: 718, distance: 85.2
click at [864, 718] on div "+39 0474 674100 hotel@ no-spam. schwarzenstein. no-spam. com" at bounding box center [837, 714] width 407 height 23
click at [934, 719] on link "hotel@ no-spam. schwarzenstein. no-spam. com" at bounding box center [905, 712] width 198 height 23
click at [893, 714] on link "hotel@ no-spam. schwarzenstein. no-spam. com" at bounding box center [905, 712] width 198 height 23
click at [852, 717] on link "hotel@ no-spam. schwarzenstein. no-spam. com" at bounding box center [905, 712] width 198 height 23
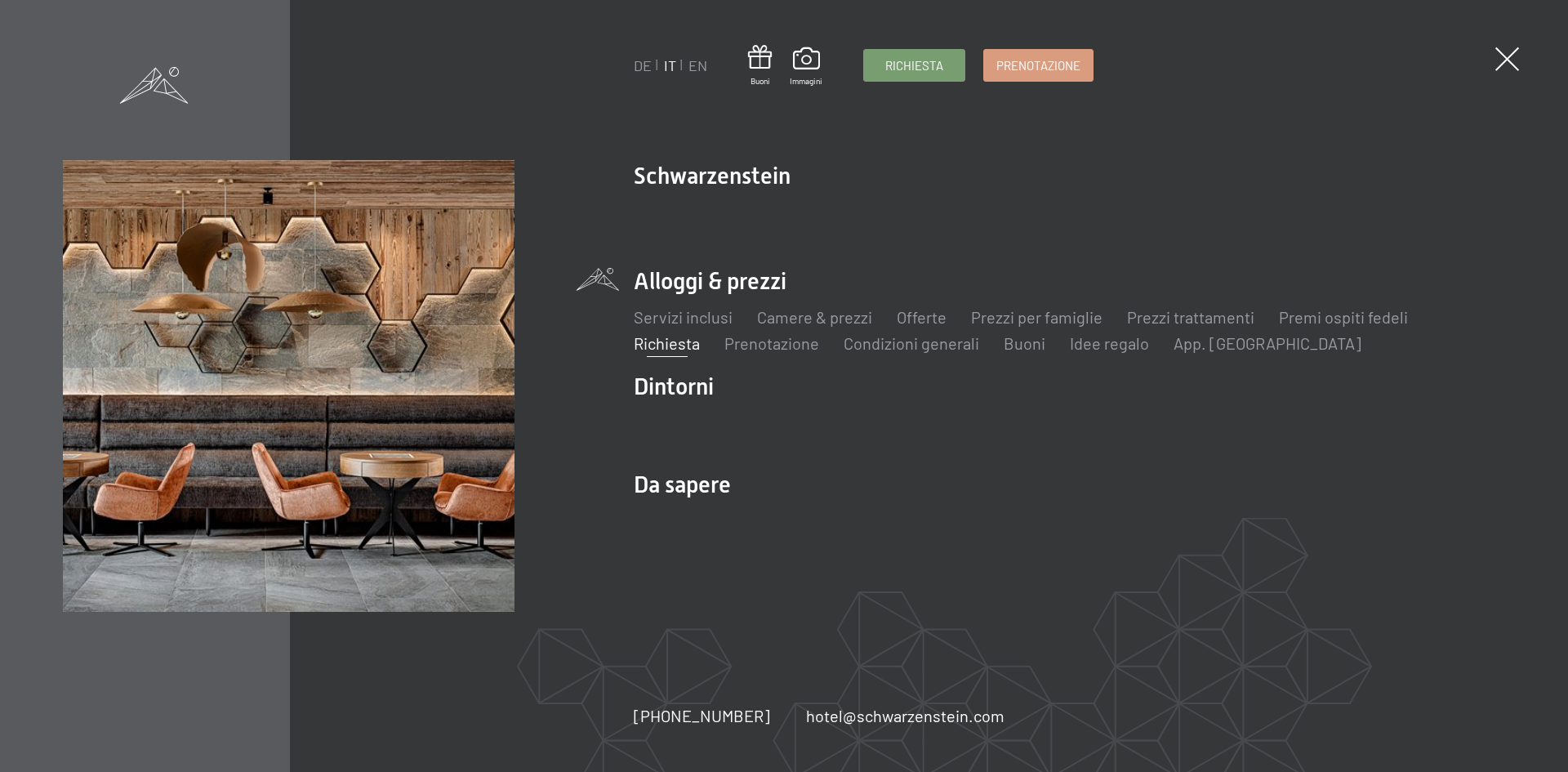
click at [1012, 713] on div "+39 0474 674100 hotel@ no-spam. schwarzenstein. no-spam. com" at bounding box center [837, 714] width 407 height 23
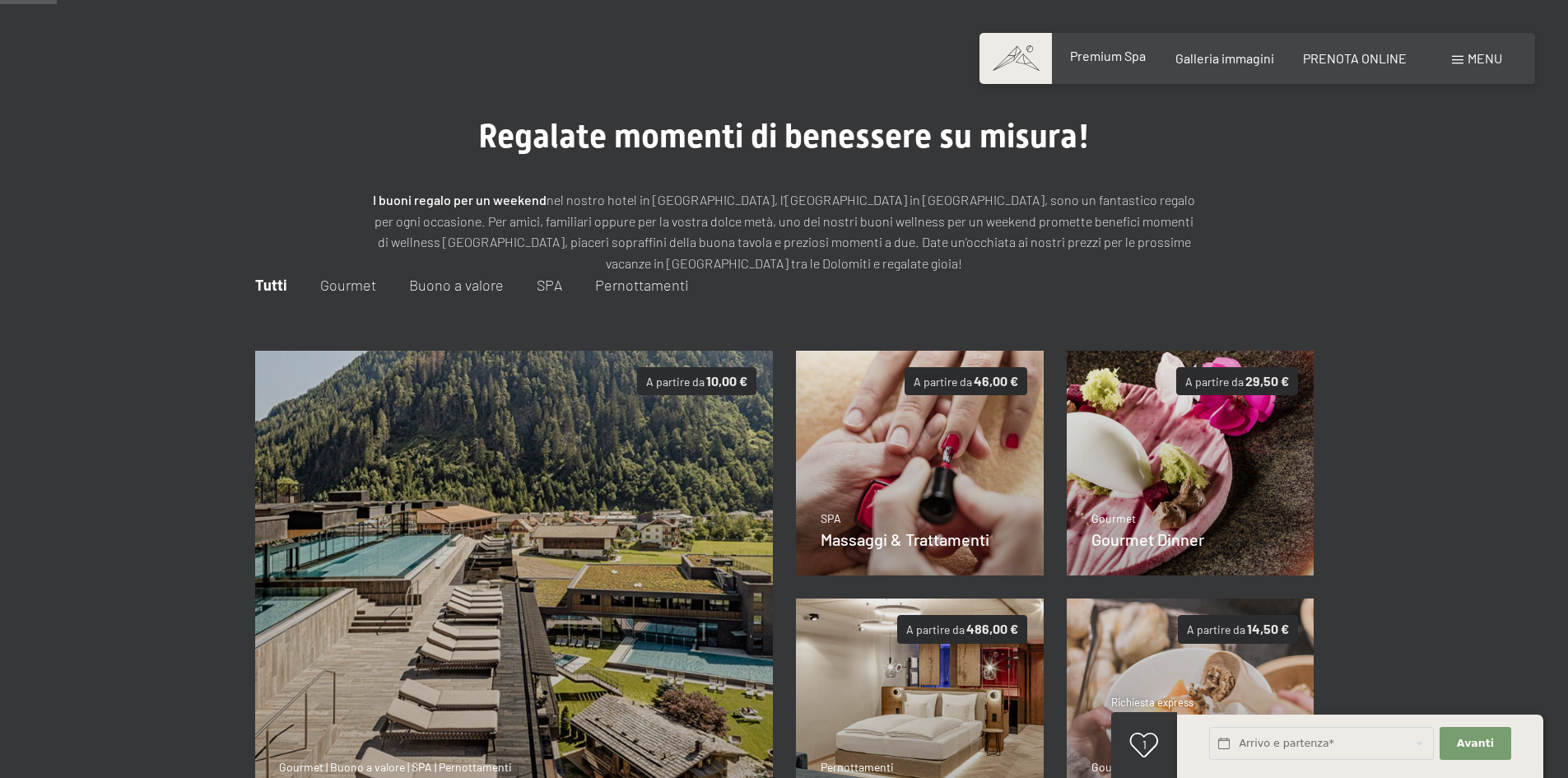
scroll to position [47, 0]
click at [1117, 59] on span "Premium Spa" at bounding box center [1108, 55] width 76 height 16
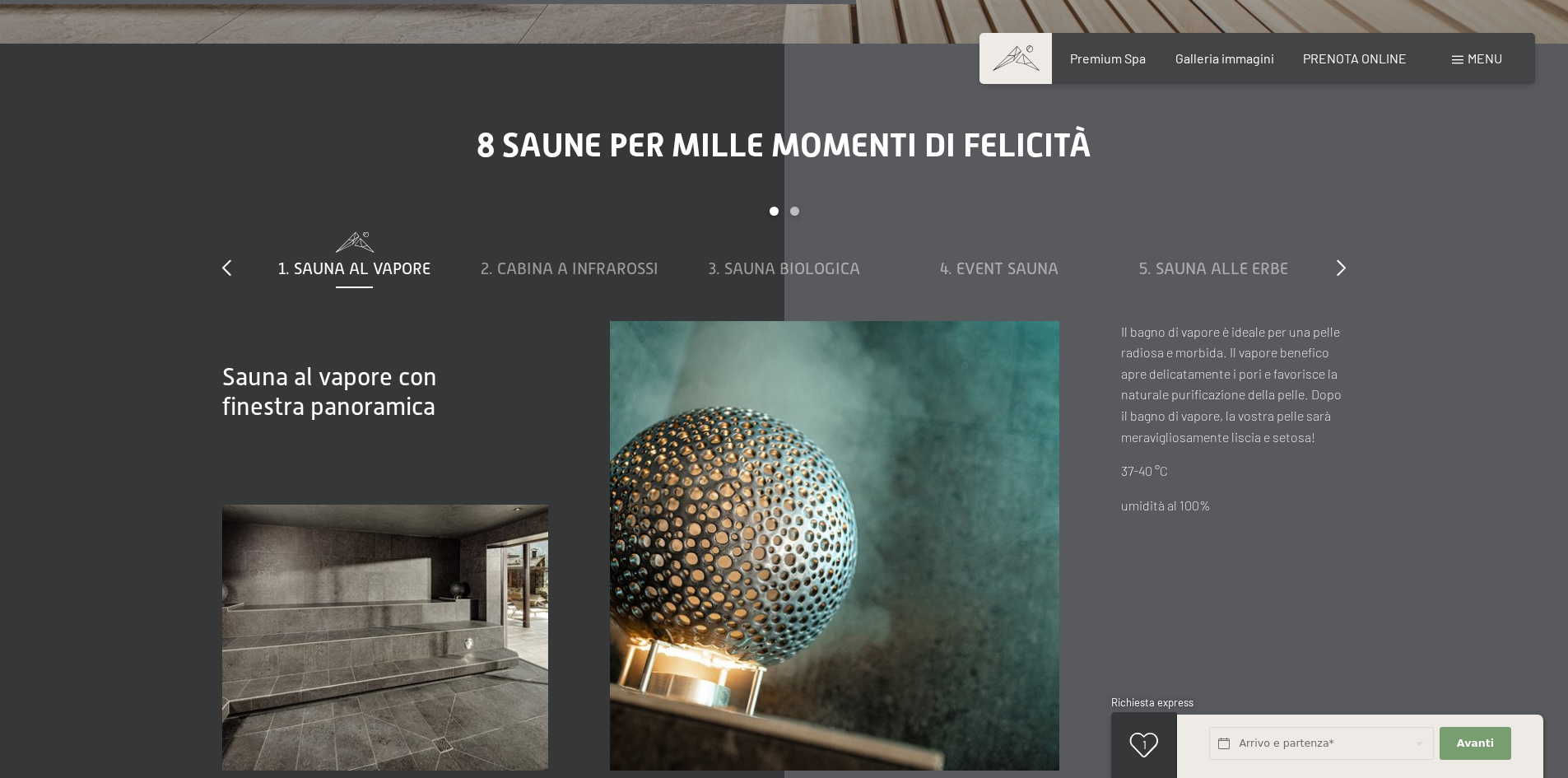
scroll to position [5917, 0]
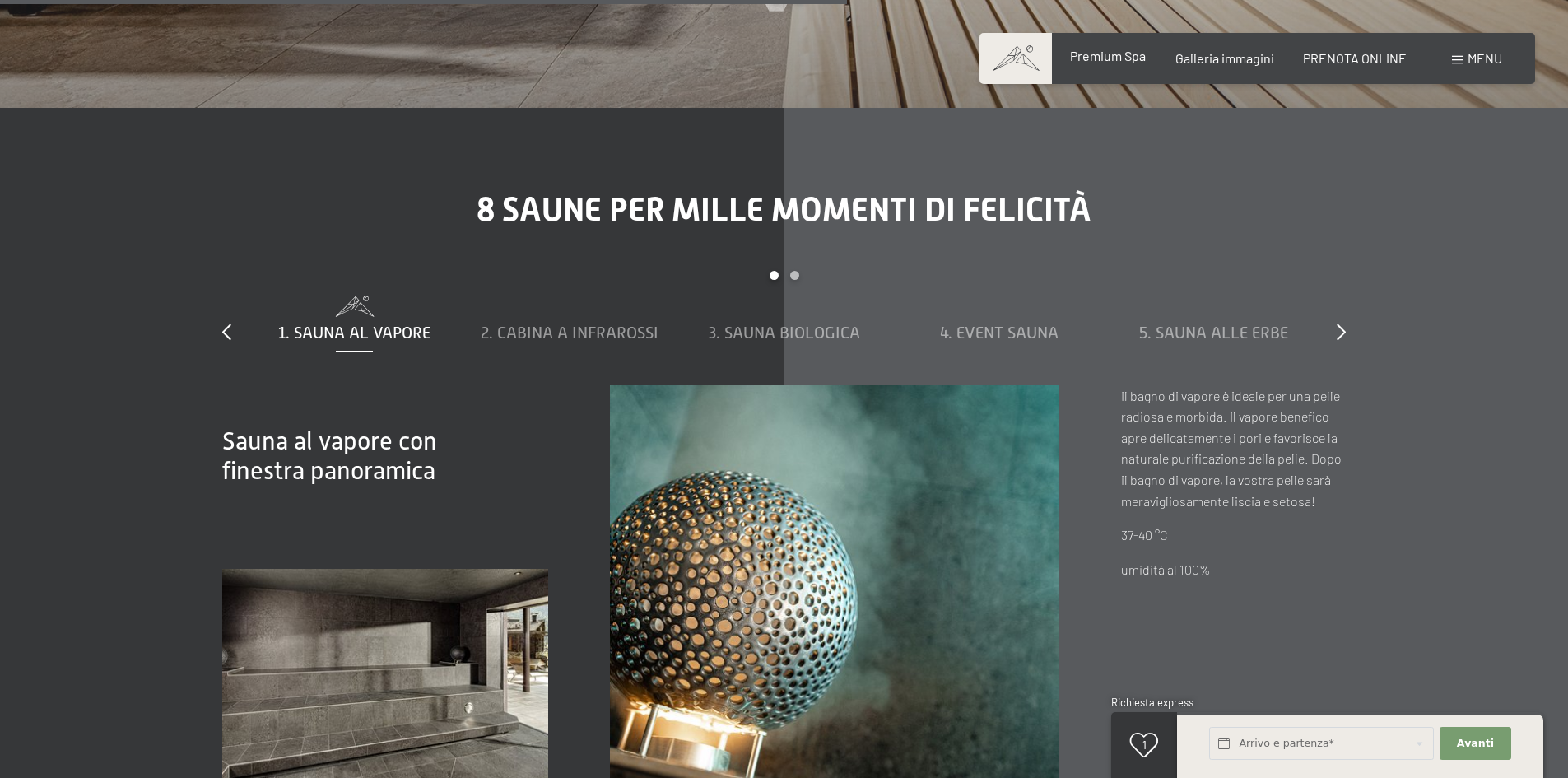
click at [1115, 60] on span "Premium Spa" at bounding box center [1108, 55] width 76 height 16
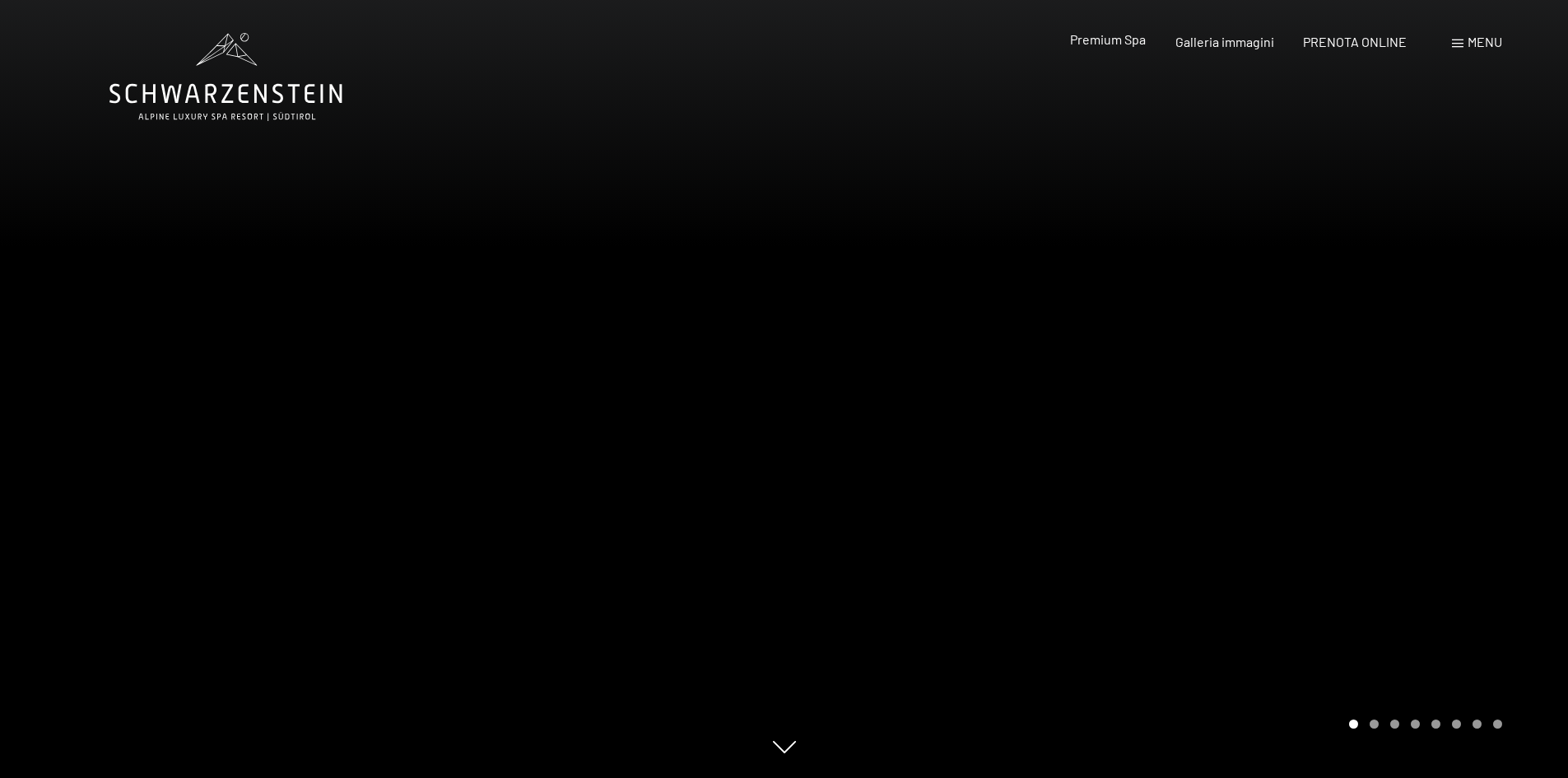
click at [1090, 40] on span "Premium Spa" at bounding box center [1108, 39] width 76 height 16
click at [1090, 40] on span "Premium Spa" at bounding box center [1108, 41] width 76 height 16
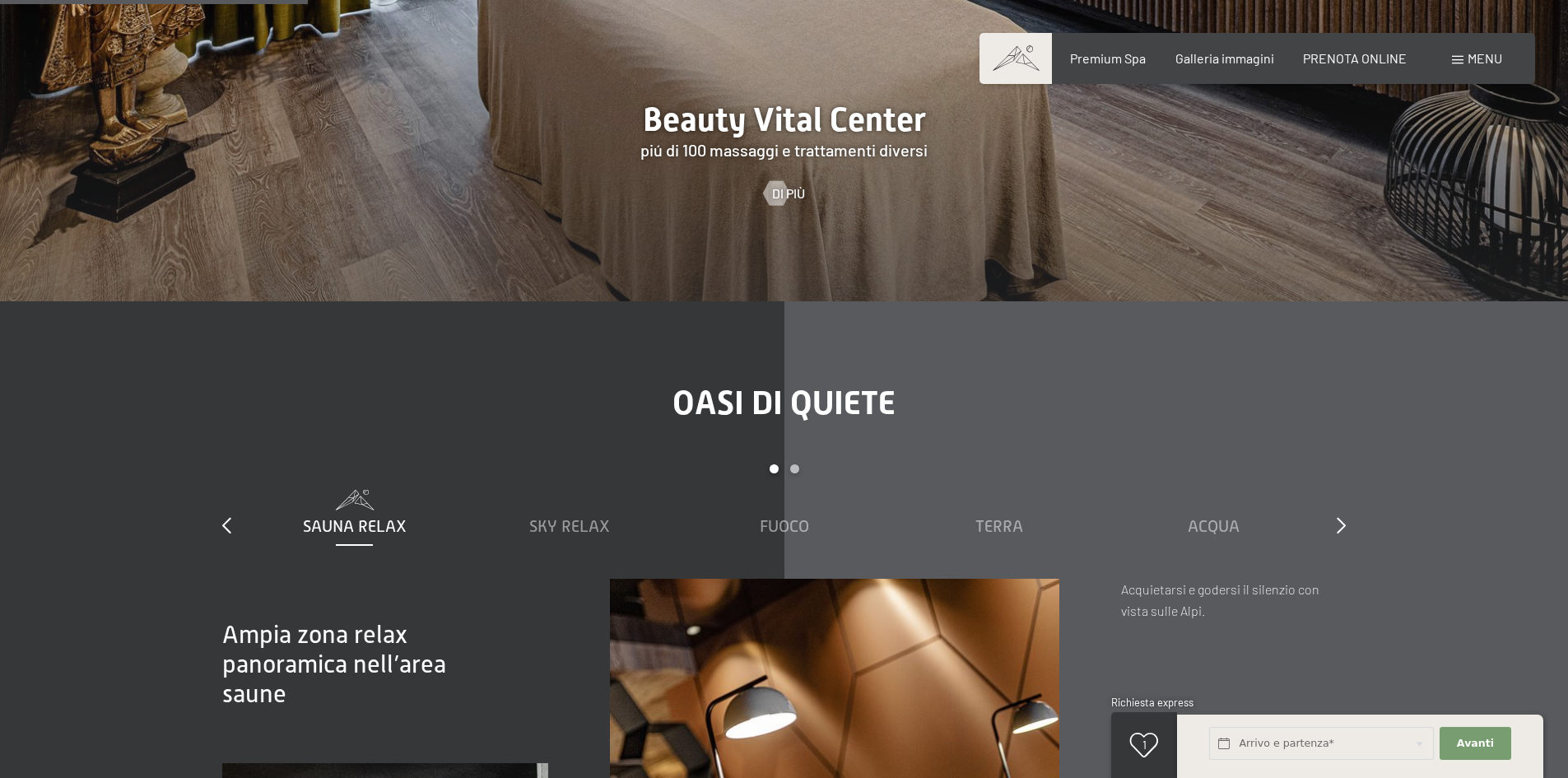
scroll to position [2279, 0]
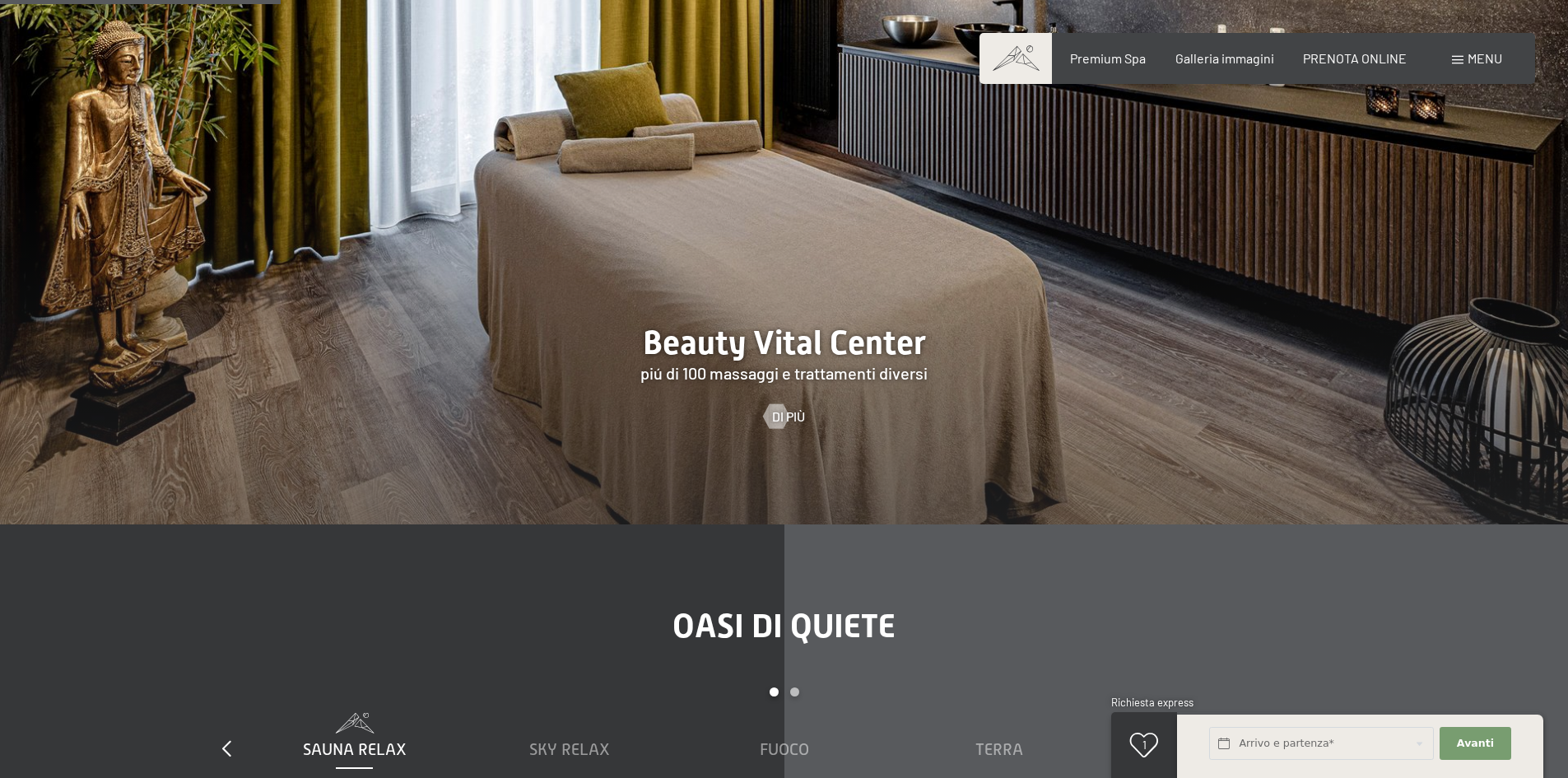
click at [808, 236] on div at bounding box center [784, 189] width 1568 height 671
click at [796, 320] on div at bounding box center [784, 189] width 1568 height 671
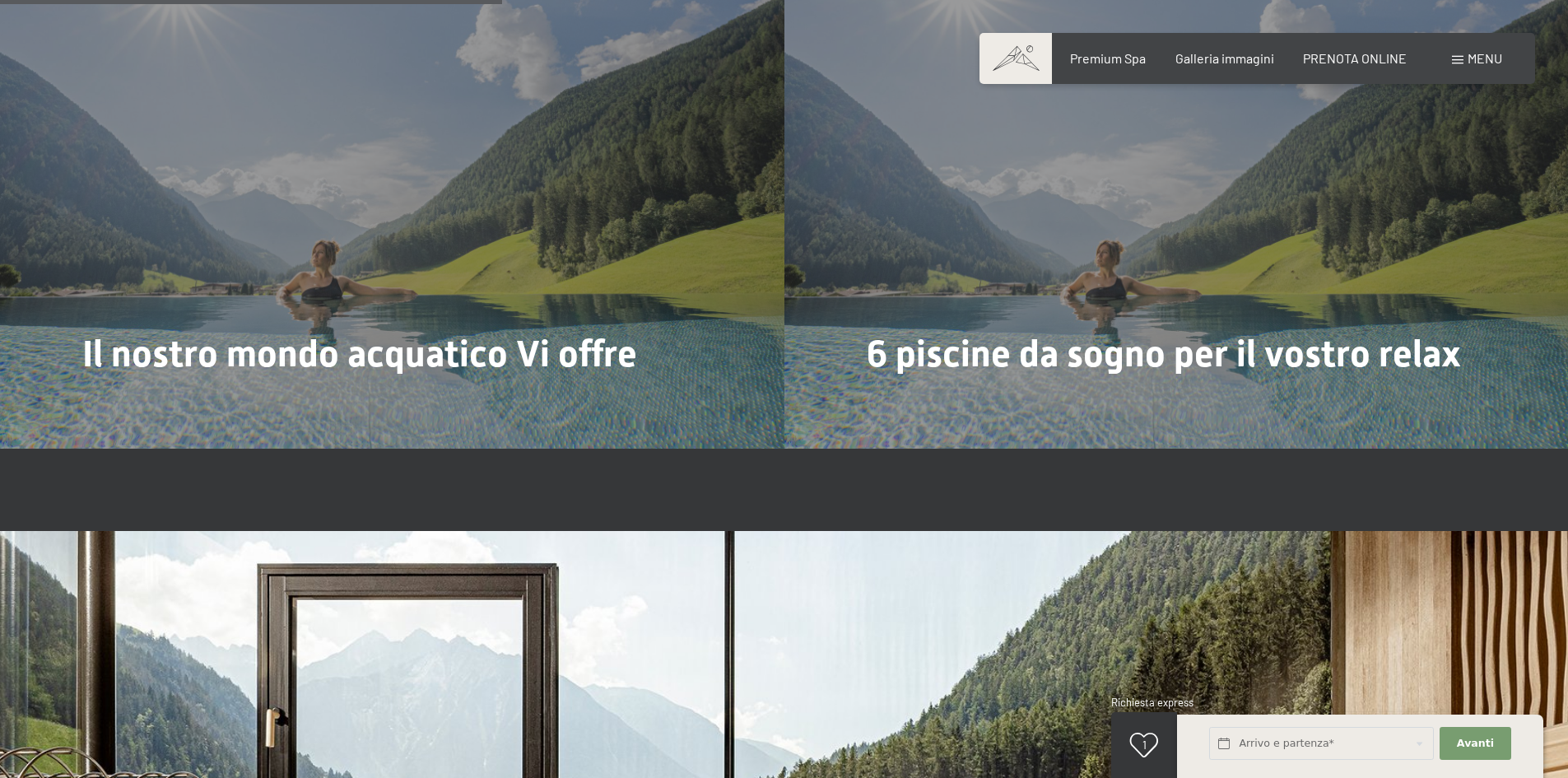
scroll to position [0, 0]
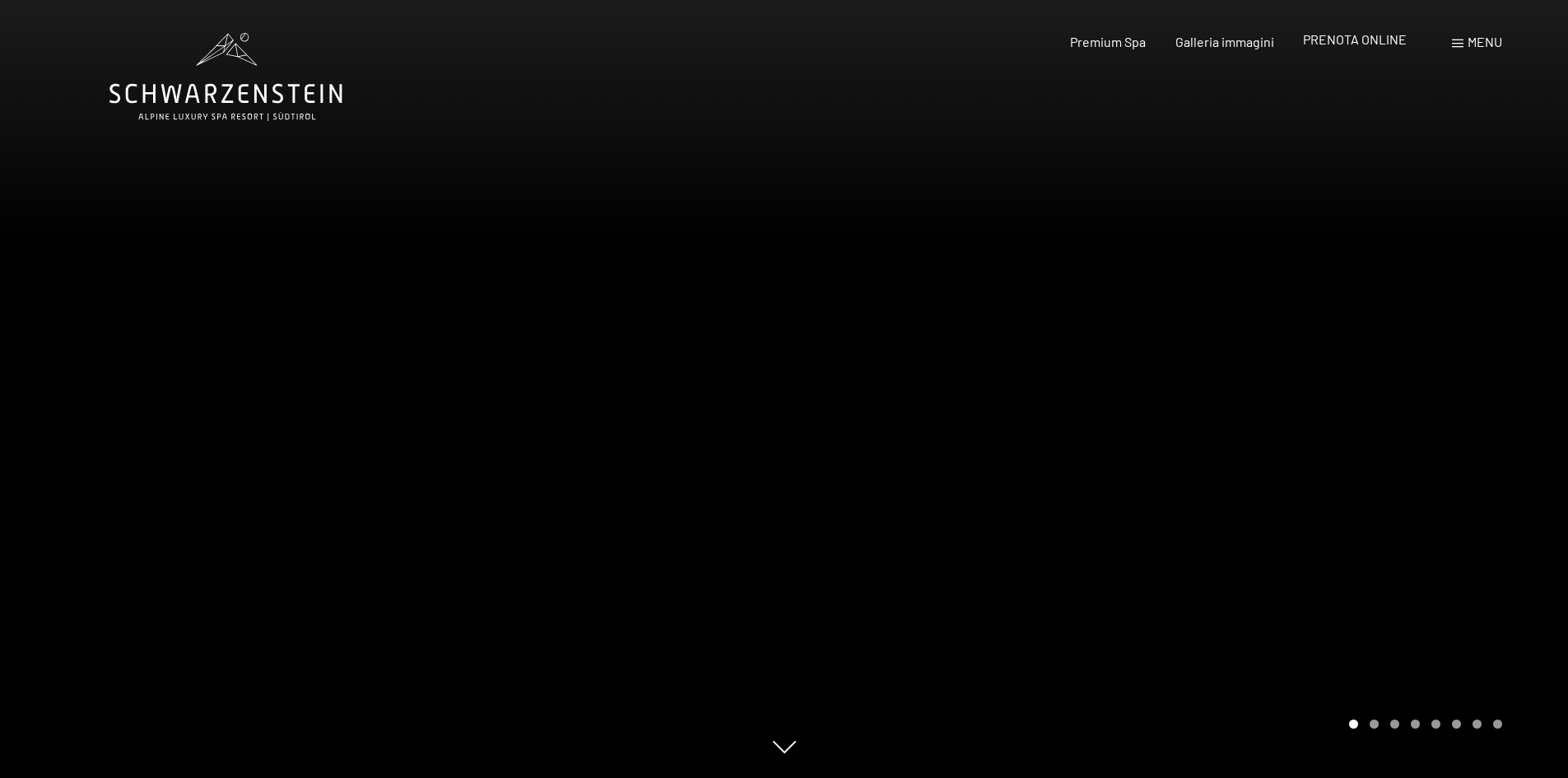
click at [1344, 36] on span "PRENOTA ONLINE" at bounding box center [1355, 39] width 103 height 16
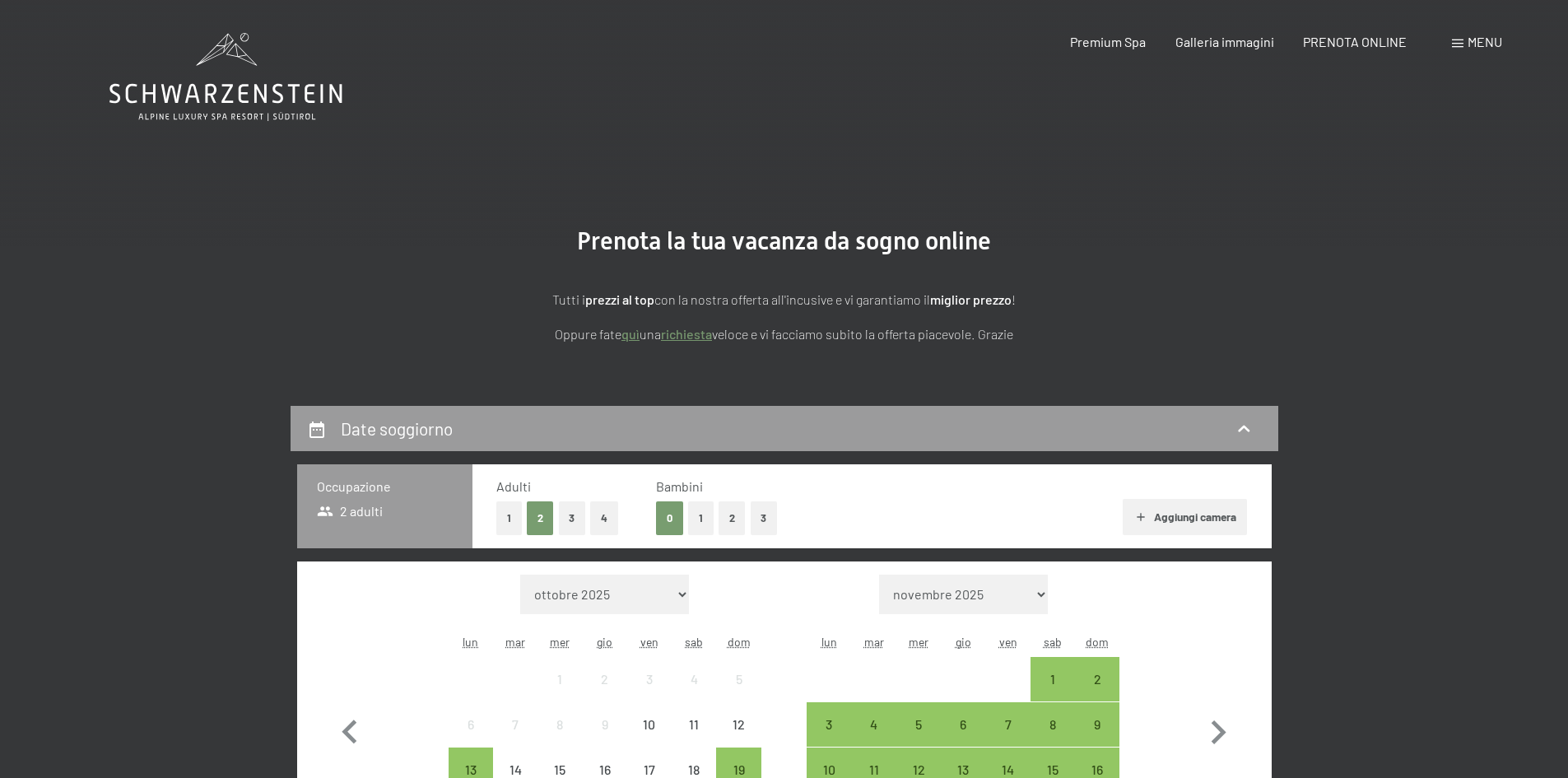
click at [1458, 47] on span at bounding box center [1458, 44] width 12 height 8
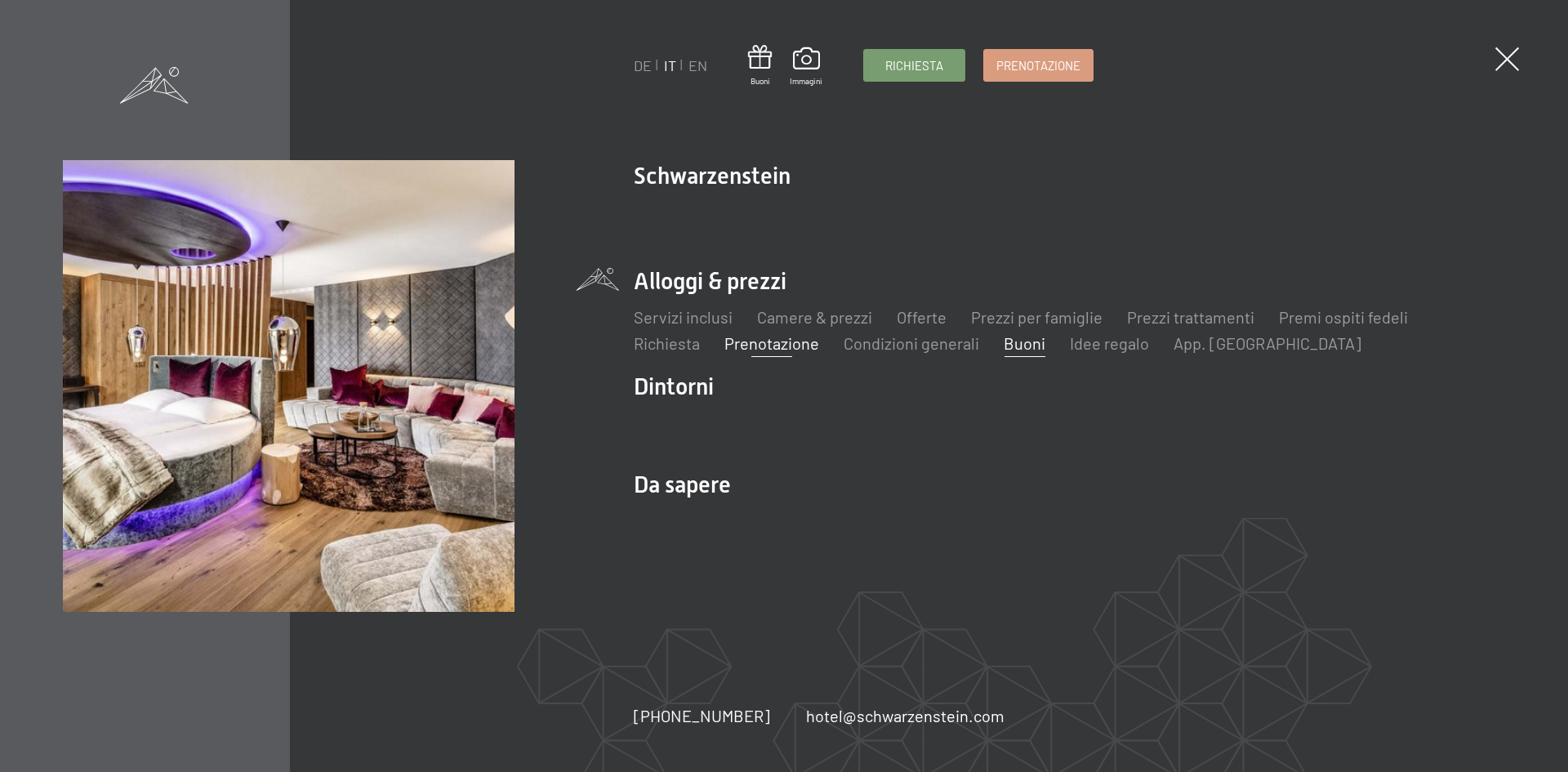
click at [1020, 344] on link "Buoni" at bounding box center [1024, 343] width 42 height 20
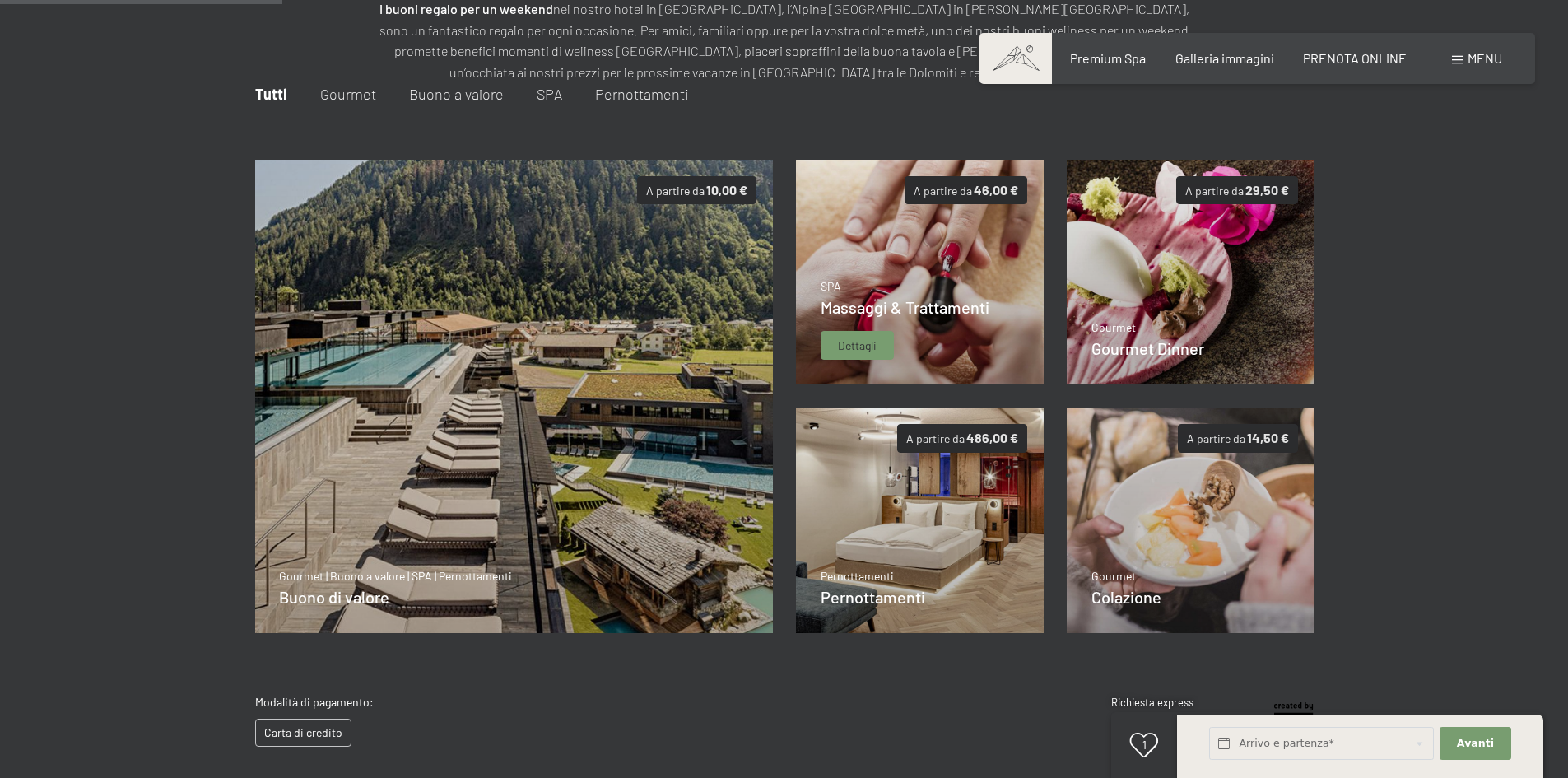
click at [923, 318] on div "Massaggi & Trattamenti" at bounding box center [905, 307] width 169 height 23
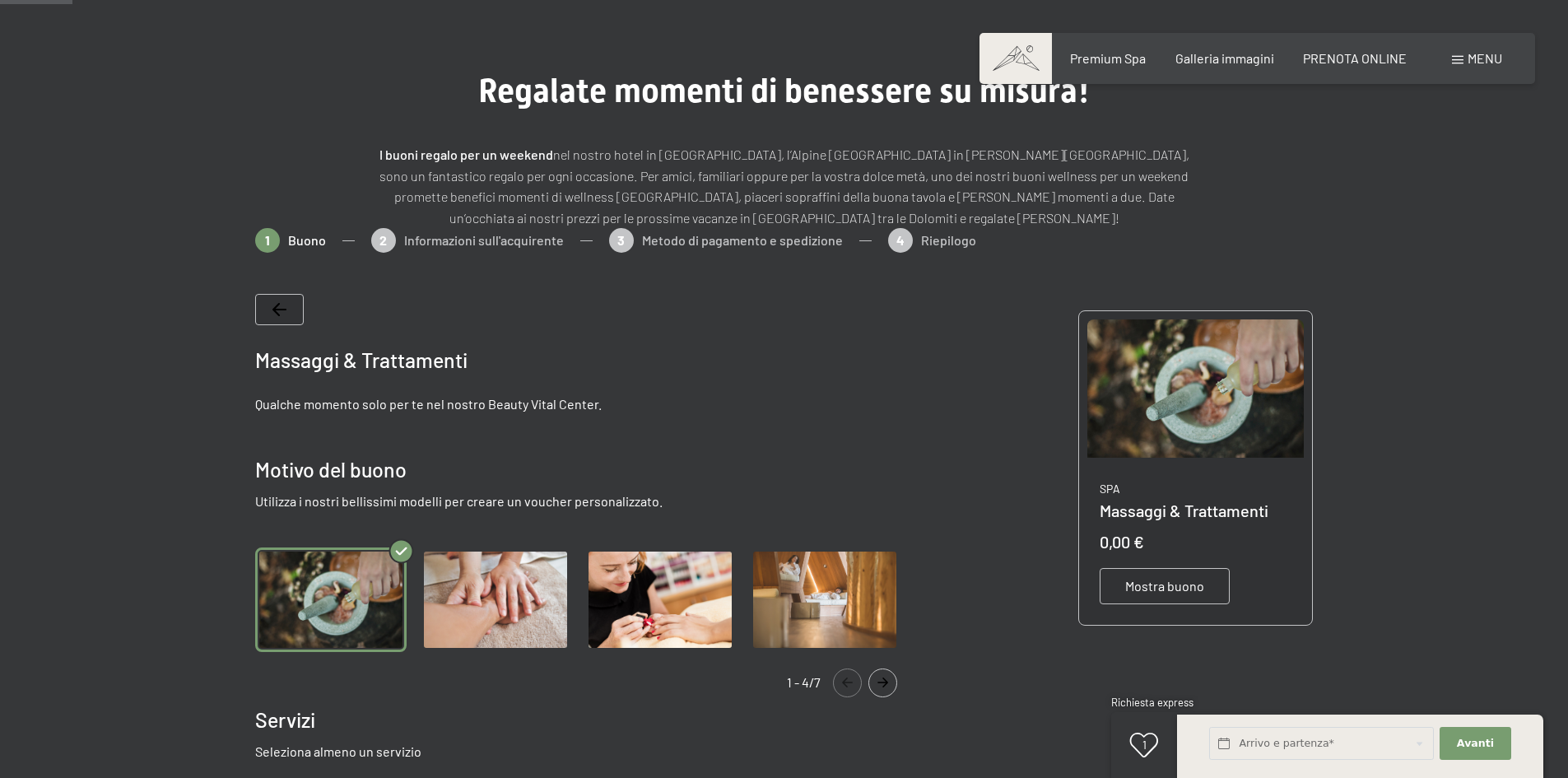
scroll to position [27, 0]
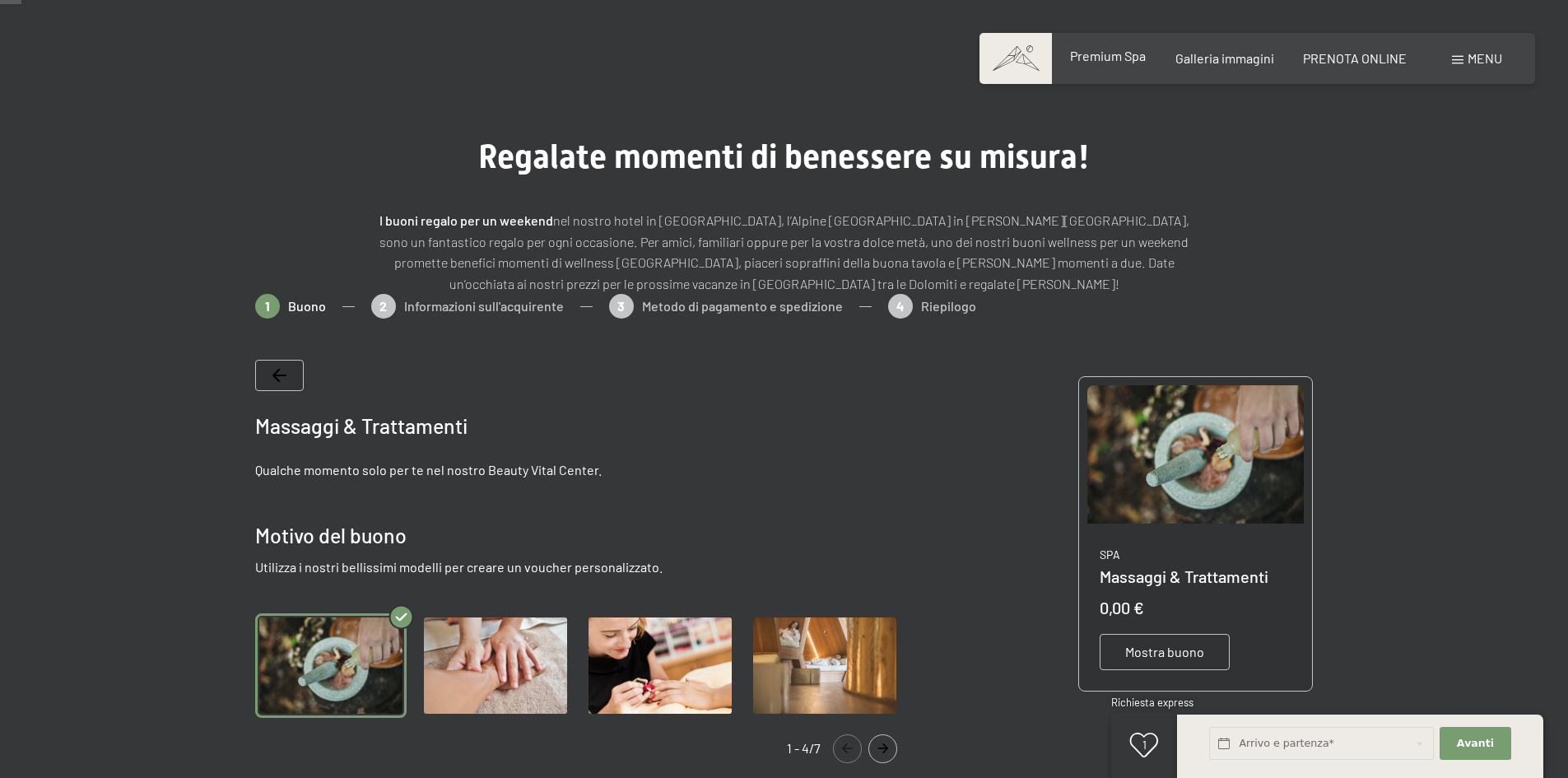
click at [1102, 57] on span "Premium Spa" at bounding box center [1108, 55] width 76 height 16
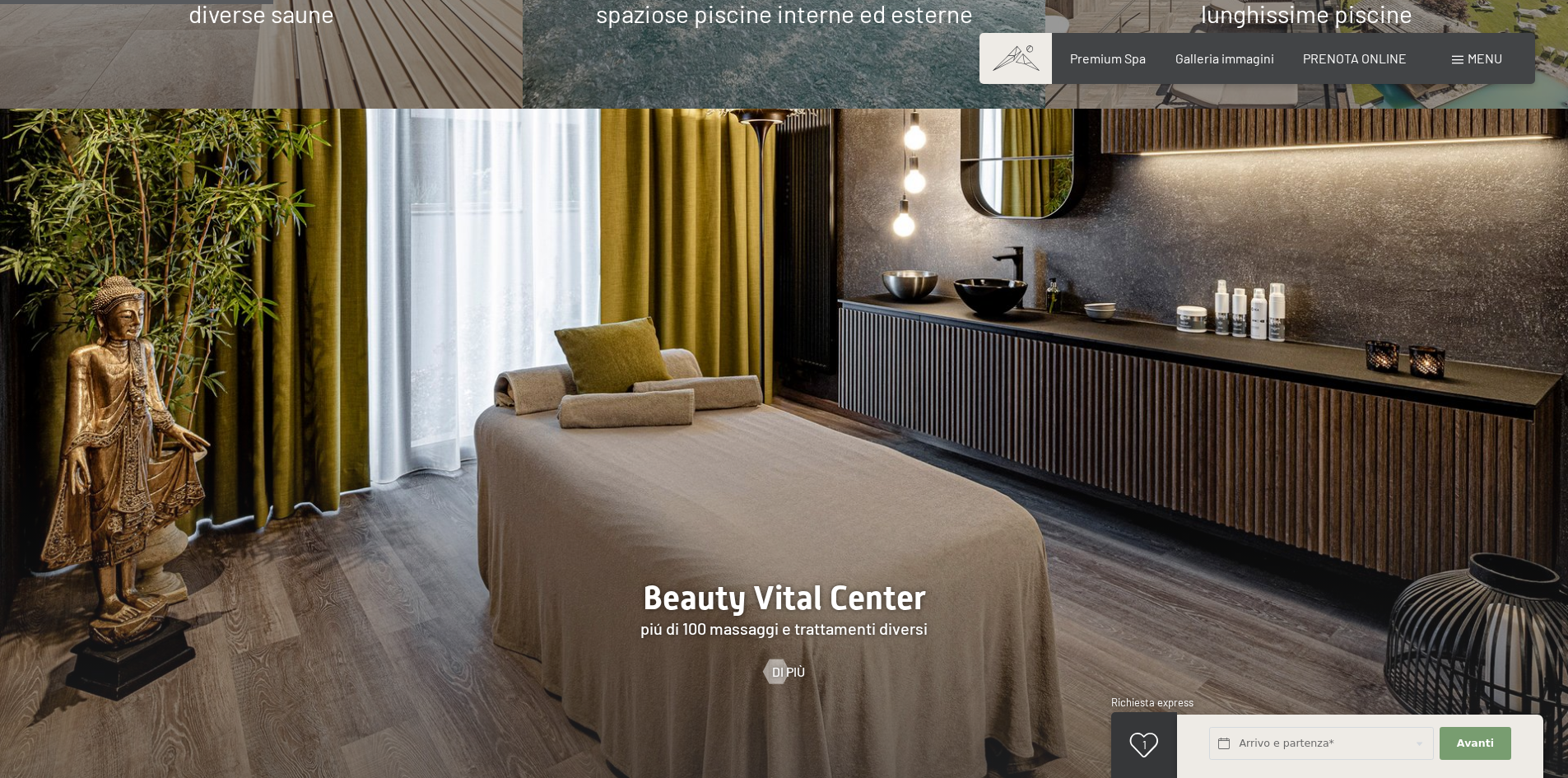
scroll to position [2337, 0]
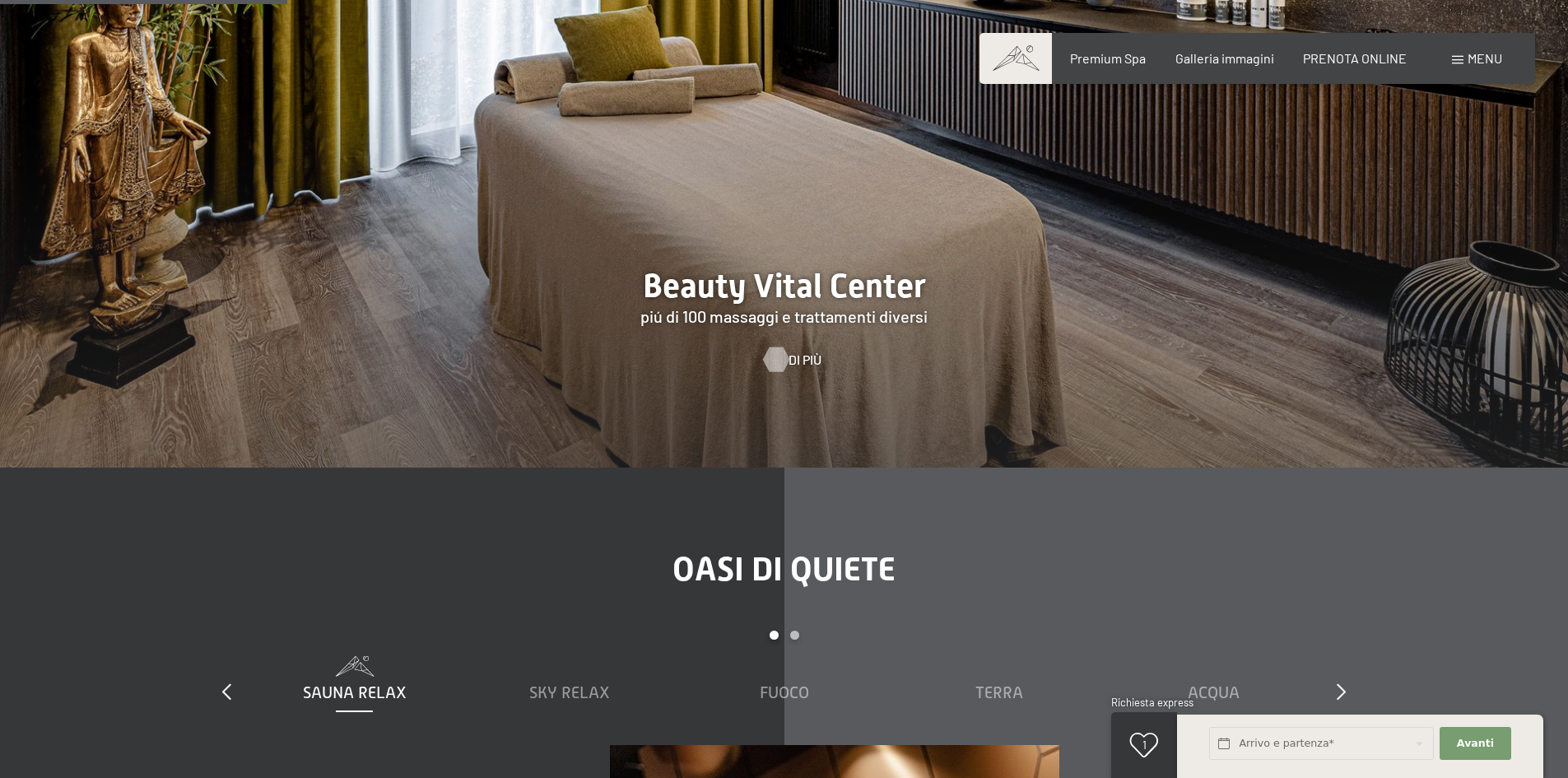
click at [795, 350] on span "Di più" at bounding box center [804, 360] width 33 height 18
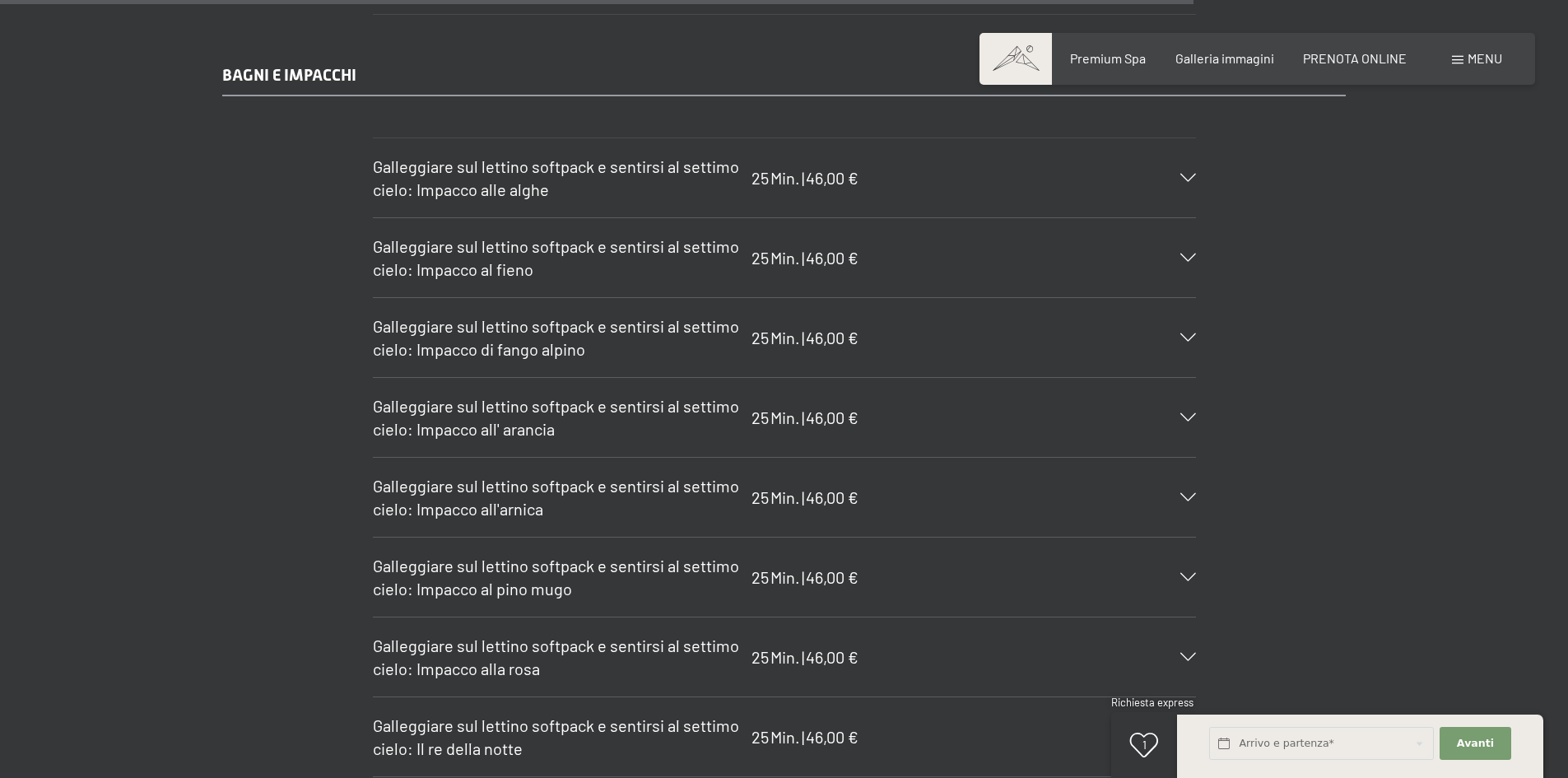
scroll to position [10248, 0]
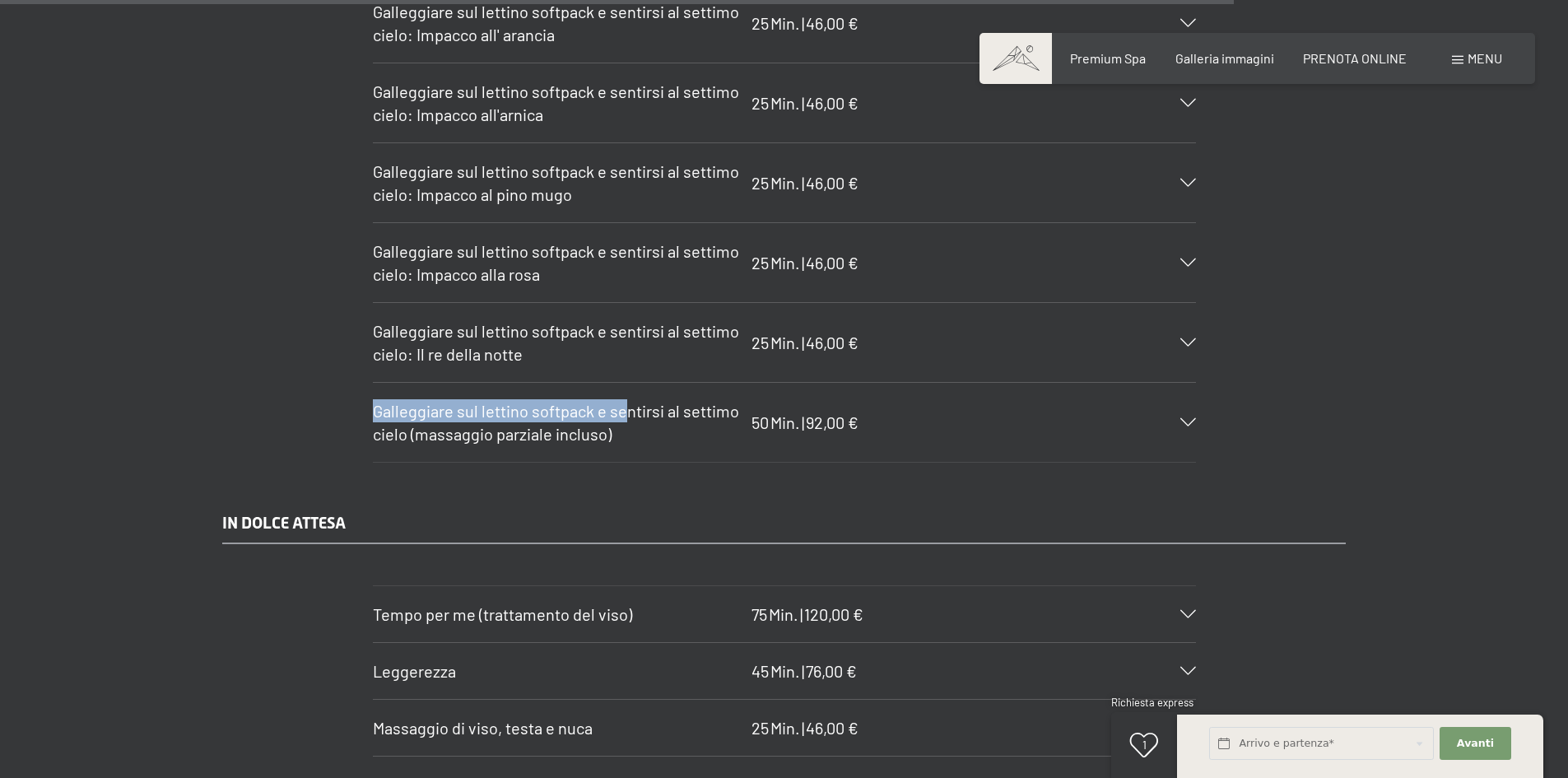
drag, startPoint x: 373, startPoint y: 381, endPoint x: 622, endPoint y: 389, distance: 249.1
click at [622, 401] on span "Galleggiare sul lettino softpack e sentirsi al settimo cielo (massaggio parzial…" at bounding box center [556, 422] width 366 height 43
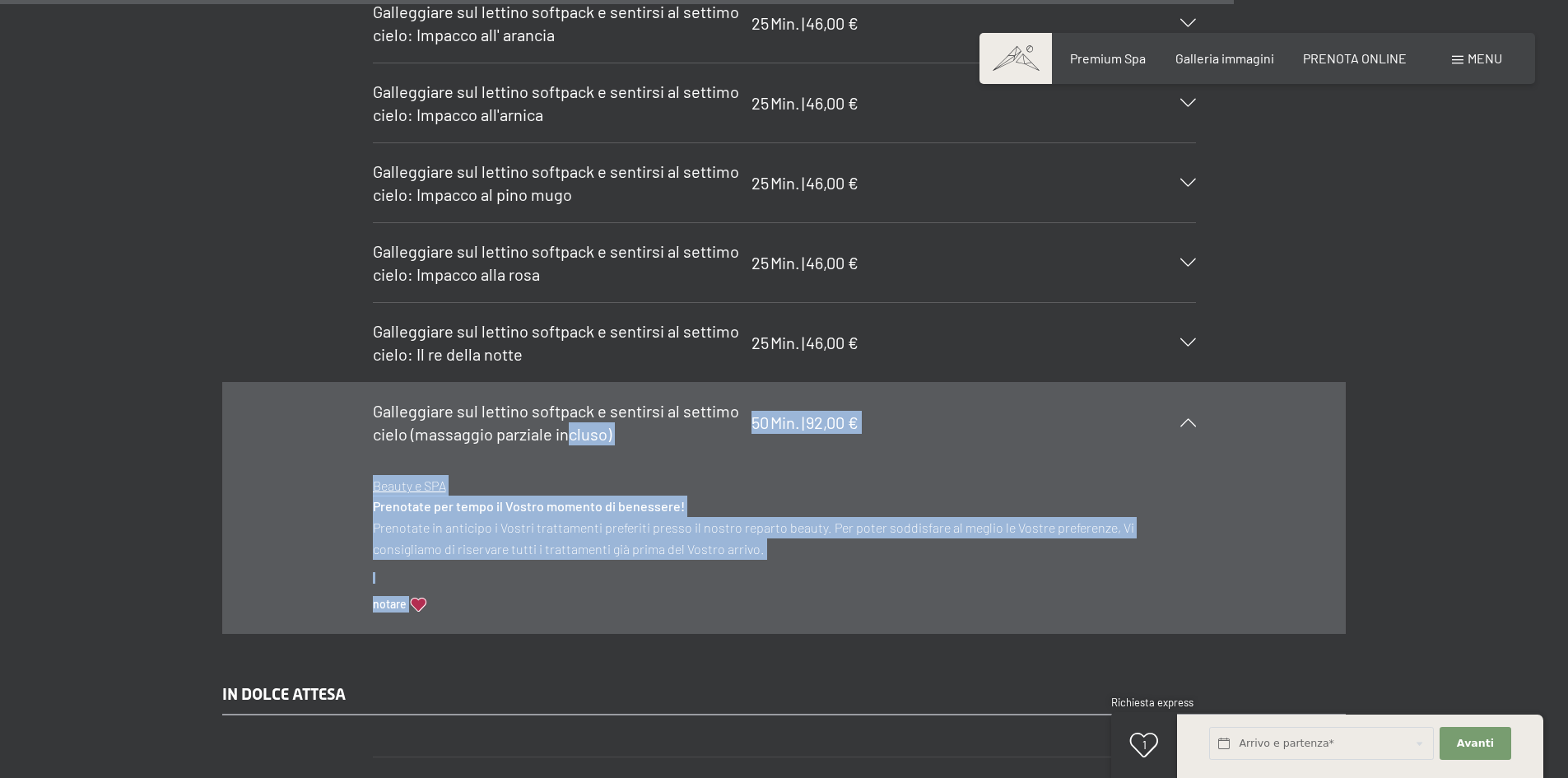
drag, startPoint x: 518, startPoint y: 402, endPoint x: 397, endPoint y: 380, distance: 123.0
click at [560, 398] on section "Galleggiare sul lettino softpack e sentirsi al settimo cielo (massaggio parzial…" at bounding box center [784, 507] width 823 height 252
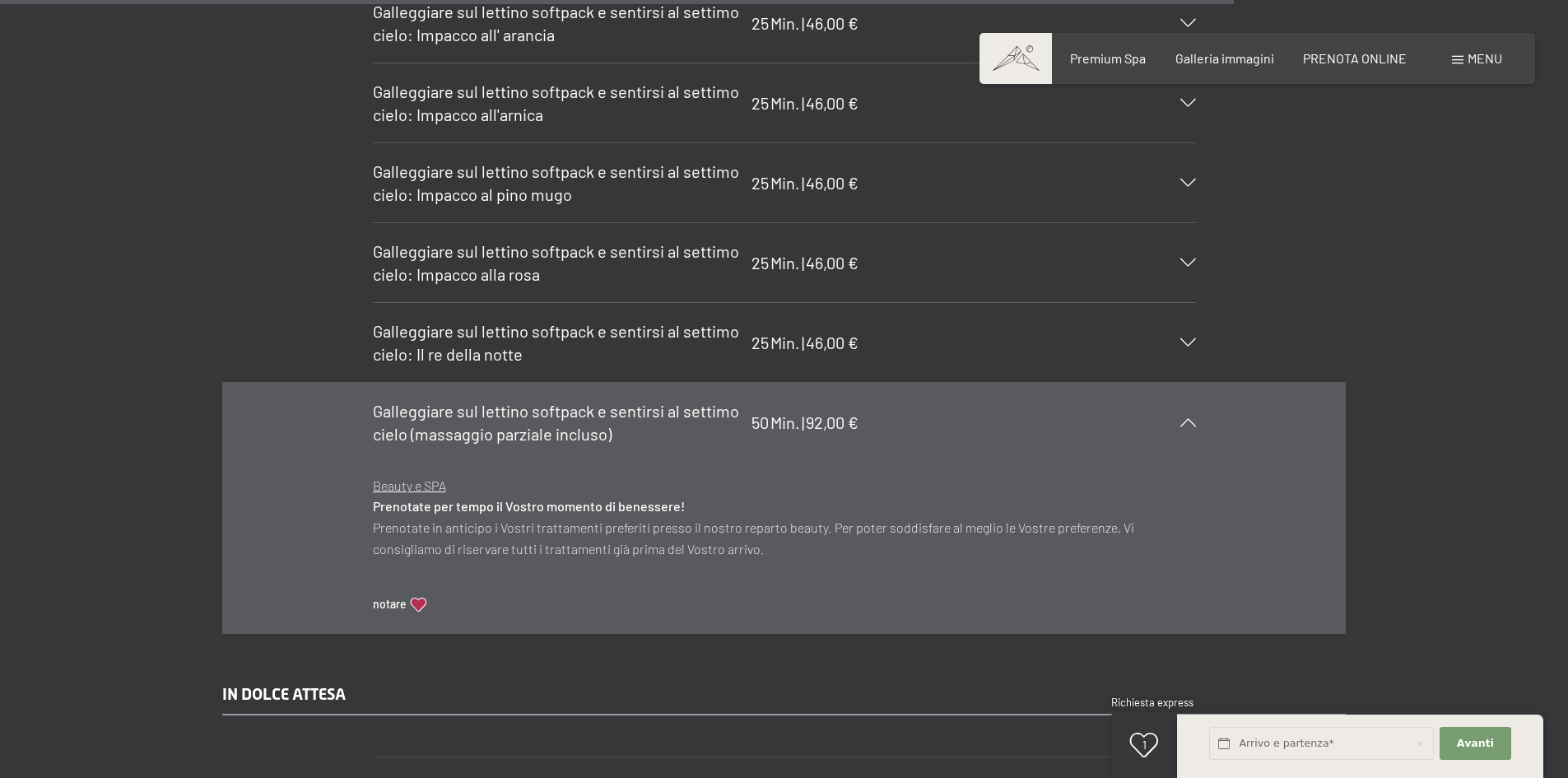
click at [373, 401] on span "Galleggiare sul lettino softpack e sentirsi al settimo cielo (massaggio parzial…" at bounding box center [556, 422] width 366 height 43
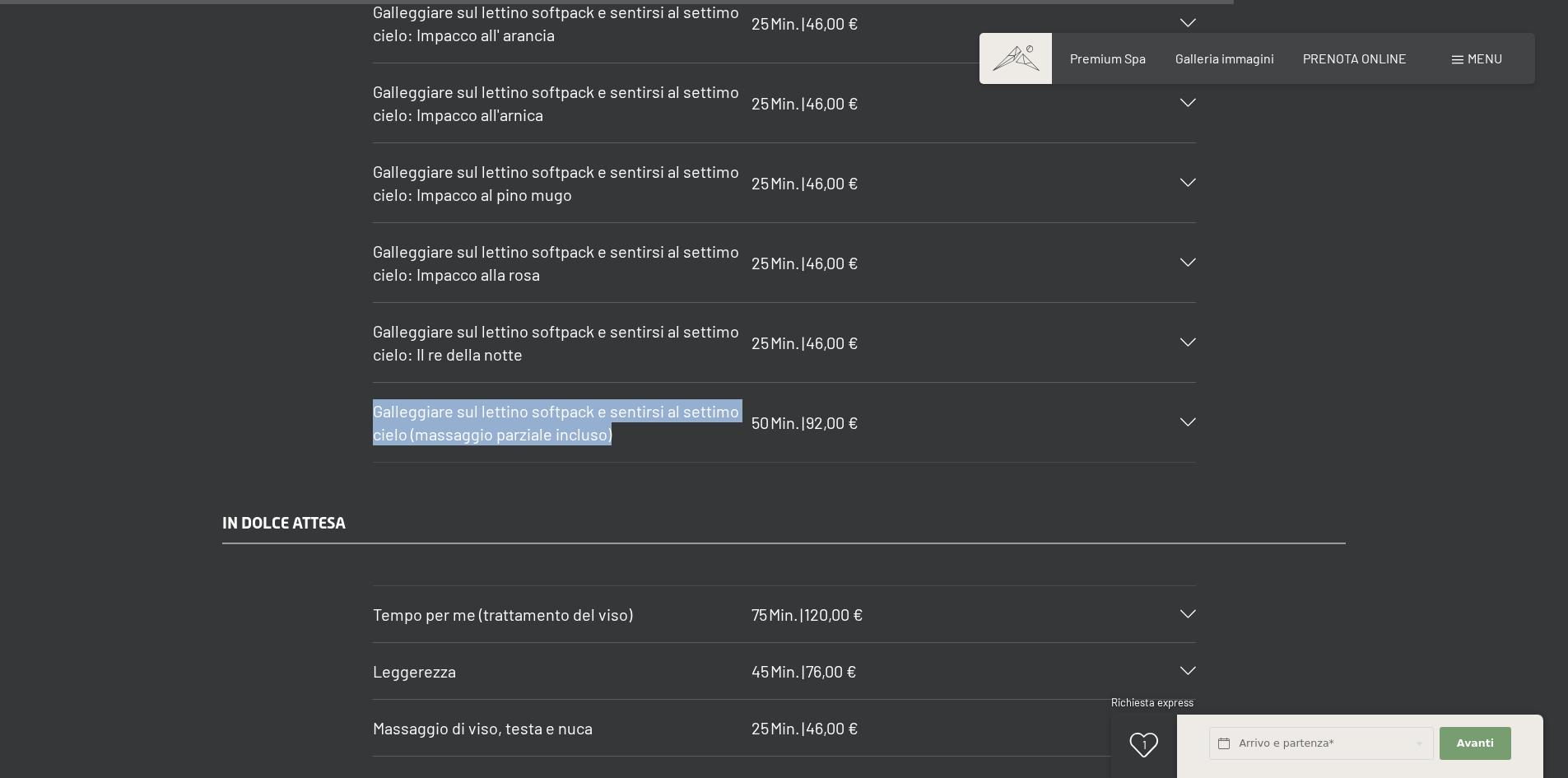
drag, startPoint x: 373, startPoint y: 383, endPoint x: 687, endPoint y: 413, distance: 315.4
click at [697, 413] on h3 "Galleggiare sul lettino softpack e sentirsi al settimo cielo (massaggio parzial…" at bounding box center [558, 422] width 371 height 46
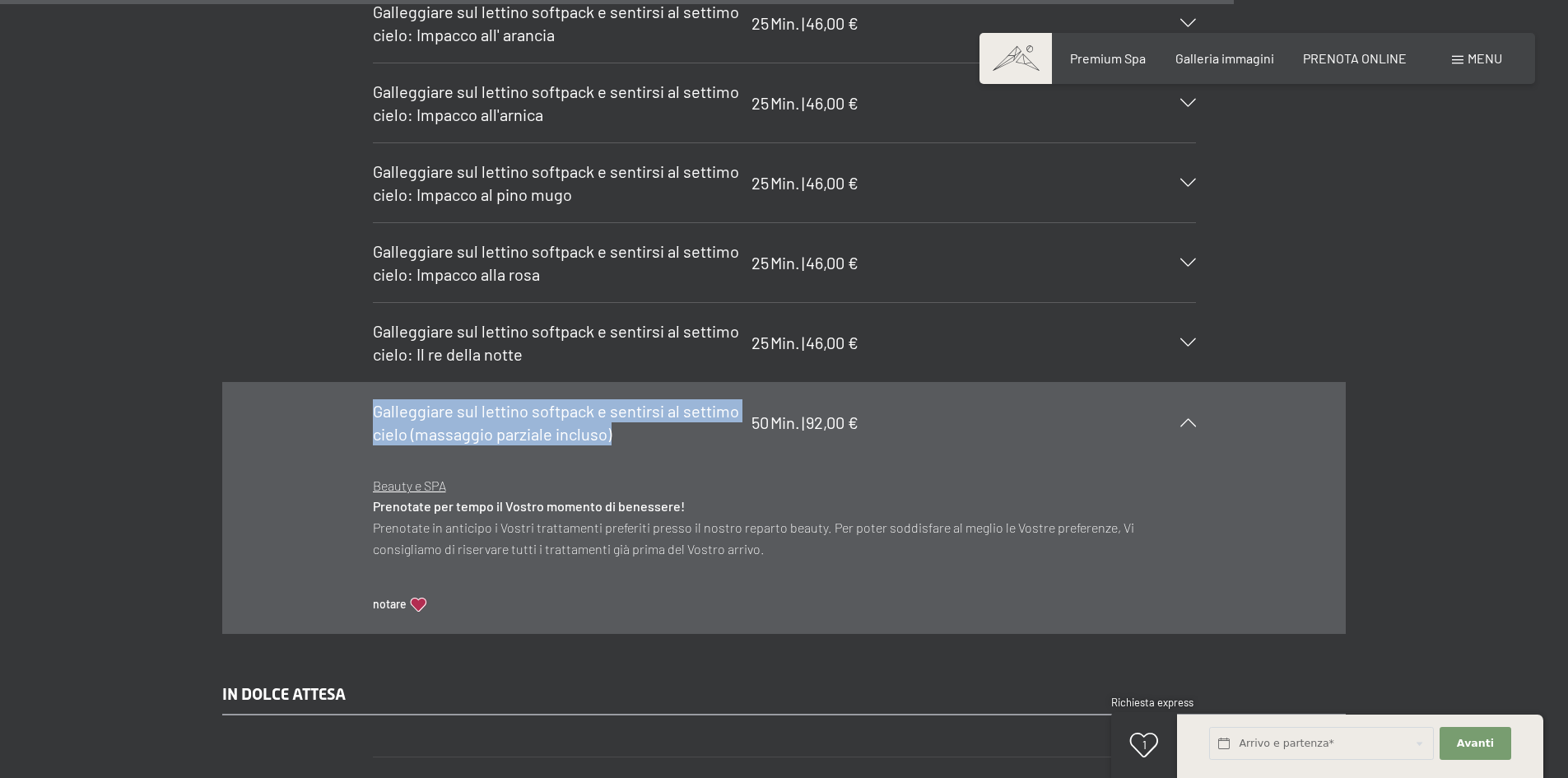
copy span "Galleggiare sul lettino softpack e sentirsi al settimo cielo (massaggio parzial…"
